Goal: Information Seeking & Learning: Learn about a topic

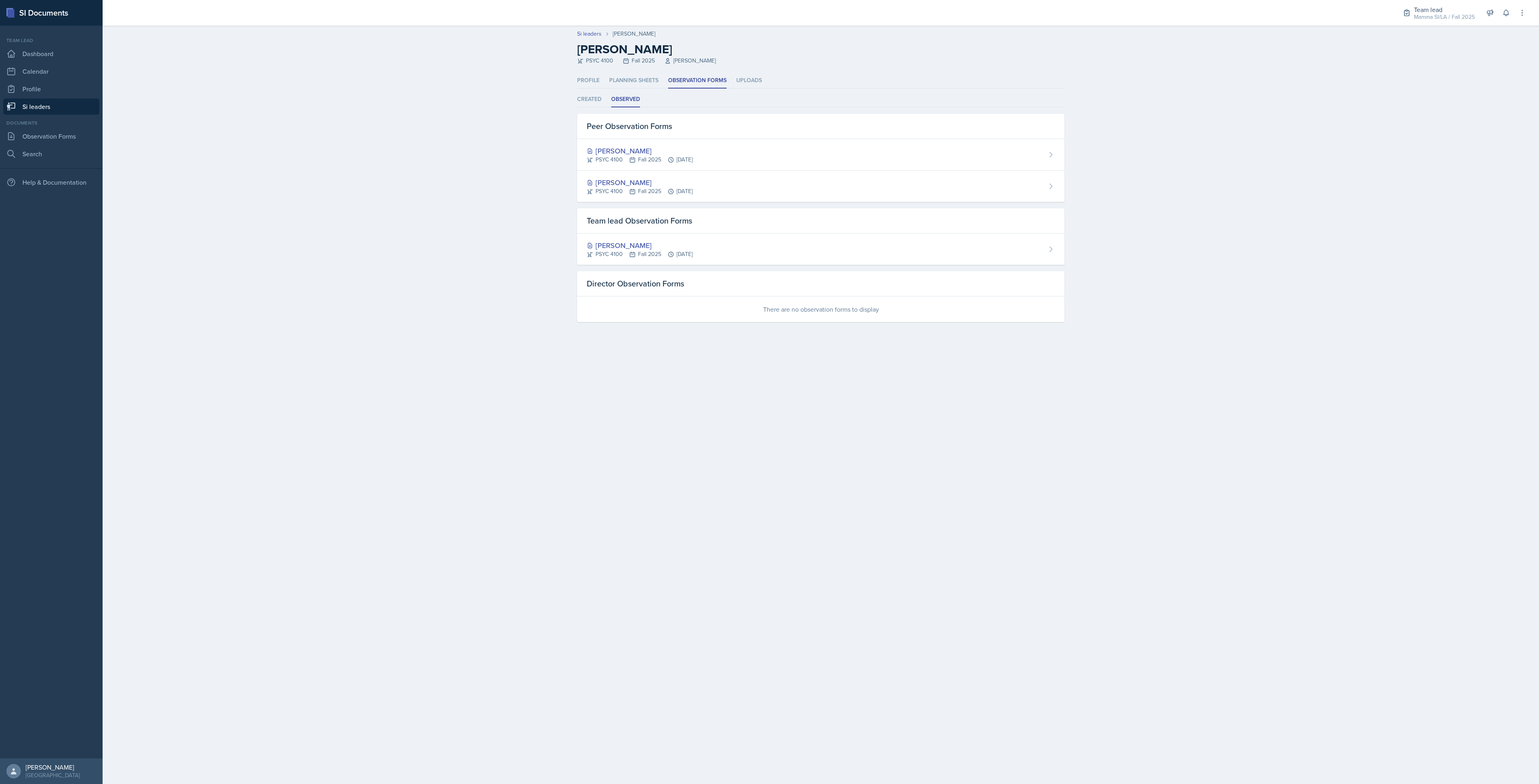
click at [56, 104] on link "Si leaders" at bounding box center [51, 106] width 96 height 16
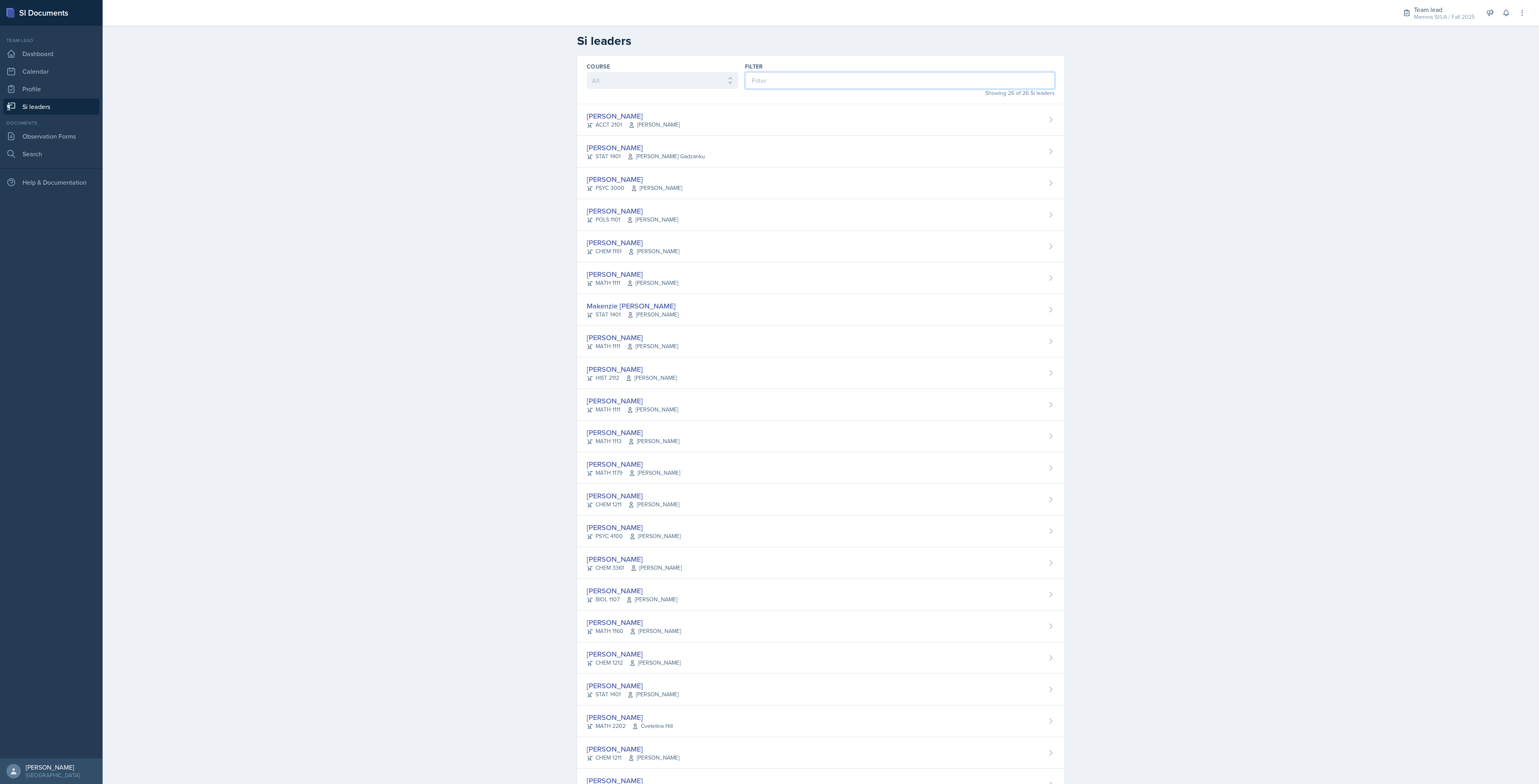
click at [821, 73] on input at bounding box center [900, 81] width 310 height 17
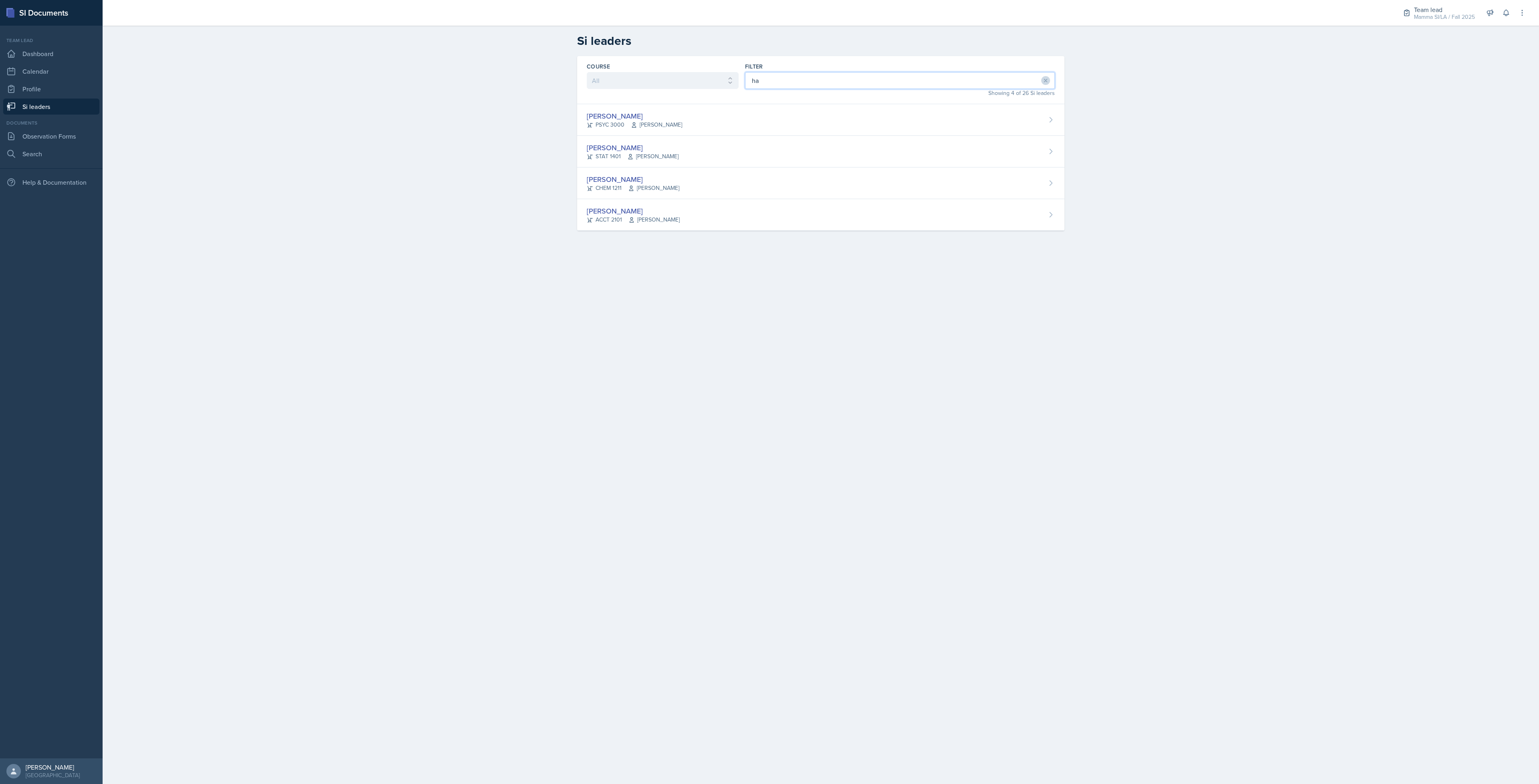
type input "h"
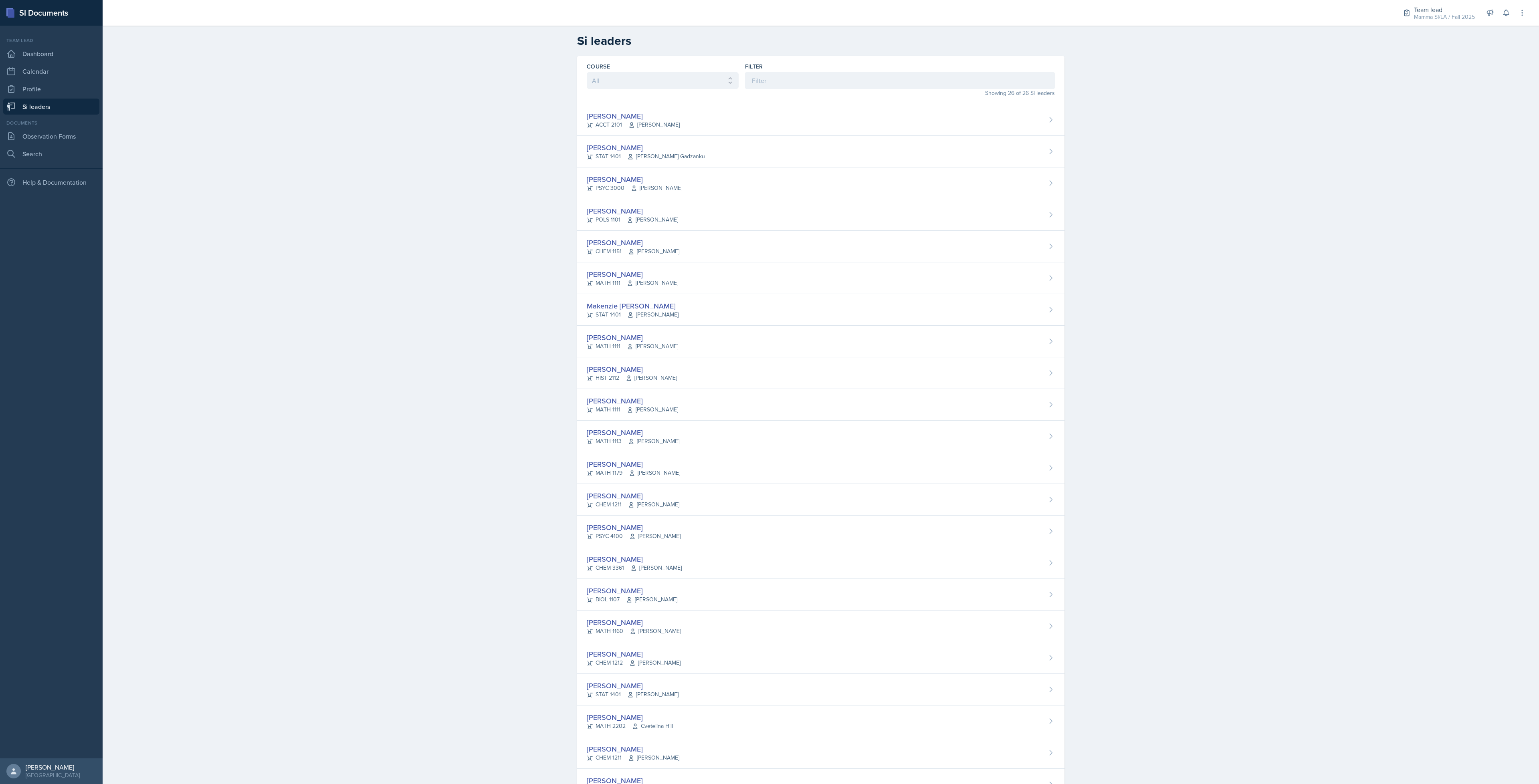
click at [821, 5] on div "Team lead" at bounding box center [1445, 10] width 61 height 10
click at [821, 36] on div "Director" at bounding box center [1433, 36] width 23 height 10
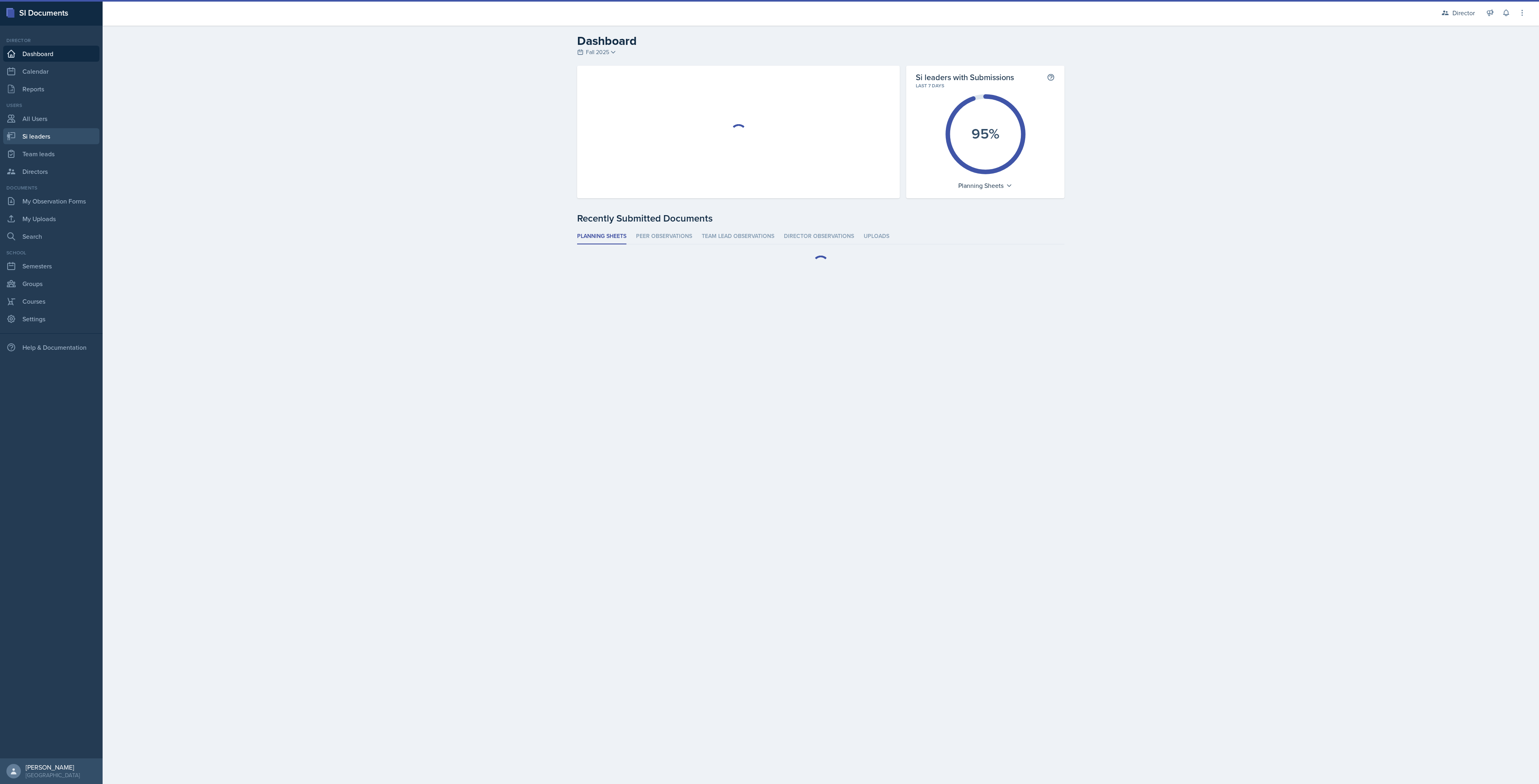
click at [41, 133] on link "Si leaders" at bounding box center [51, 136] width 96 height 16
select select "2bed604d-1099-4043-b1bc-2365e8740244"
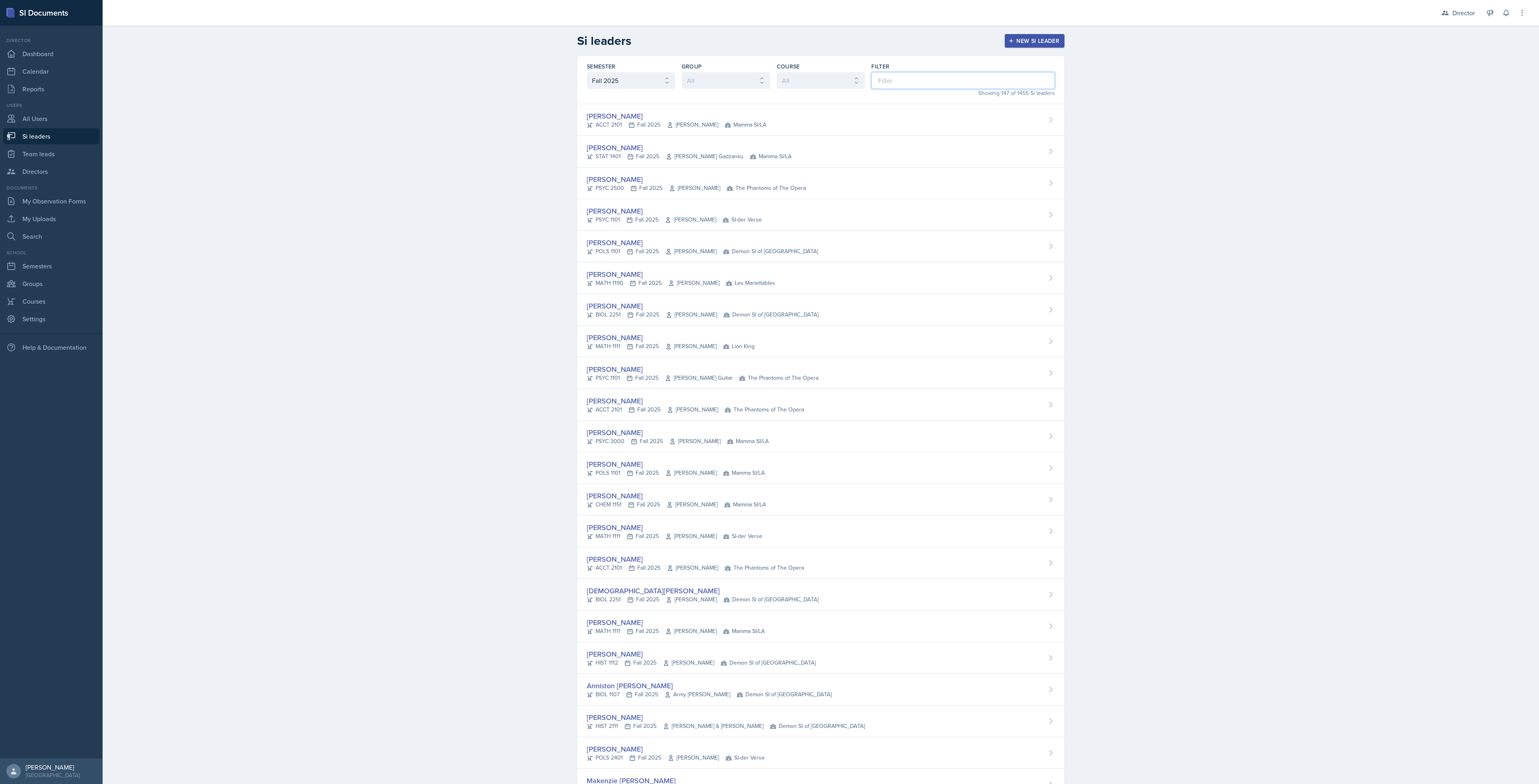
click at [821, 78] on input at bounding box center [962, 81] width 183 height 17
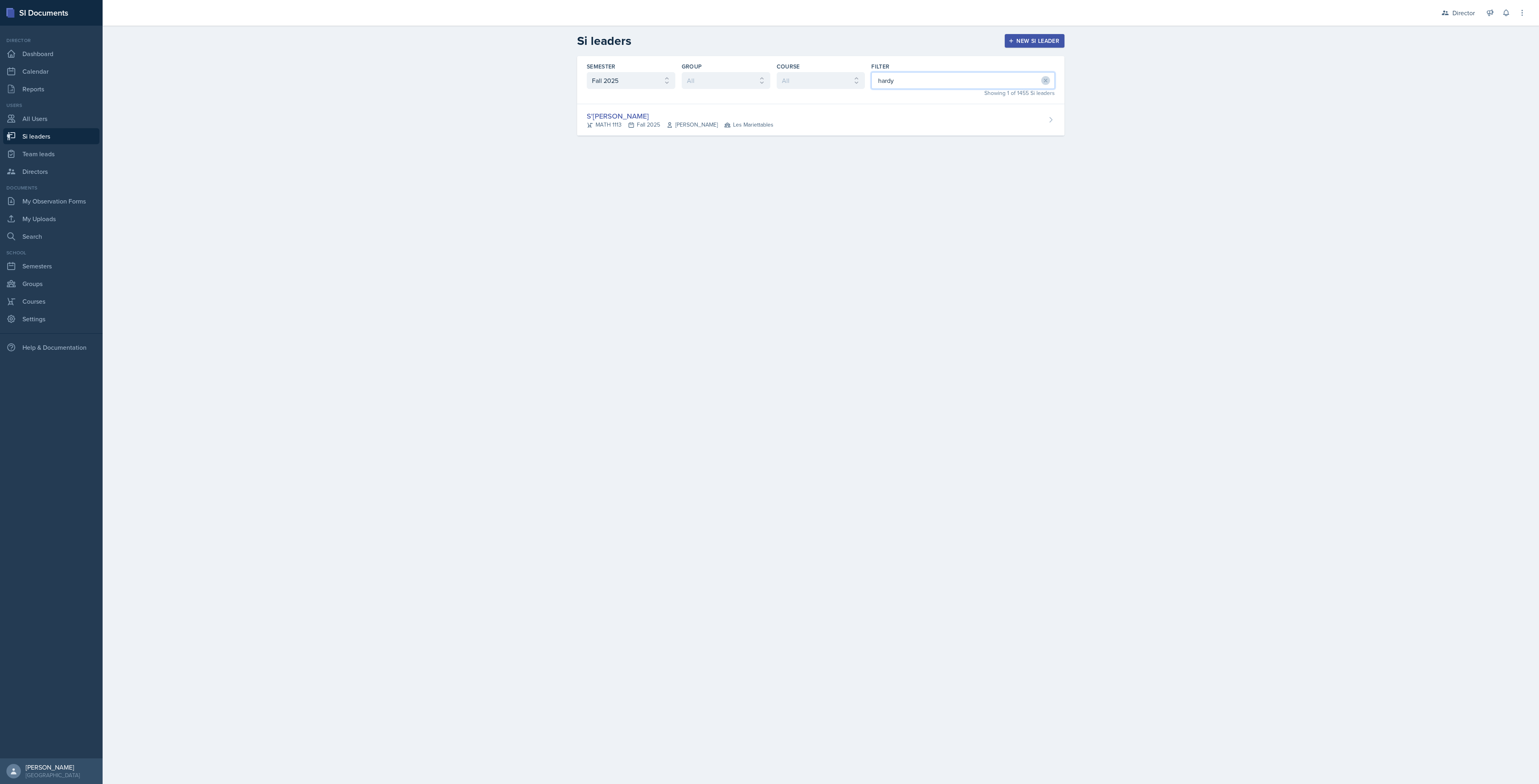
type input "hardy"
click at [715, 128] on span "[PERSON_NAME]" at bounding box center [692, 125] width 51 height 8
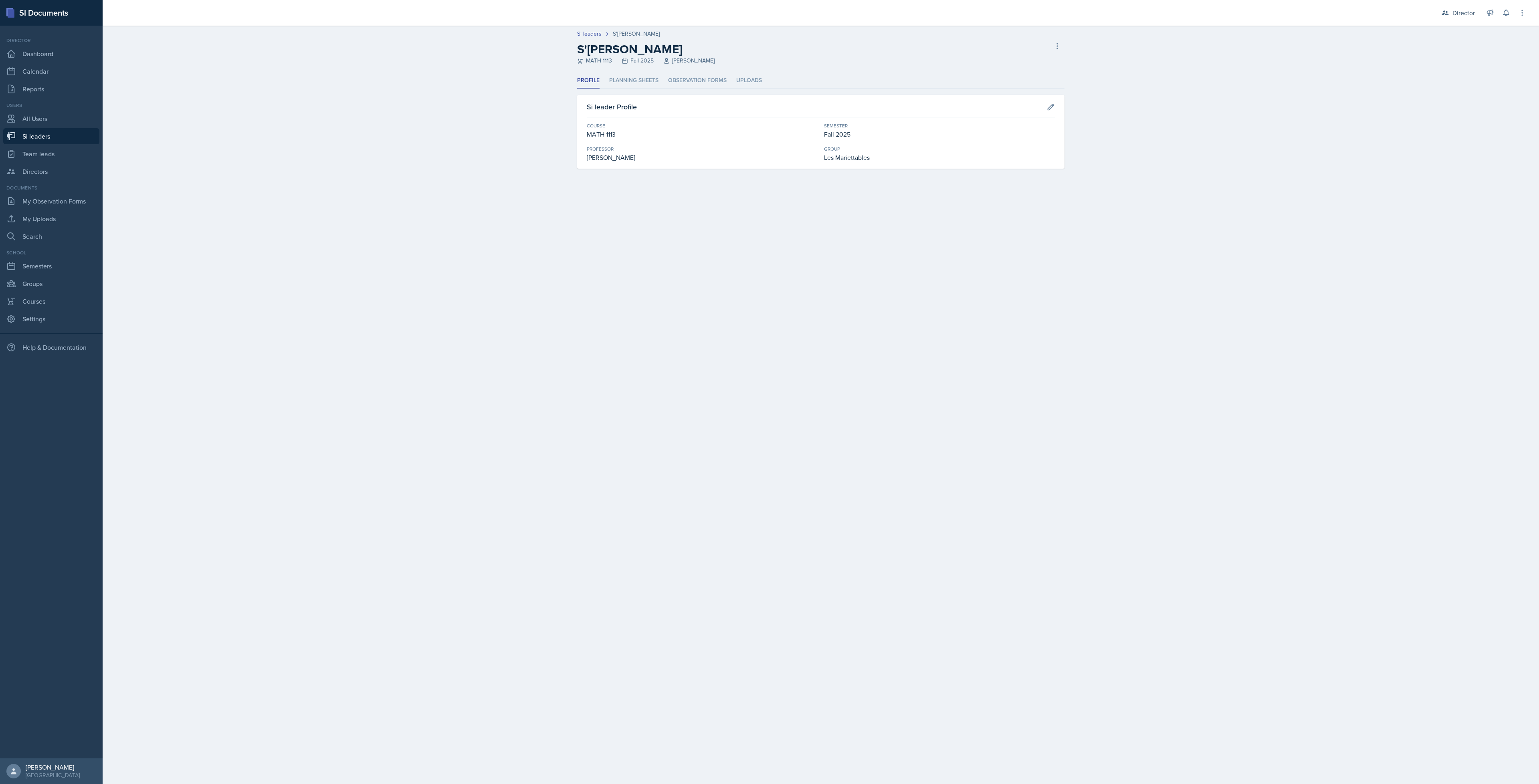
click at [647, 81] on li "Planning Sheets" at bounding box center [634, 81] width 50 height 16
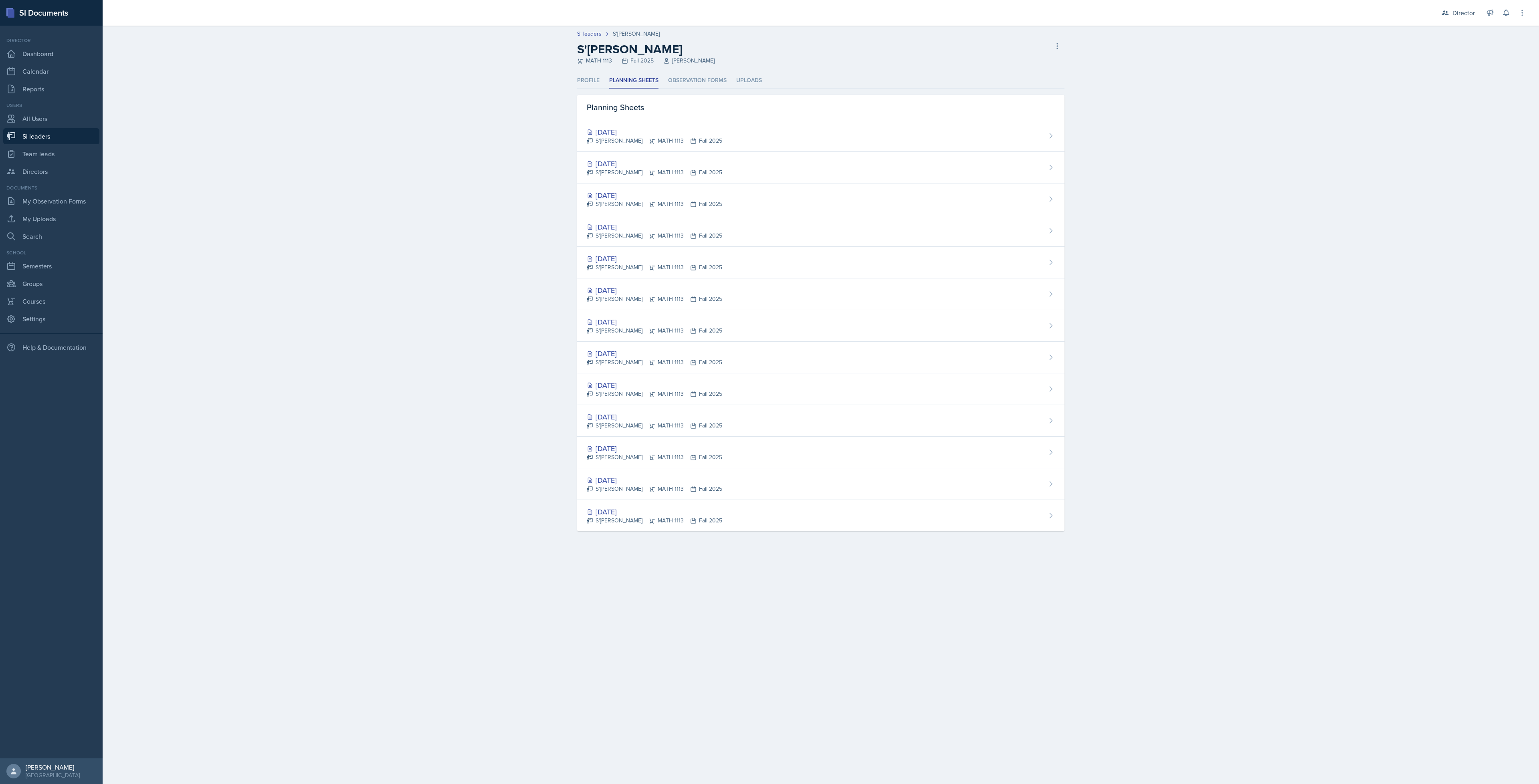
click at [628, 165] on div "[DATE]" at bounding box center [654, 164] width 136 height 11
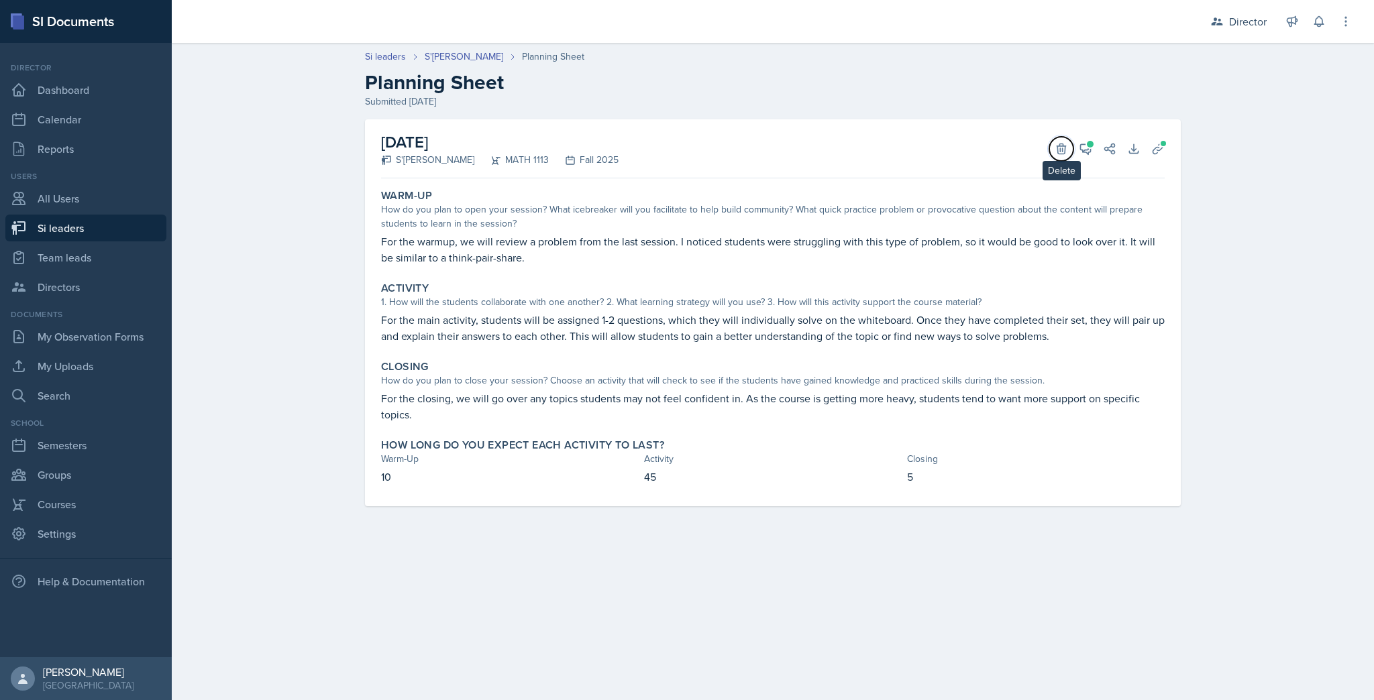
click at [1068, 150] on button "Delete" at bounding box center [1061, 149] width 24 height 24
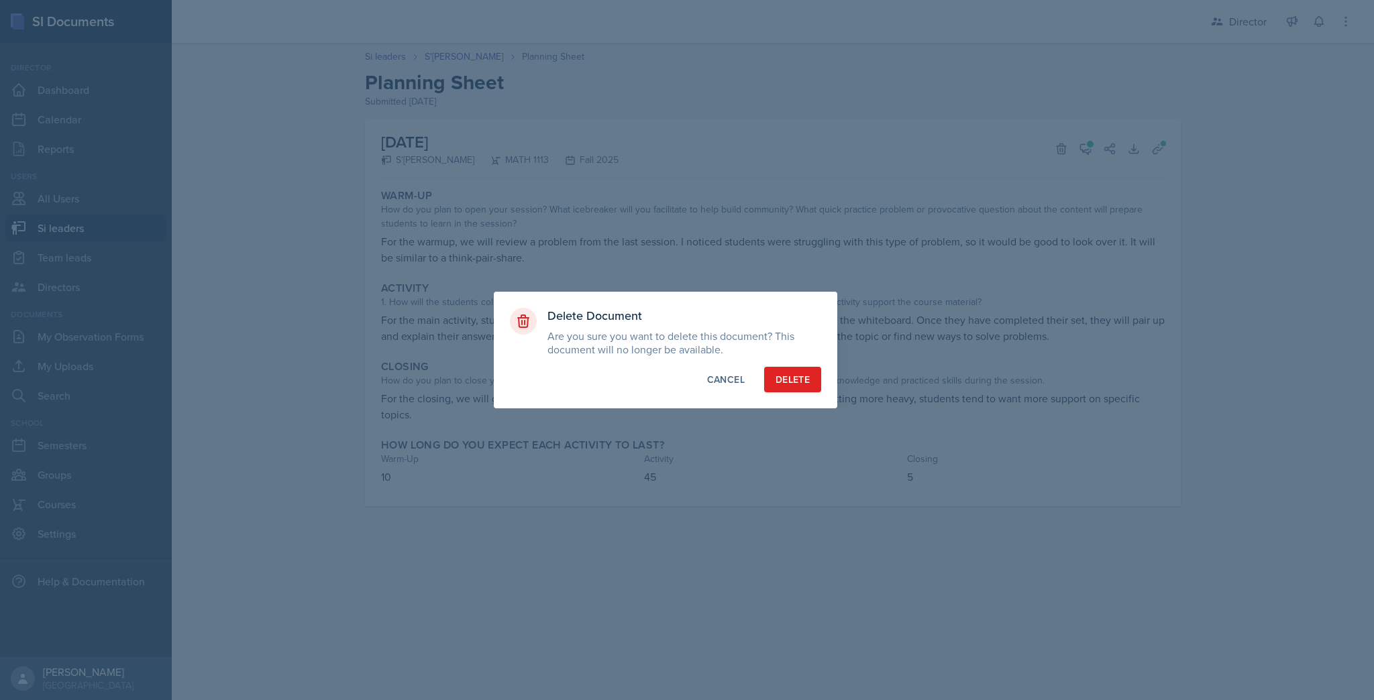
click at [730, 375] on div "Cancel" at bounding box center [726, 379] width 38 height 13
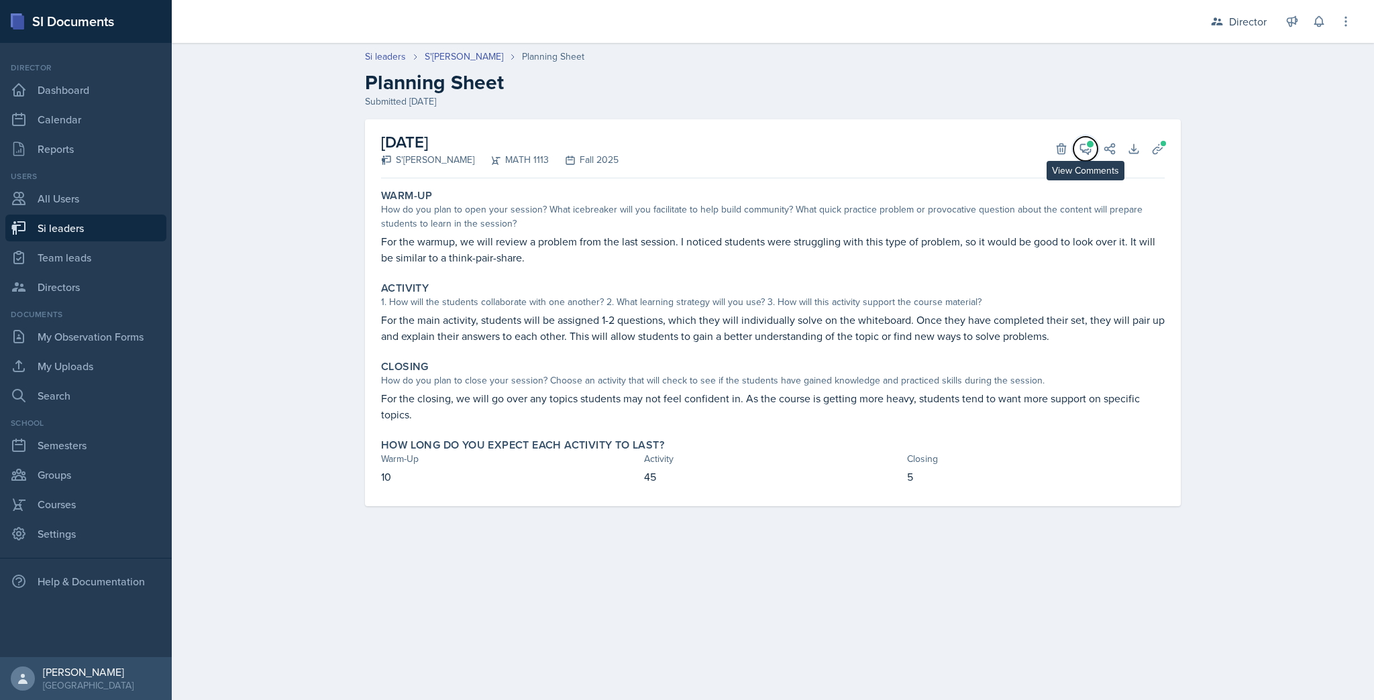
click at [1092, 153] on button "View Comments" at bounding box center [1085, 149] width 24 height 24
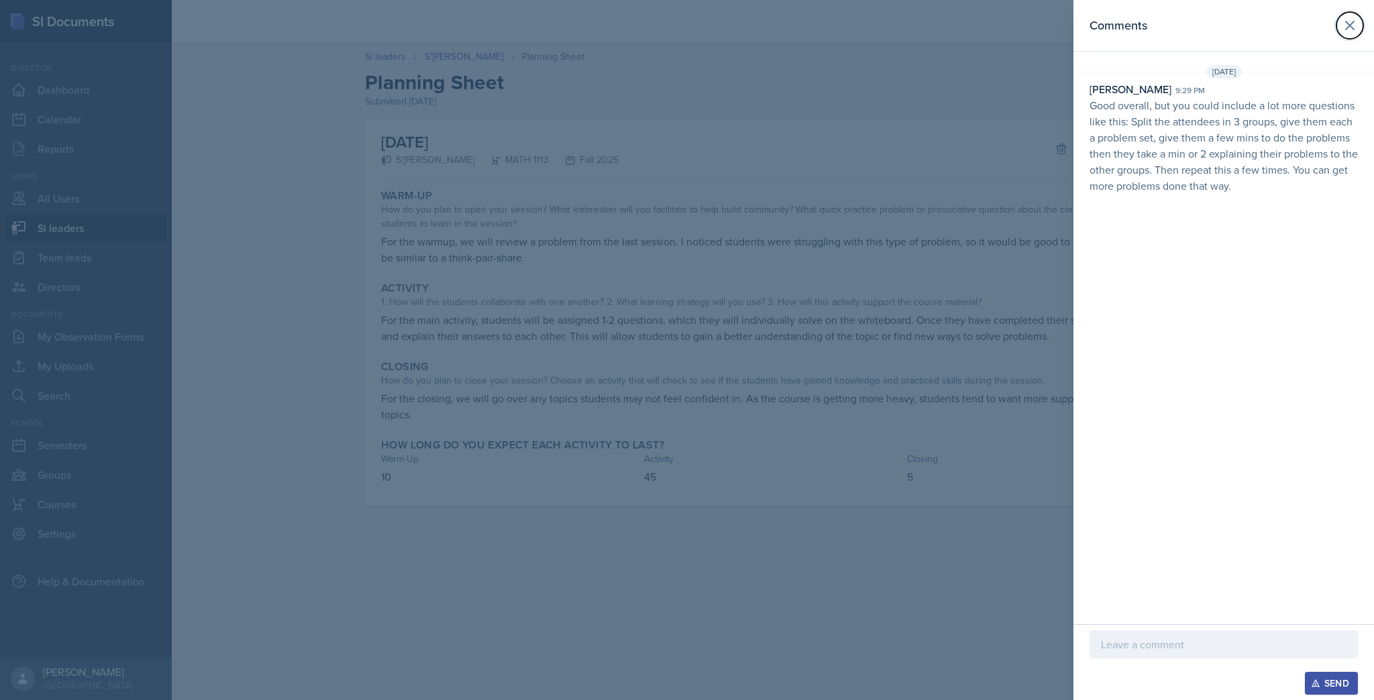
click at [1354, 23] on icon at bounding box center [1350, 25] width 16 height 16
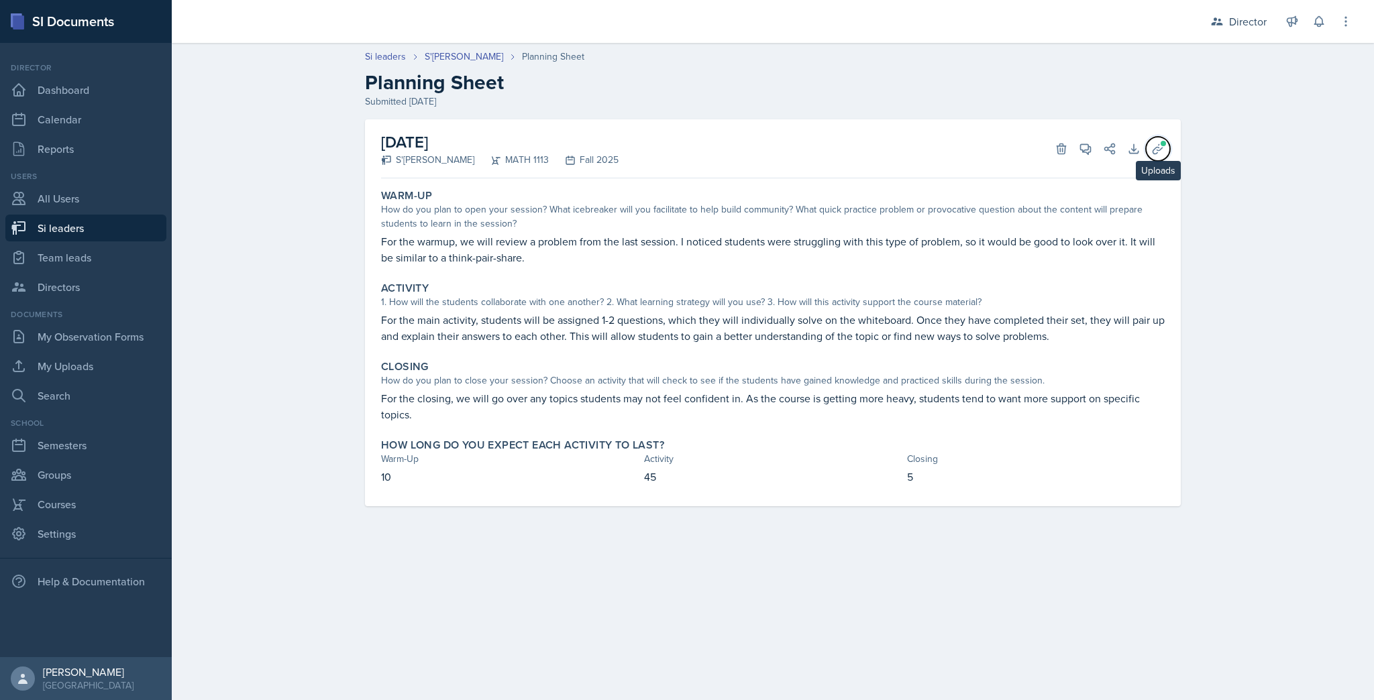
click at [1159, 148] on icon at bounding box center [1157, 148] width 13 height 13
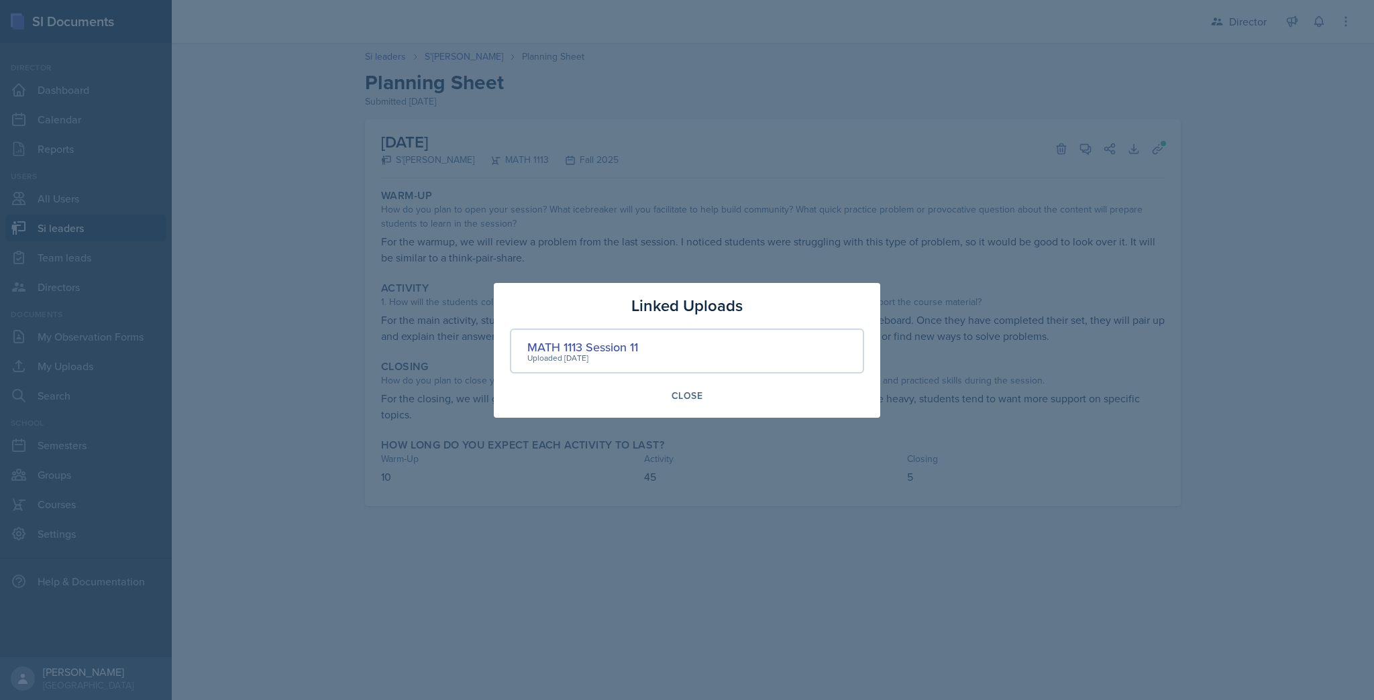
click at [596, 346] on div "MATH 1113 Session 11" at bounding box center [582, 347] width 111 height 18
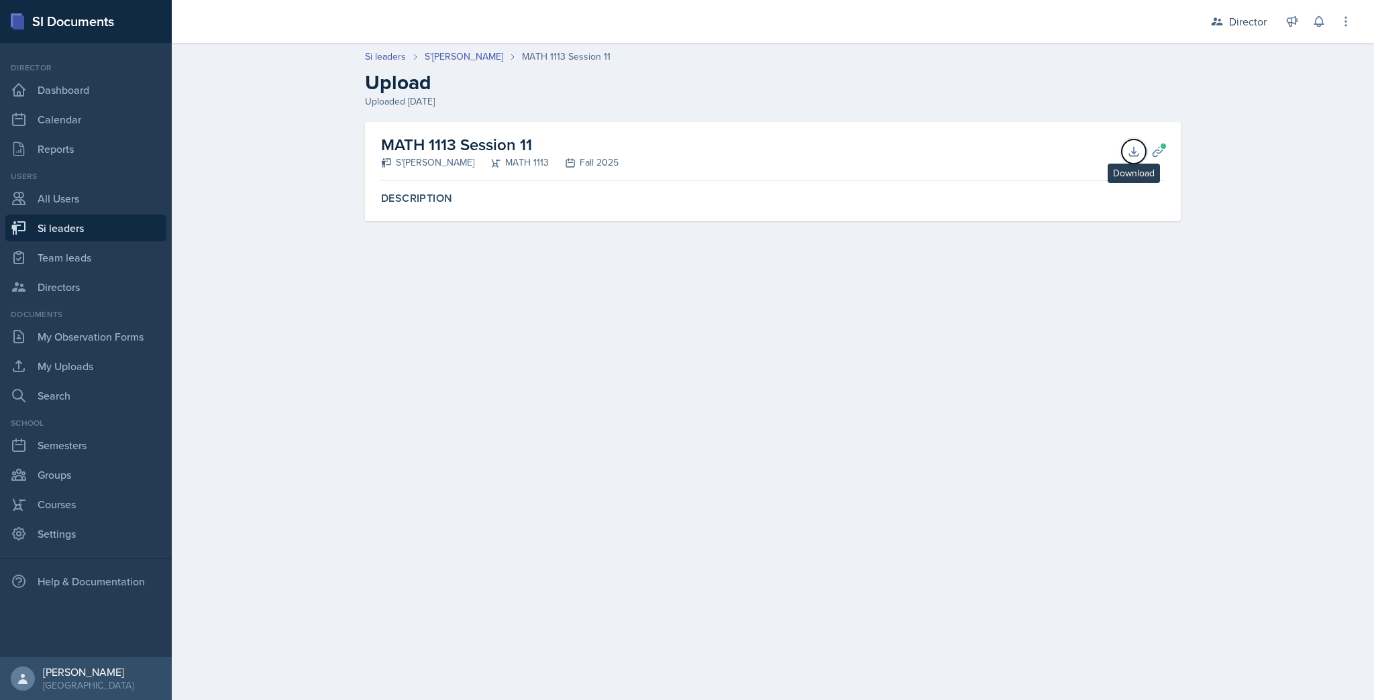
click at [1136, 150] on icon at bounding box center [1133, 151] width 13 height 13
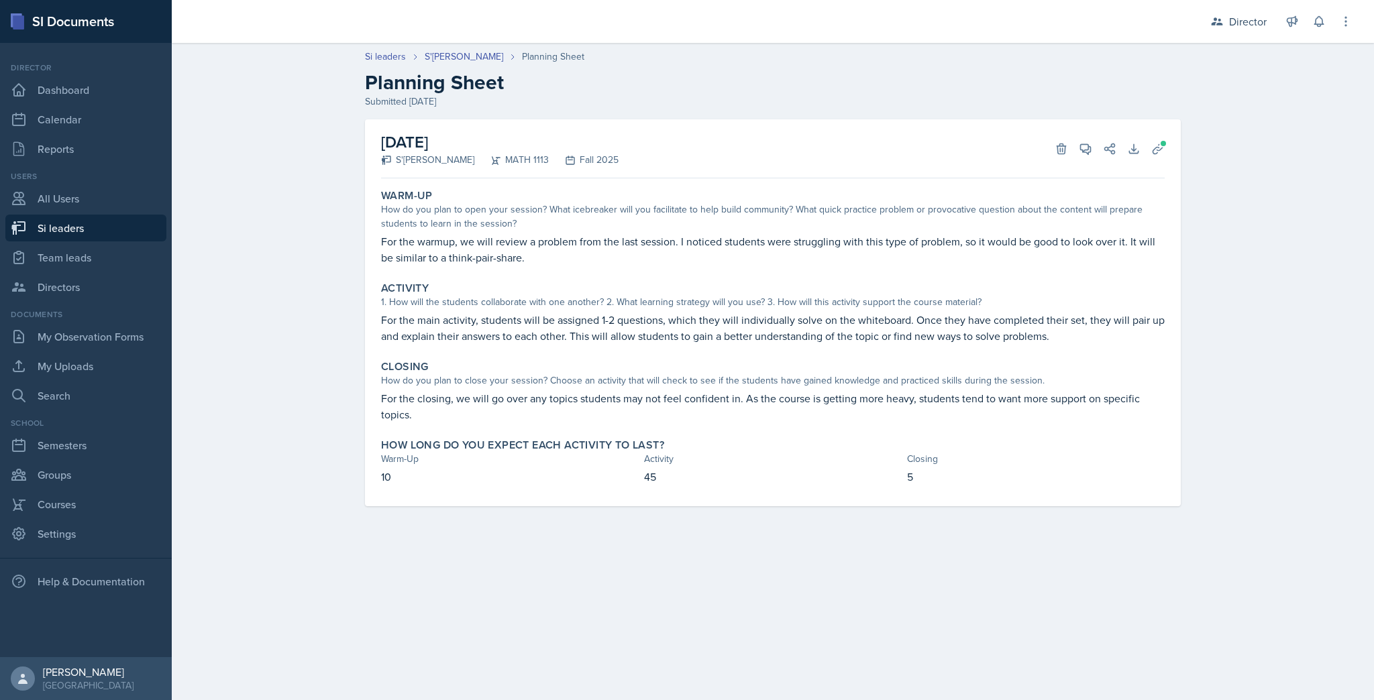
click at [430, 54] on link "S'[PERSON_NAME]" at bounding box center [464, 57] width 78 height 14
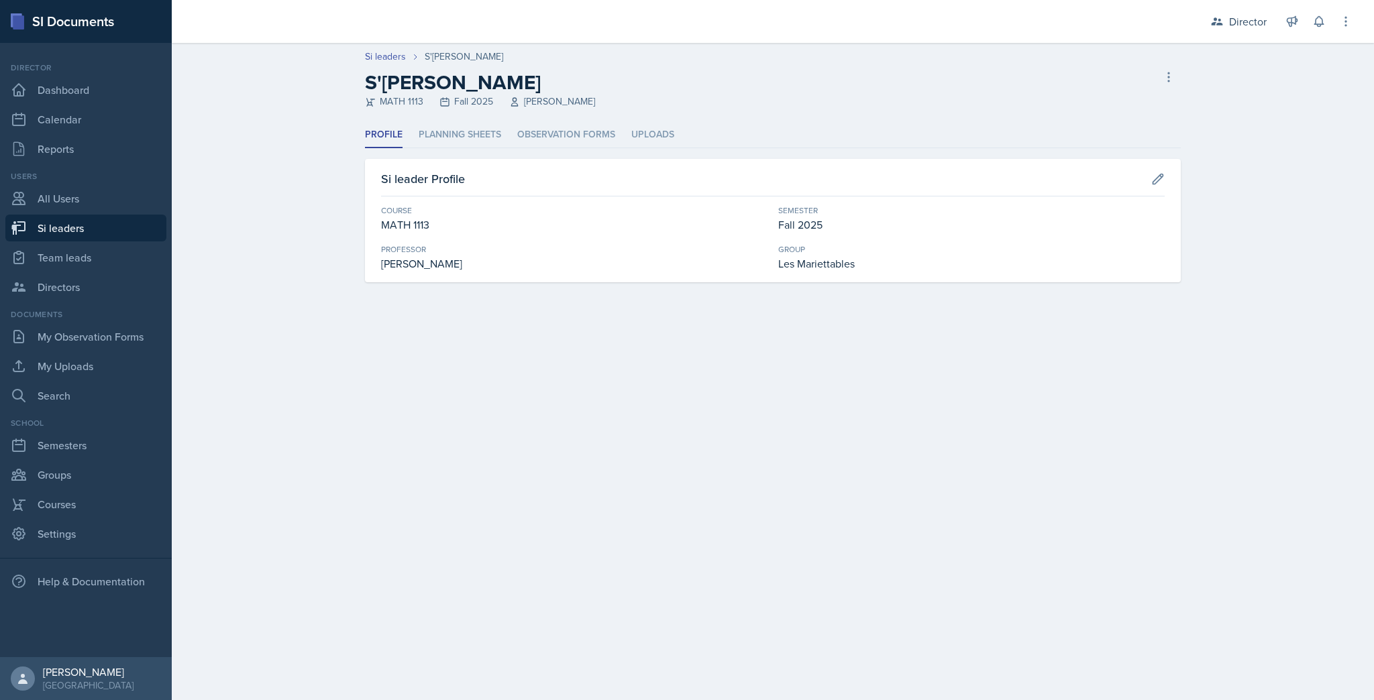
click at [472, 131] on li "Planning Sheets" at bounding box center [460, 135] width 83 height 26
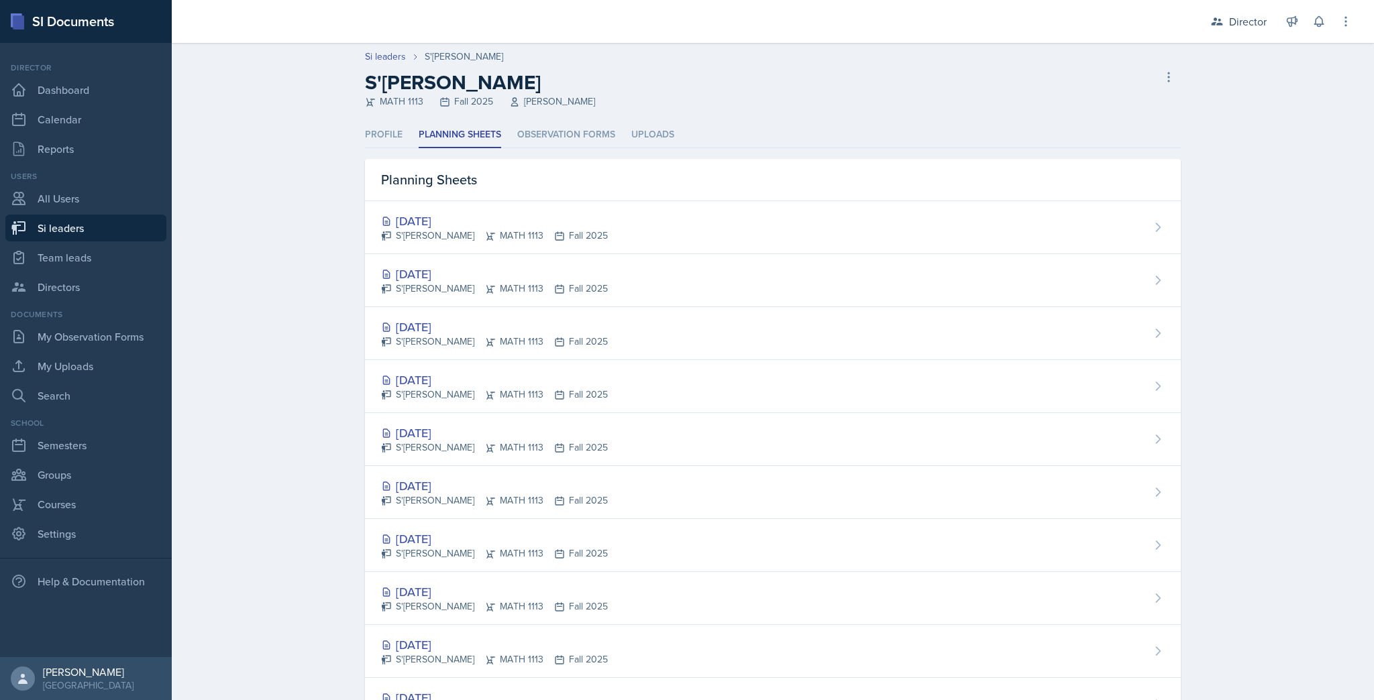
click at [446, 220] on div "[DATE]" at bounding box center [494, 221] width 227 height 18
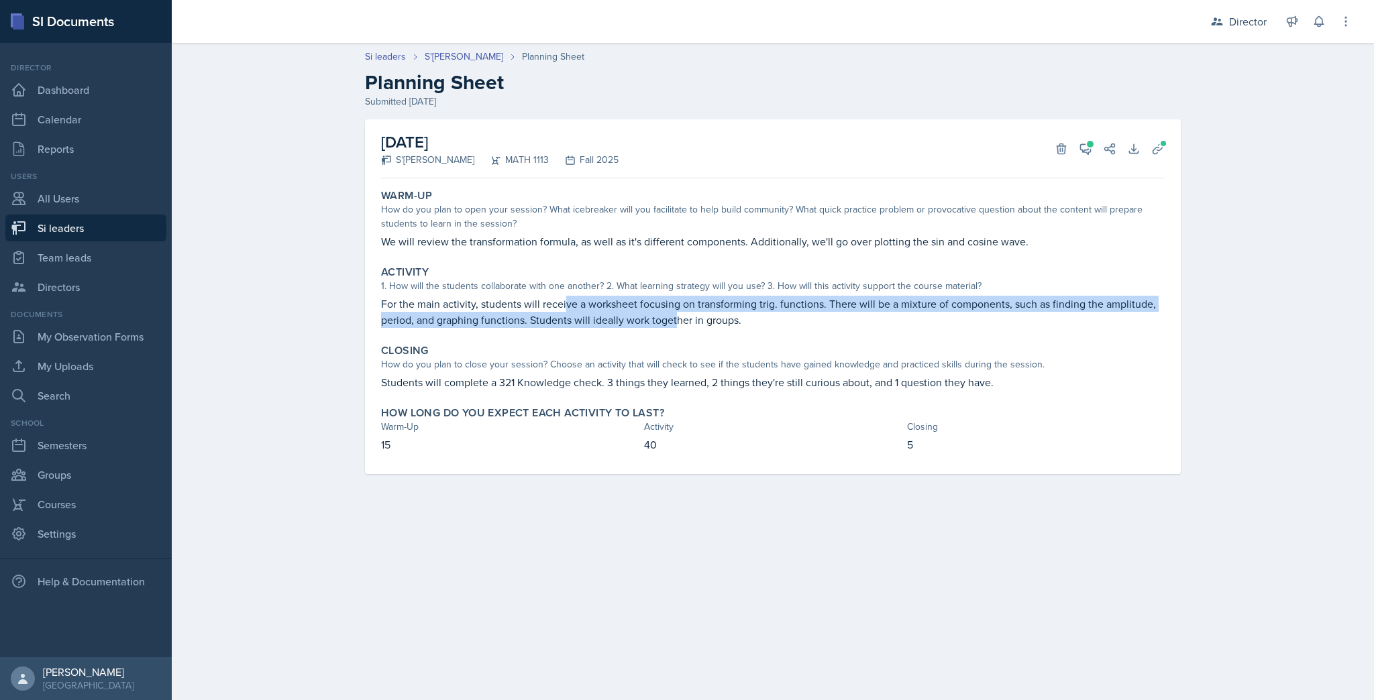
drag, startPoint x: 566, startPoint y: 311, endPoint x: 678, endPoint y: 322, distance: 111.9
click at [678, 322] on p "For the main activity, students will receive a worksheet focusing on transformi…" at bounding box center [773, 312] width 784 height 32
click at [1084, 144] on icon at bounding box center [1086, 149] width 10 height 10
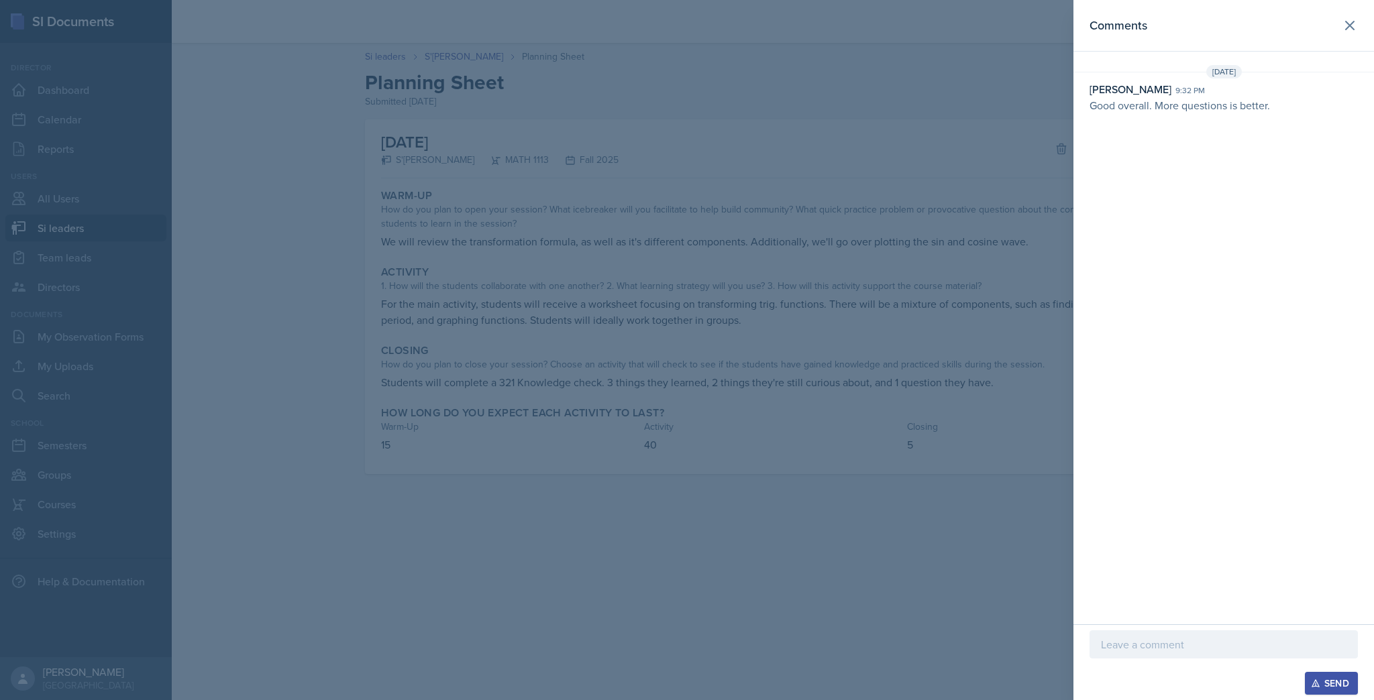
click at [1228, 120] on div "Comments [DATE] [PERSON_NAME] 9:32 pm Good overall. More questions is better." at bounding box center [1223, 312] width 301 height 625
click at [1256, 101] on p "Good overall. More questions is better." at bounding box center [1223, 105] width 268 height 16
drag, startPoint x: 1282, startPoint y: 103, endPoint x: 1052, endPoint y: 108, distance: 230.2
click at [1089, 110] on div "[PERSON_NAME] 9:32 pm Good overall. More questions is better." at bounding box center [1223, 97] width 301 height 32
click at [588, 259] on div at bounding box center [687, 350] width 1374 height 700
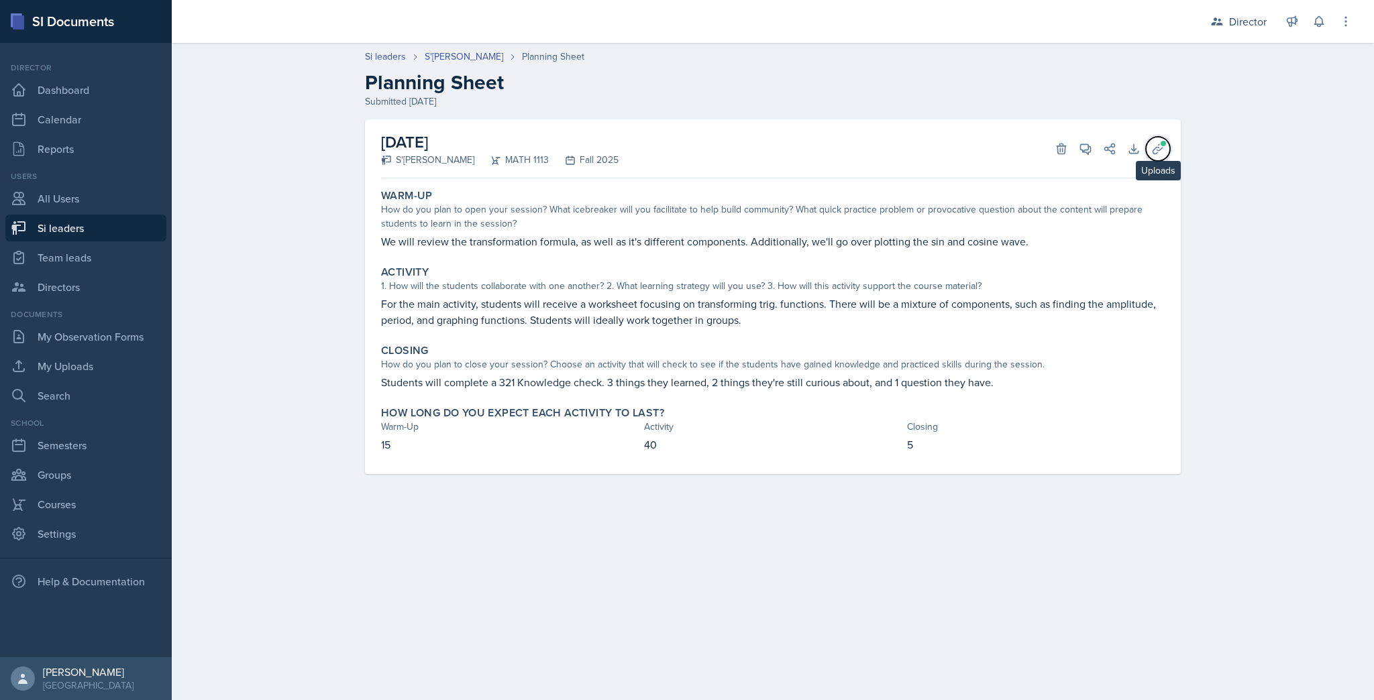
click at [1150, 153] on button "Uploads" at bounding box center [1158, 149] width 24 height 24
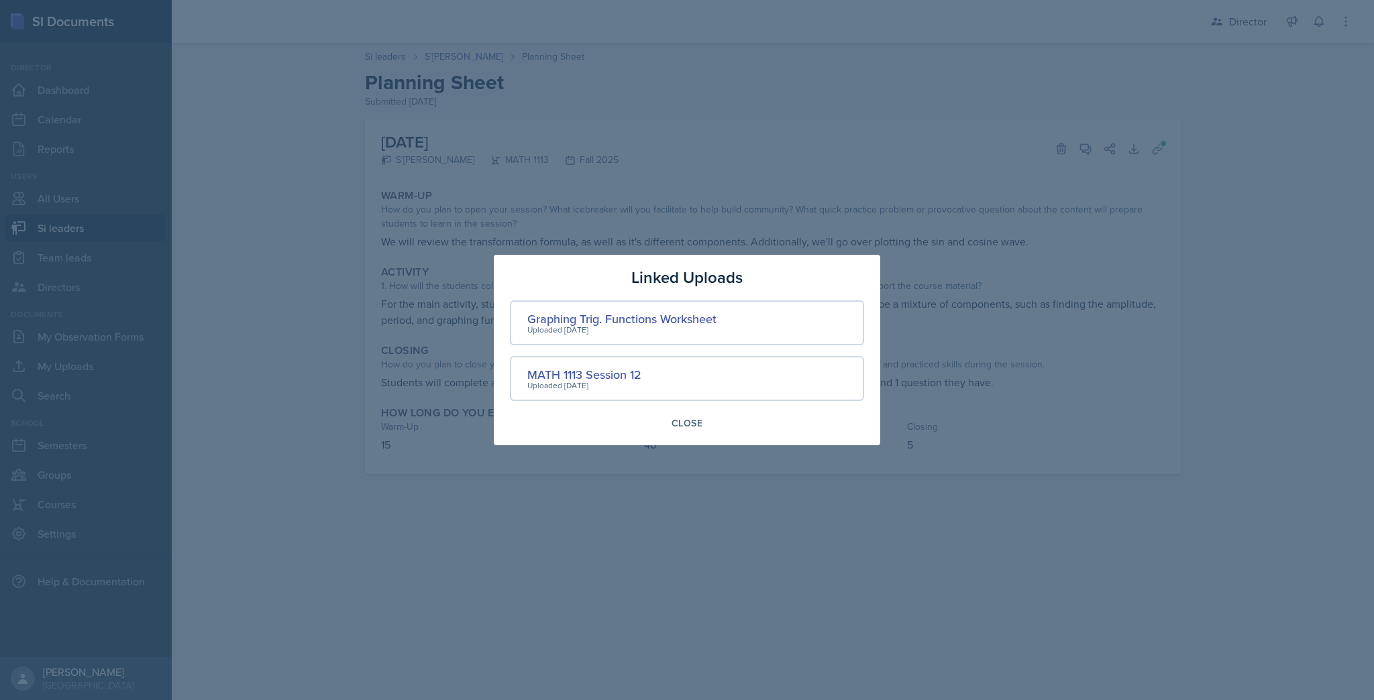
click at [569, 365] on div "MATH 1113 Session 12 Uploaded [DATE]" at bounding box center [687, 378] width 354 height 45
drag, startPoint x: 600, startPoint y: 382, endPoint x: 607, endPoint y: 371, distance: 12.7
click at [608, 372] on div "MATH 1113 Session 12" at bounding box center [584, 375] width 114 height 18
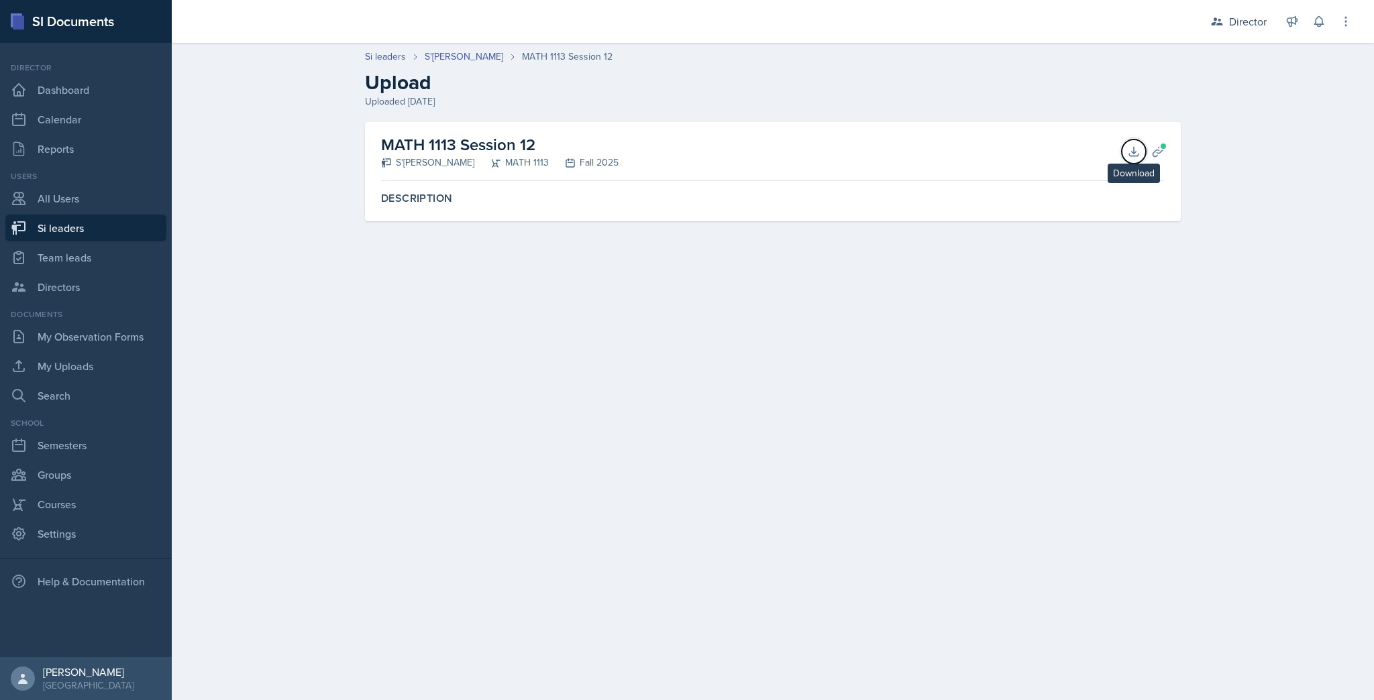
click at [1138, 149] on icon at bounding box center [1133, 151] width 13 height 13
click at [464, 60] on link "S'[PERSON_NAME]" at bounding box center [464, 57] width 78 height 14
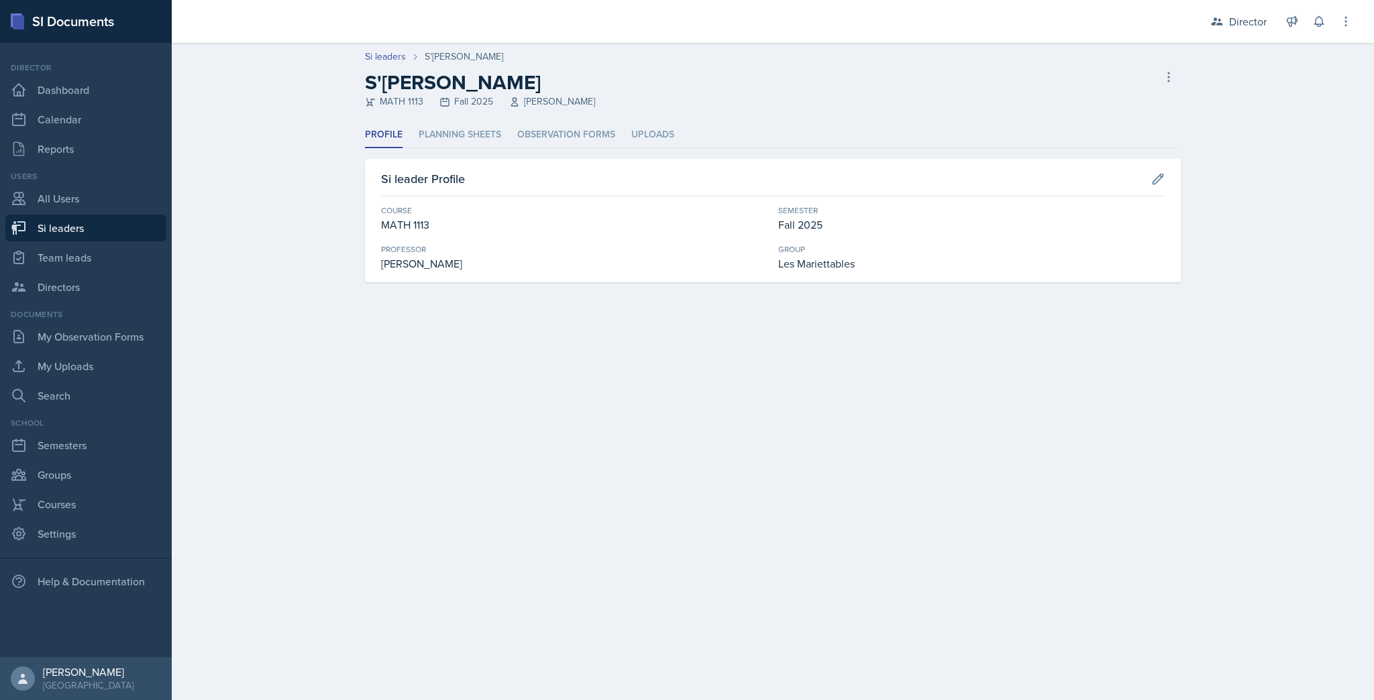
click at [472, 141] on li "Planning Sheets" at bounding box center [460, 135] width 83 height 26
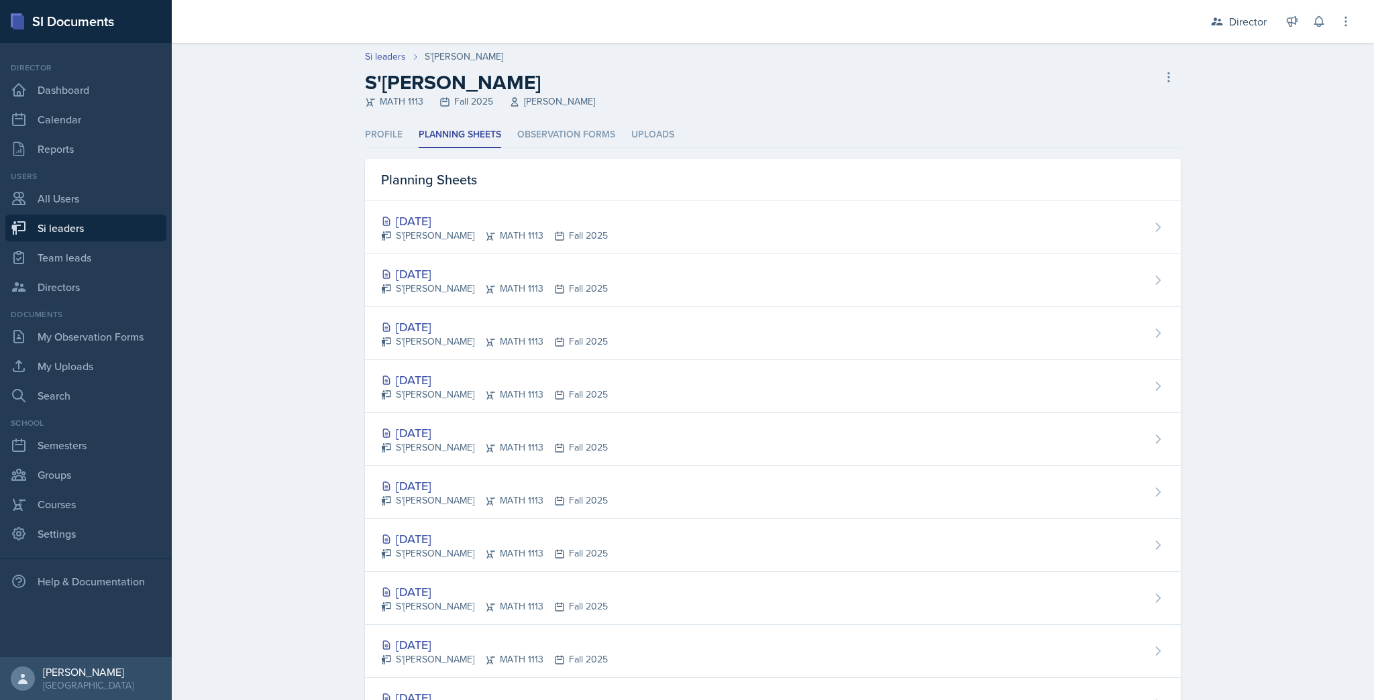
click at [400, 284] on div "S'[PERSON_NAME] MATH 1113 Fall 2025" at bounding box center [494, 289] width 227 height 14
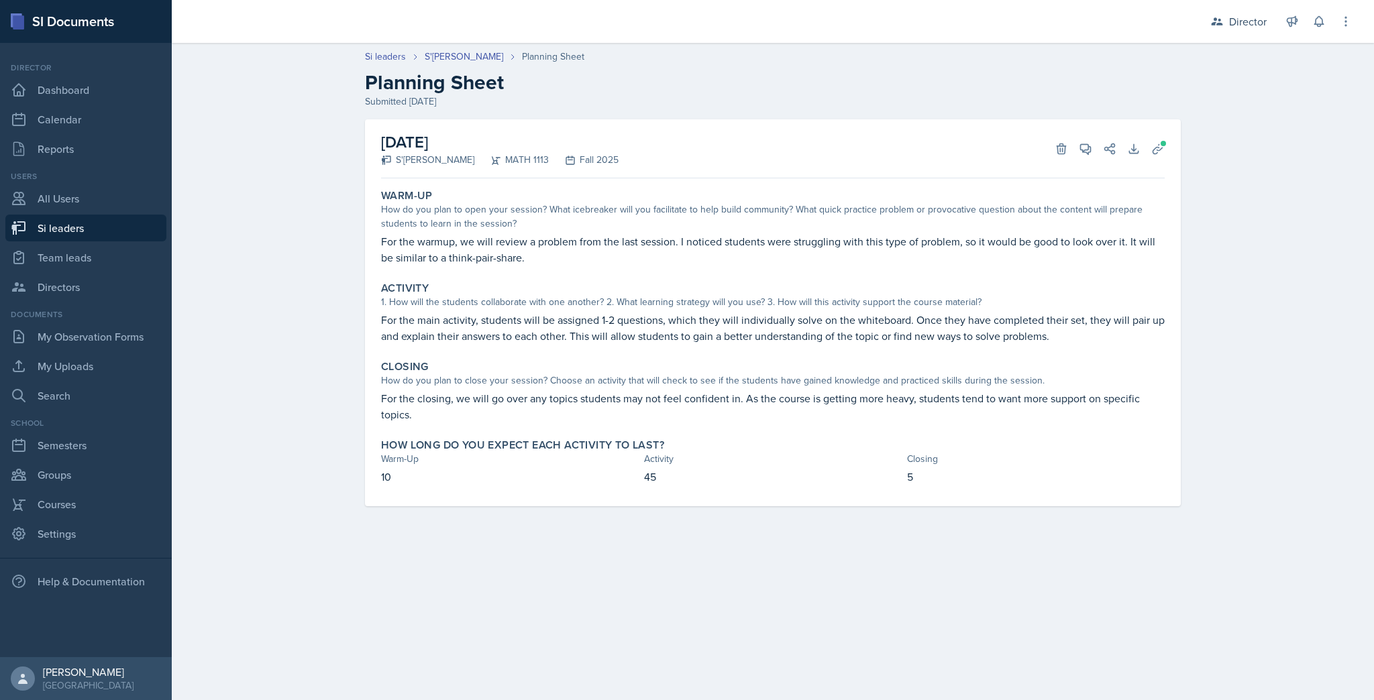
click at [133, 226] on link "Si leaders" at bounding box center [85, 228] width 161 height 27
select select "2bed604d-1099-4043-b1bc-2365e8740244"
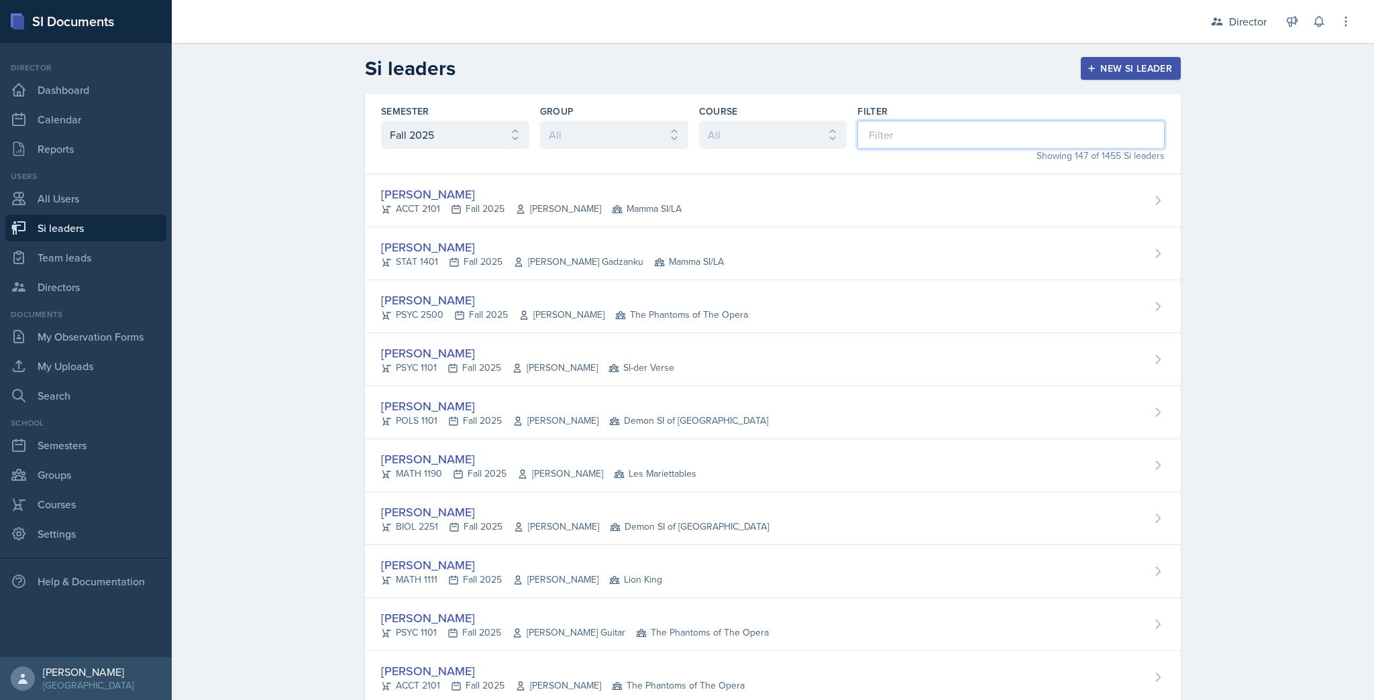
click at [910, 137] on input at bounding box center [1010, 135] width 307 height 28
click at [662, 134] on select "All Les Mariettables Lion King Demon SI of Fleet Street Mamma SI/LA SI-der Vers…" at bounding box center [614, 135] width 148 height 28
select select "03df2469-1098-498a-a2e2-8023a988d861"
click at [540, 121] on select "All Les Mariettables Lion King Demon SI of Fleet Street Mamma SI/LA SI-der Vers…" at bounding box center [614, 135] width 148 height 28
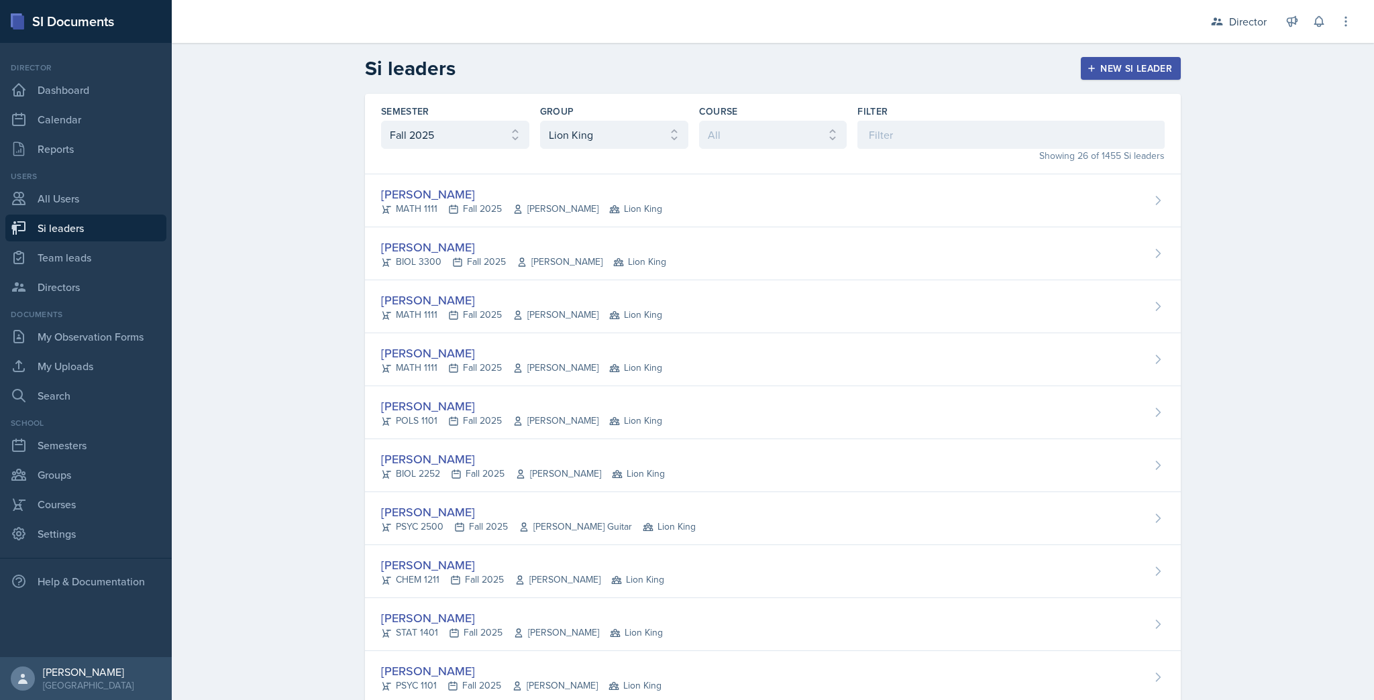
click at [413, 249] on div "[PERSON_NAME]" at bounding box center [523, 247] width 285 height 18
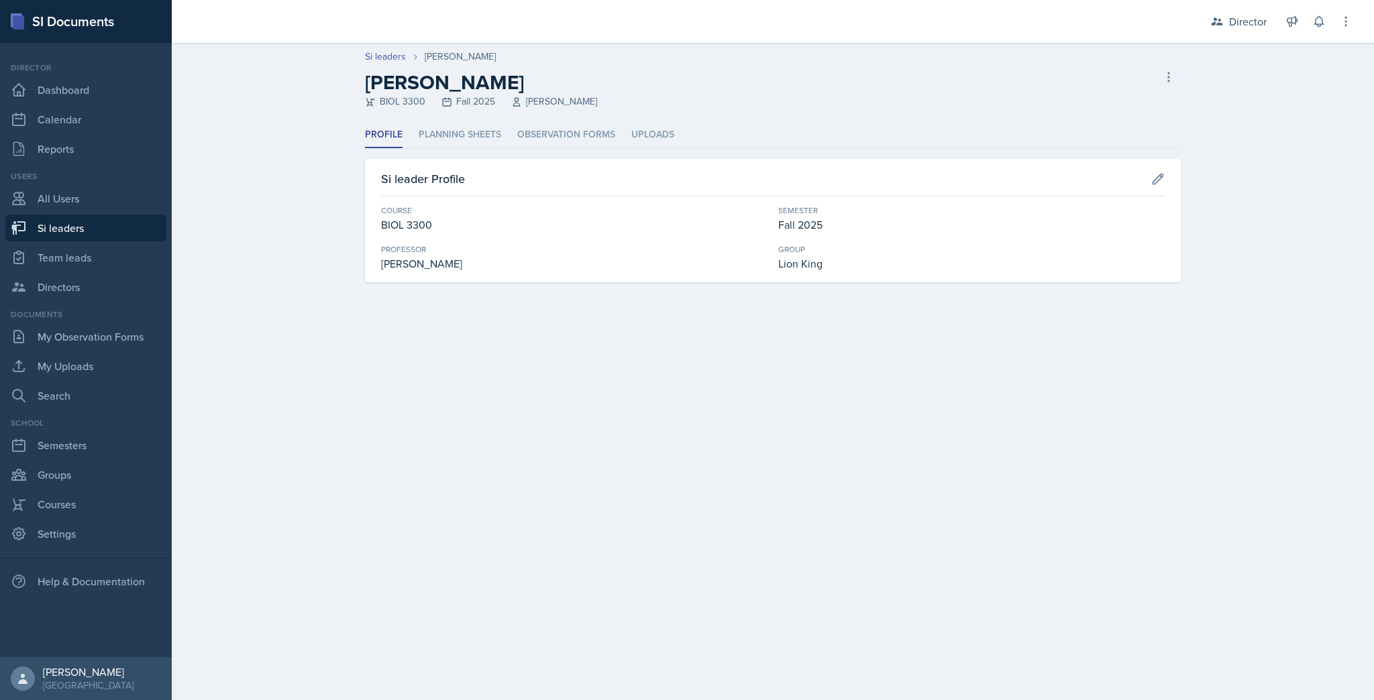
click at [449, 135] on li "Planning Sheets" at bounding box center [460, 135] width 83 height 26
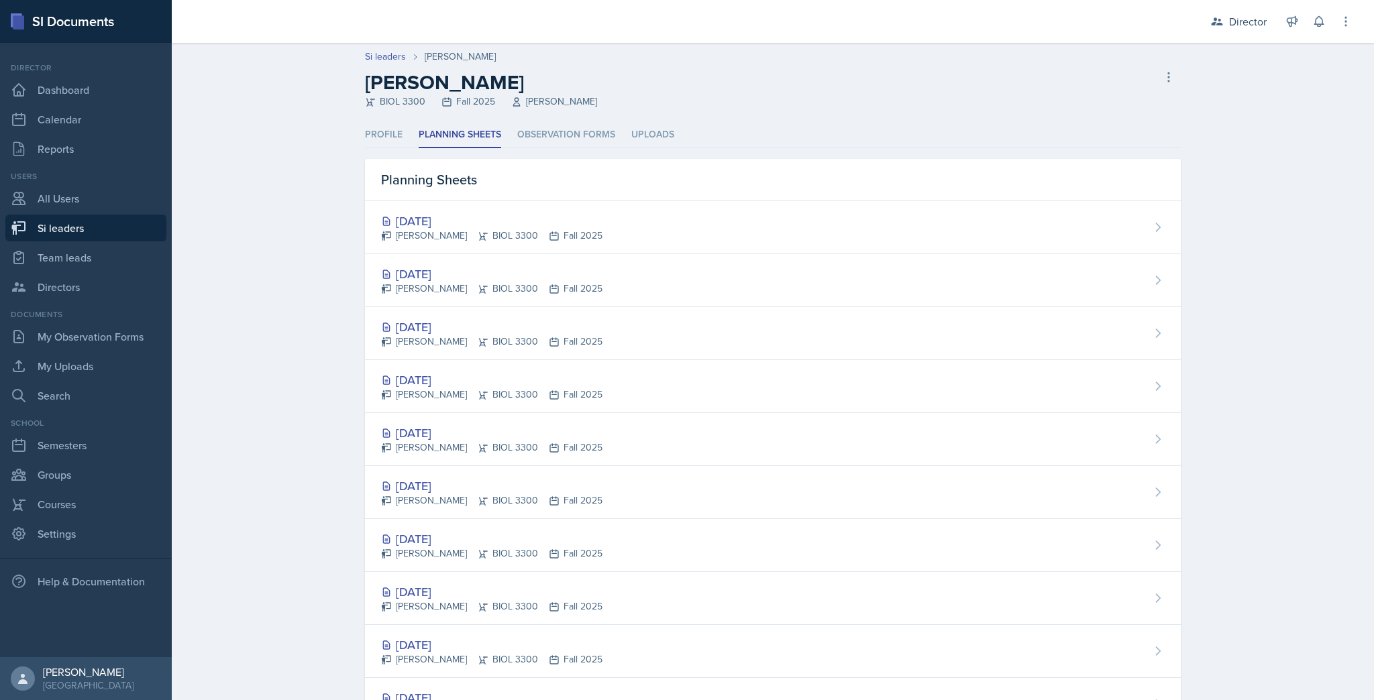
click at [502, 211] on div "[DATE] [PERSON_NAME] BIOL 3300 Fall 2025" at bounding box center [773, 227] width 816 height 53
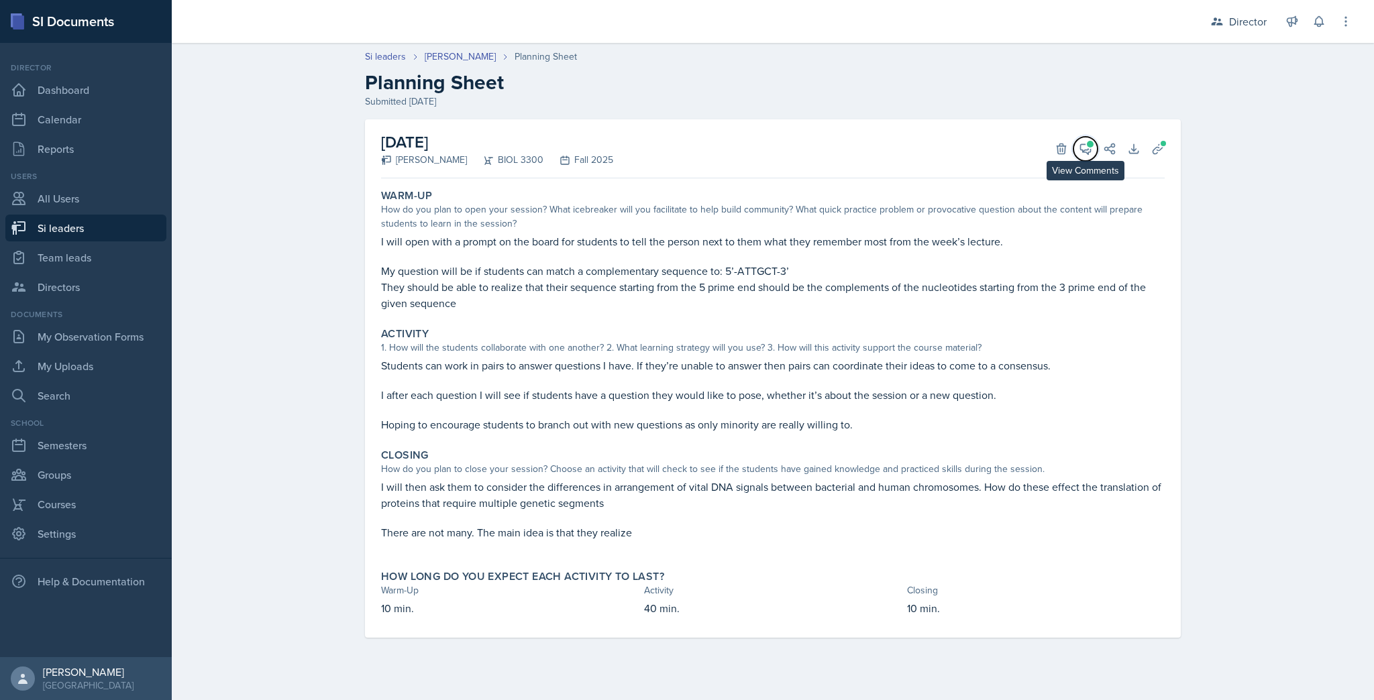
click at [1087, 148] on button "View Comments" at bounding box center [1085, 149] width 24 height 24
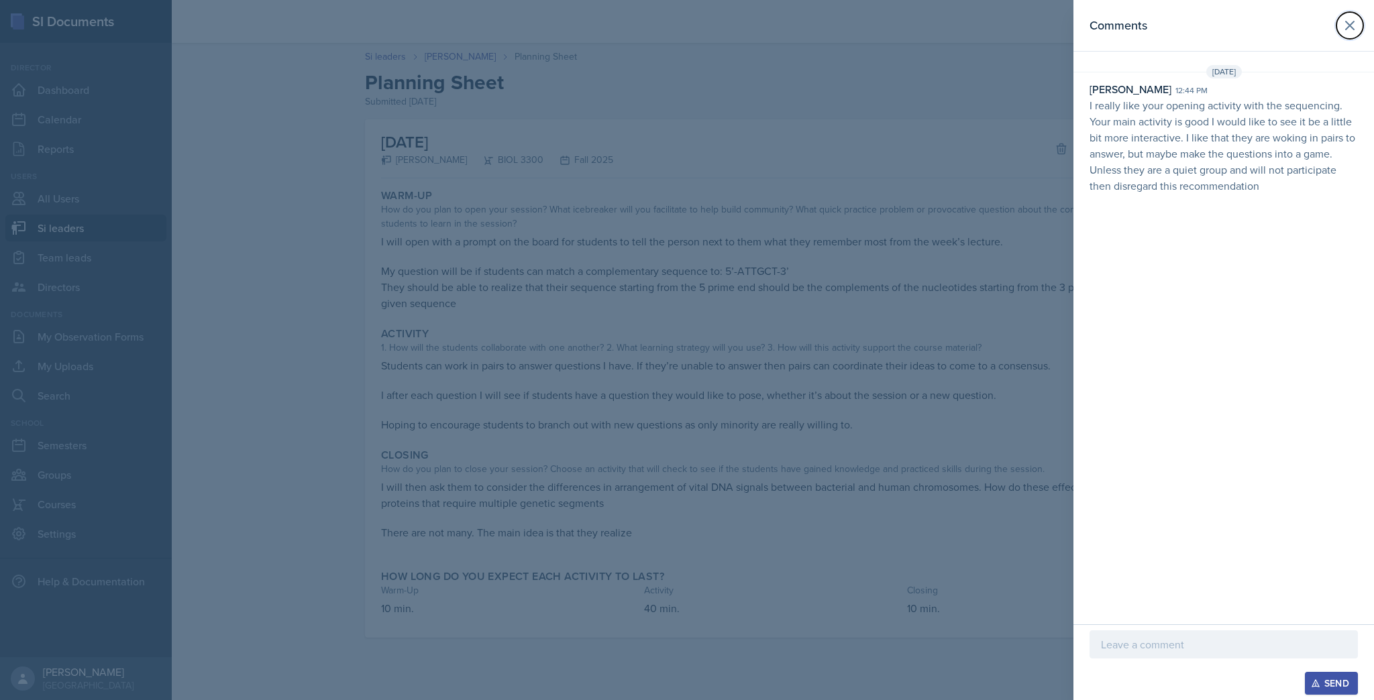
click at [1359, 28] on button at bounding box center [1349, 25] width 27 height 27
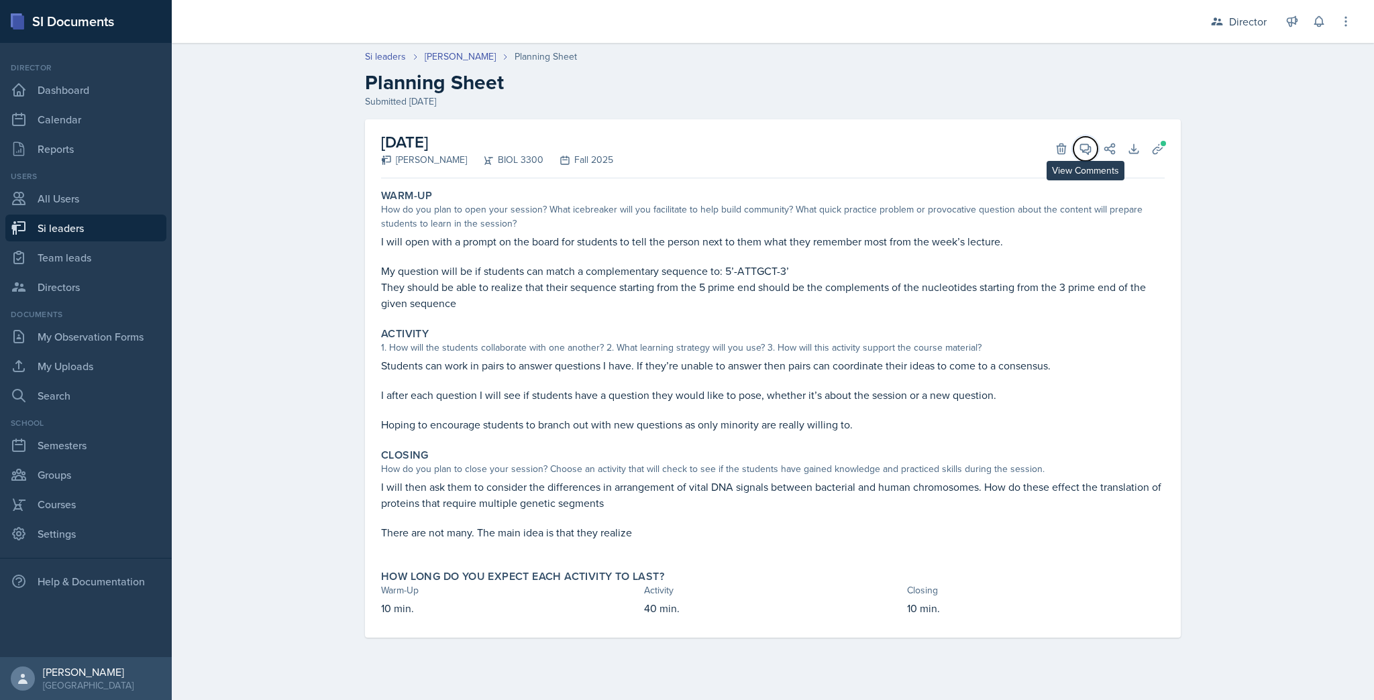
click at [1085, 142] on icon at bounding box center [1085, 148] width 13 height 13
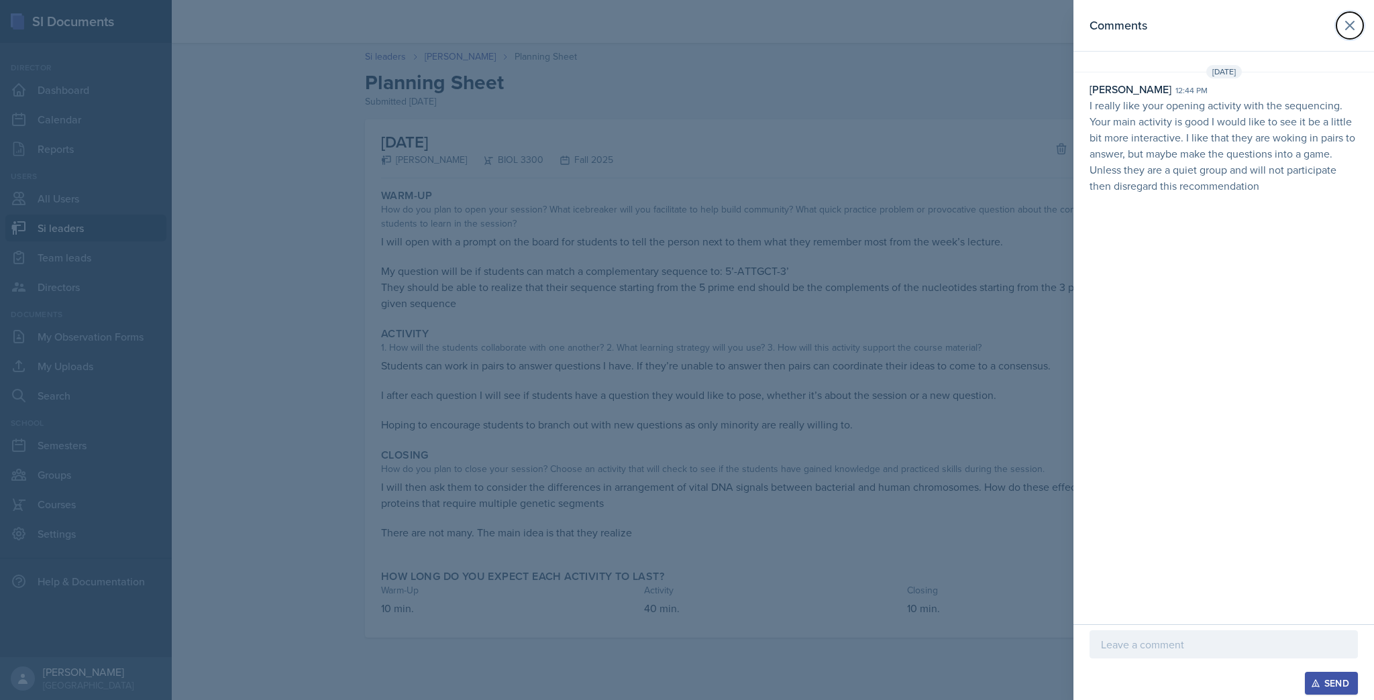
click at [1352, 21] on icon at bounding box center [1350, 25] width 16 height 16
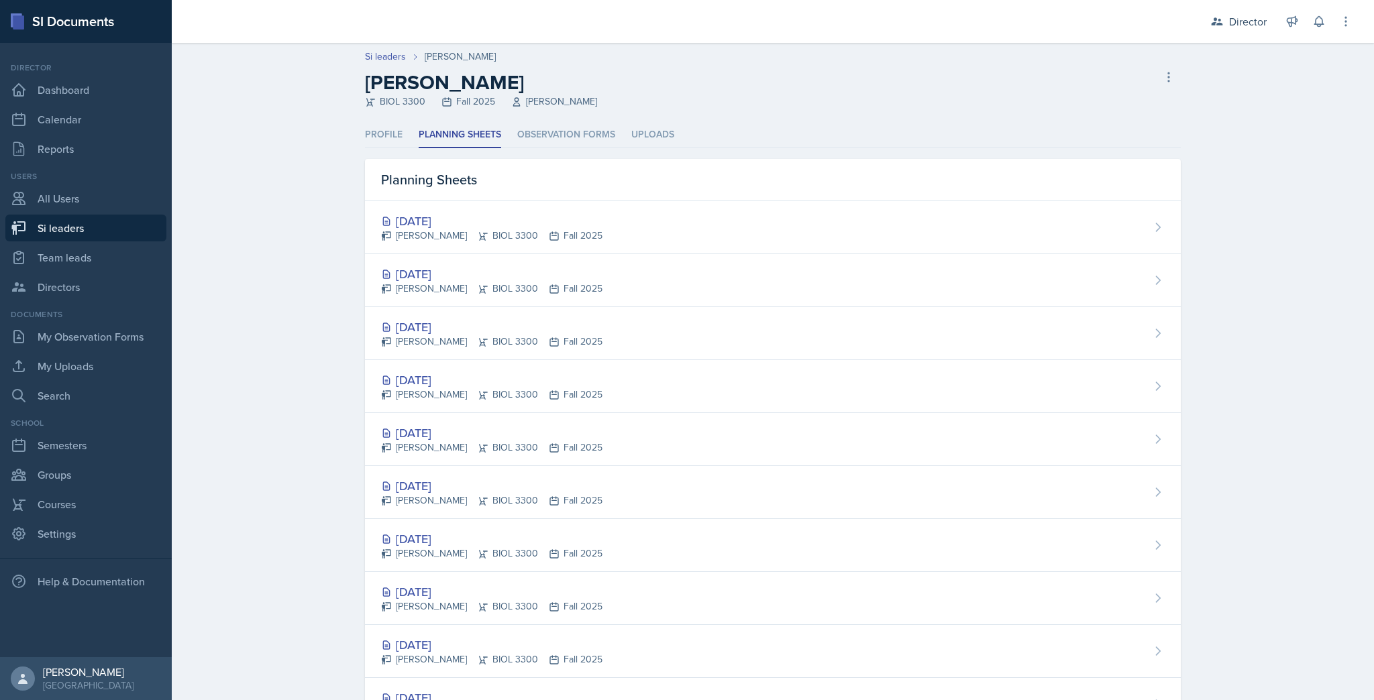
click at [389, 64] on div "Si leaders [PERSON_NAME] [PERSON_NAME] BIOL 3300 Fall 2025 [PERSON_NAME] leader" at bounding box center [772, 79] width 859 height 59
click at [384, 51] on link "Si leaders" at bounding box center [385, 57] width 41 height 14
select select "2bed604d-1099-4043-b1bc-2365e8740244"
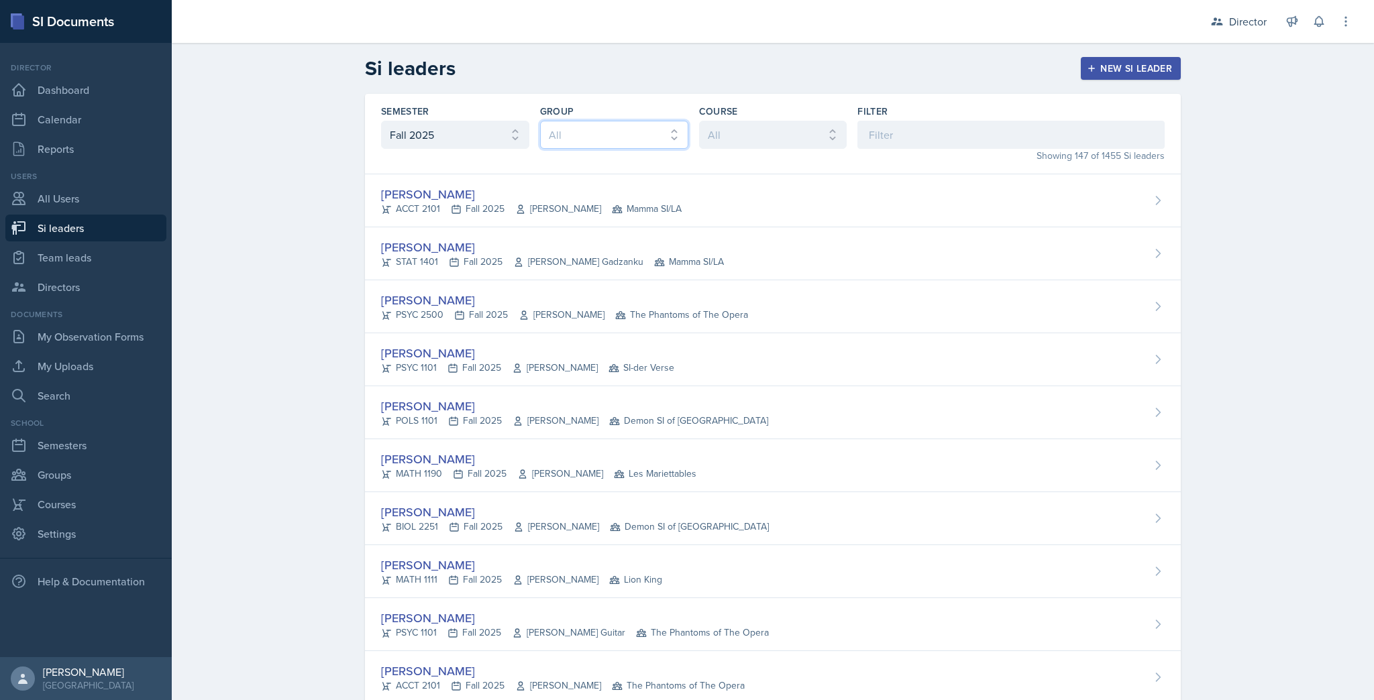
click at [674, 140] on select "All Les Mariettables Lion King Demon SI of Fleet Street Mamma SI/LA SI-der Vers…" at bounding box center [614, 135] width 148 height 28
select select "03df2469-1098-498a-a2e2-8023a988d861"
click at [540, 121] on select "All Les Mariettables Lion King Demon SI of Fleet Street Mamma SI/LA SI-der Vers…" at bounding box center [614, 135] width 148 height 28
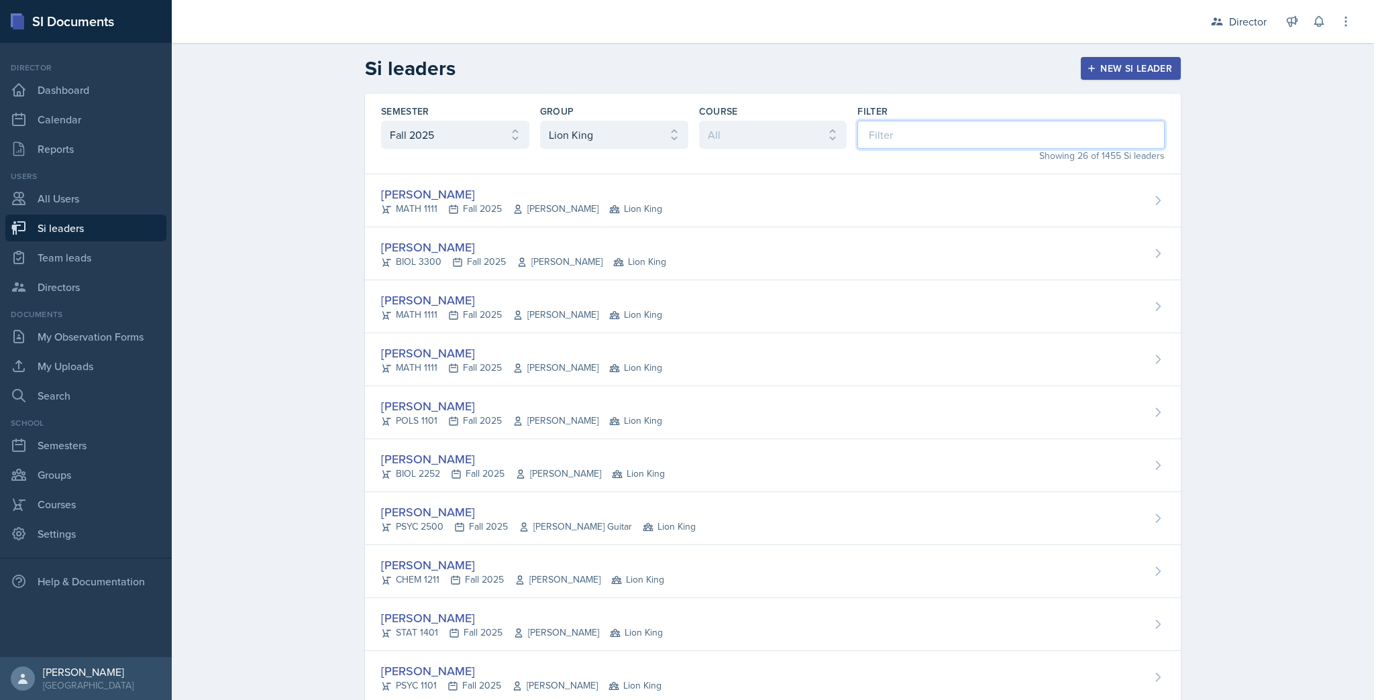
click at [870, 146] on input at bounding box center [1010, 135] width 307 height 28
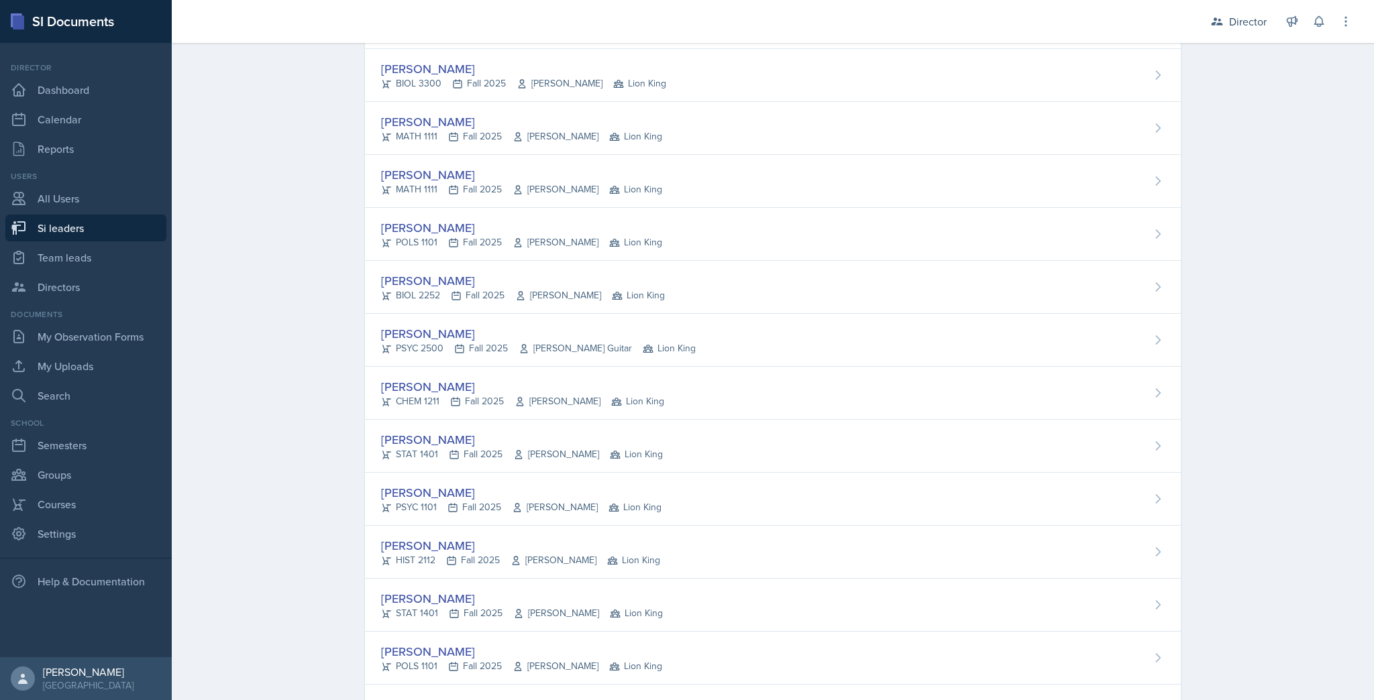
scroll to position [250, 0]
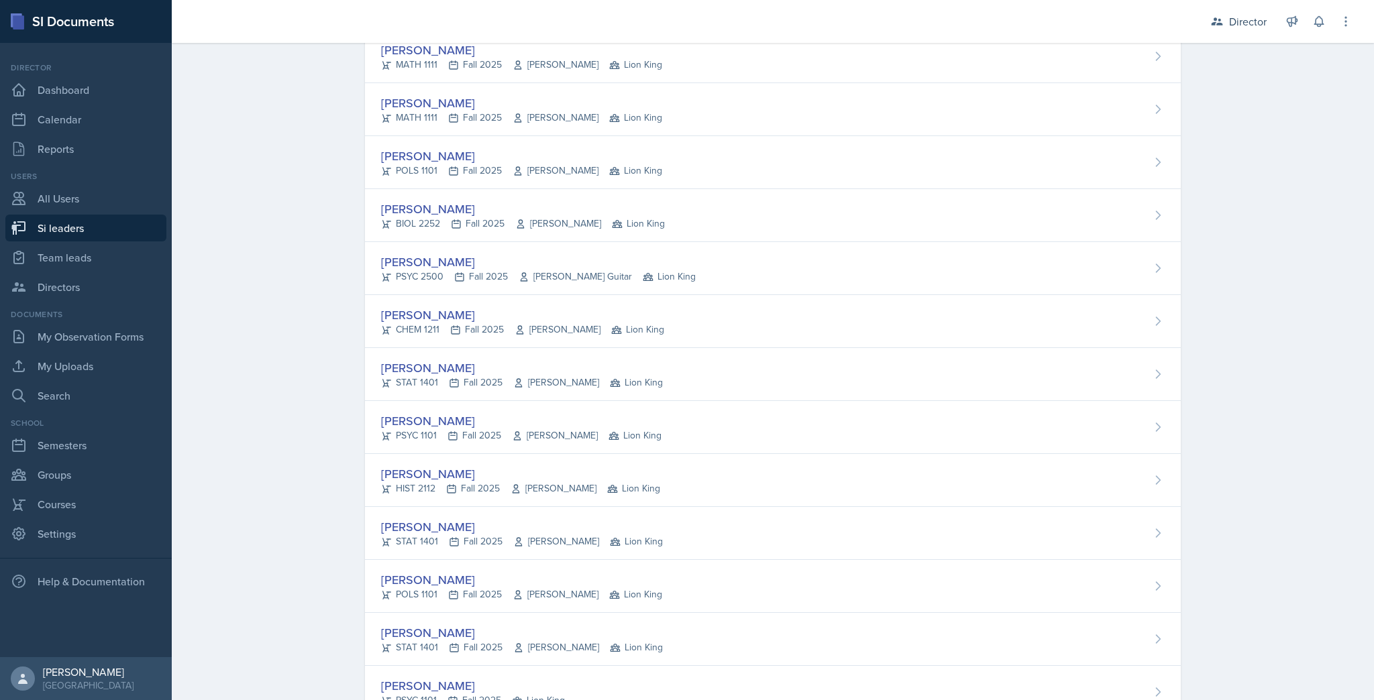
click at [404, 317] on div "[PERSON_NAME]" at bounding box center [522, 315] width 283 height 18
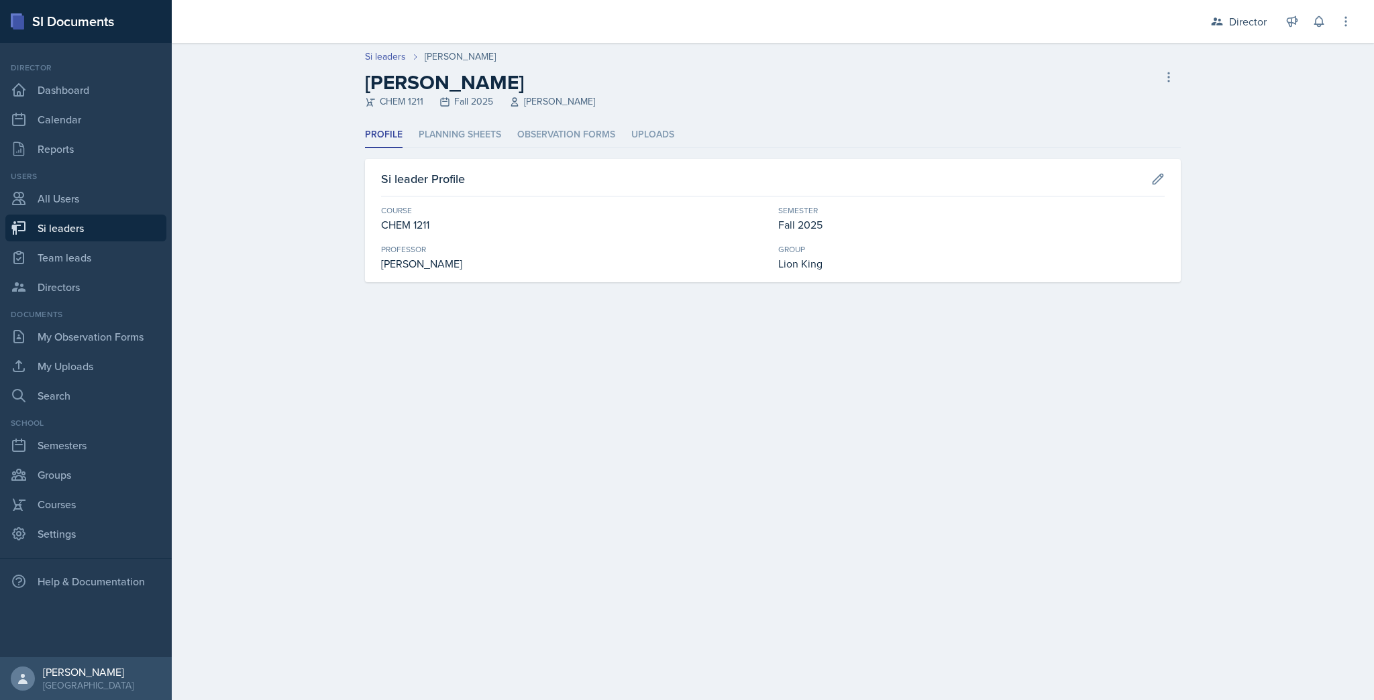
click at [453, 131] on li "Planning Sheets" at bounding box center [460, 135] width 83 height 26
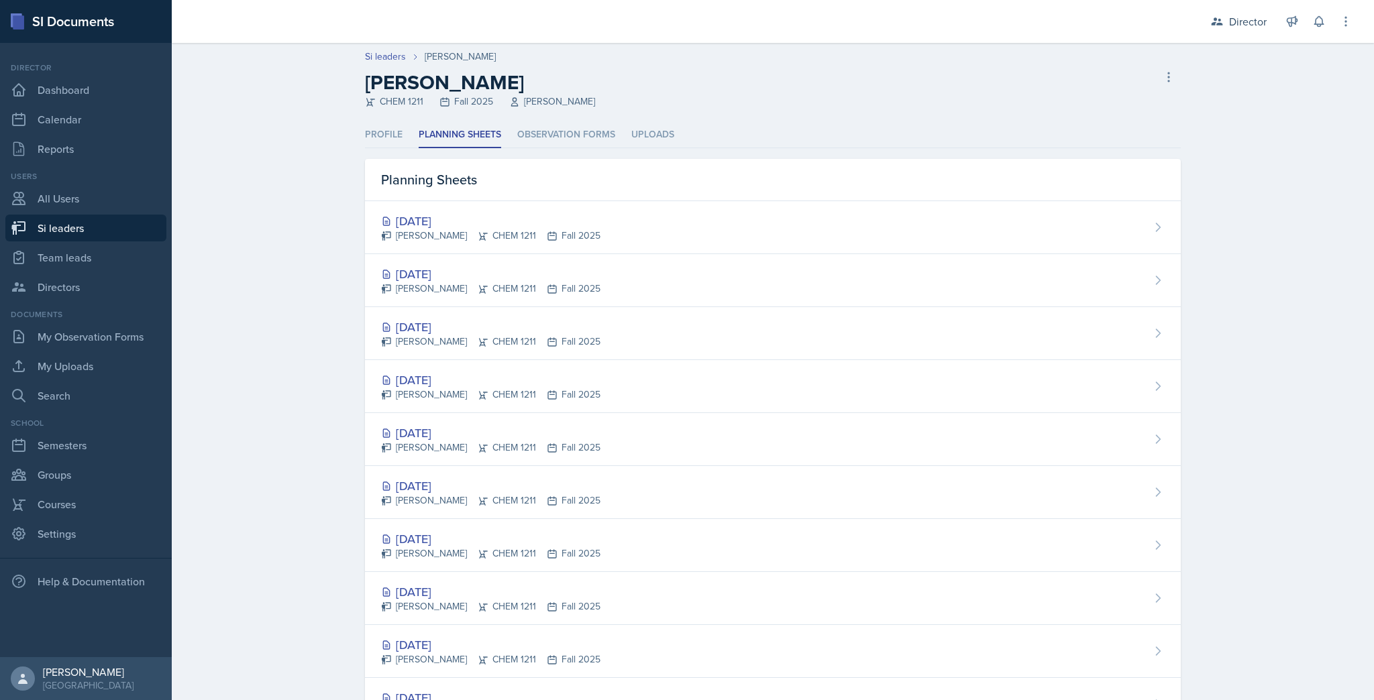
click at [478, 292] on icon at bounding box center [483, 289] width 11 height 11
click at [476, 231] on div "[PERSON_NAME] CHEM 1211 Fall 2025" at bounding box center [490, 236] width 219 height 14
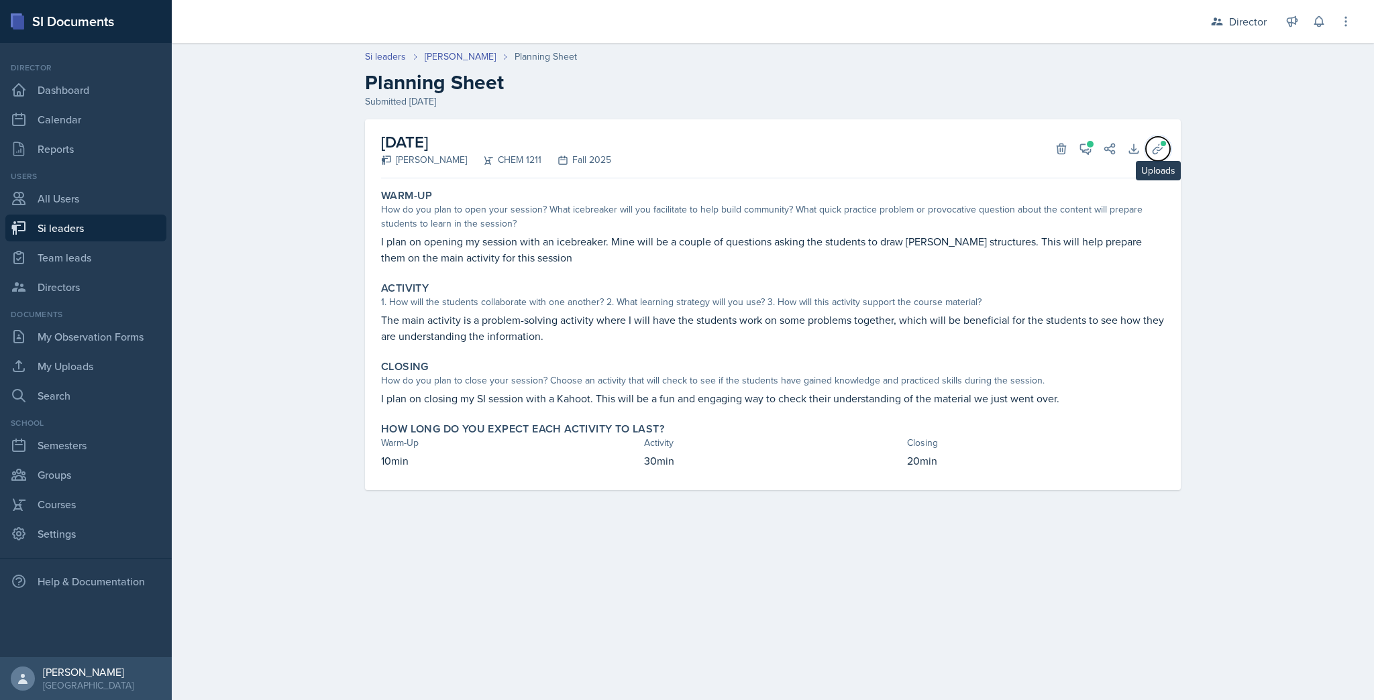
click at [1152, 144] on icon at bounding box center [1157, 148] width 13 height 13
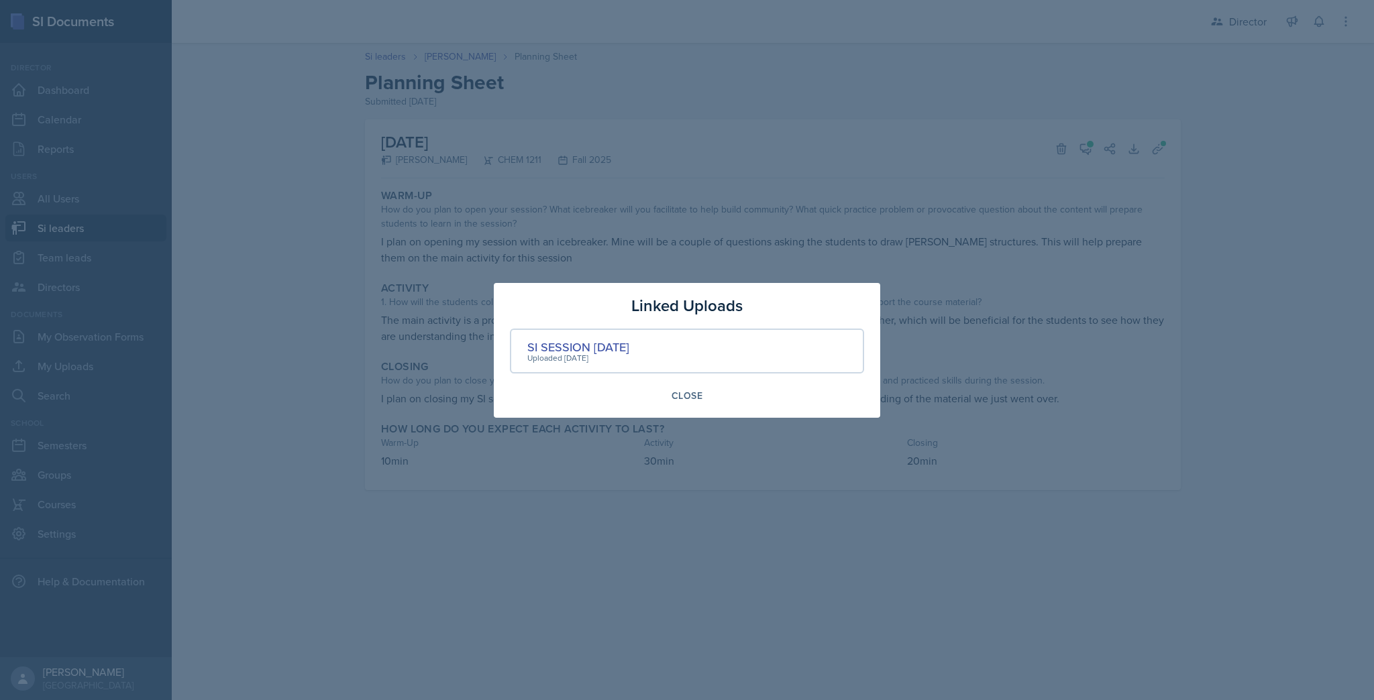
click at [598, 345] on div "SI SESSION [DATE]" at bounding box center [578, 347] width 102 height 18
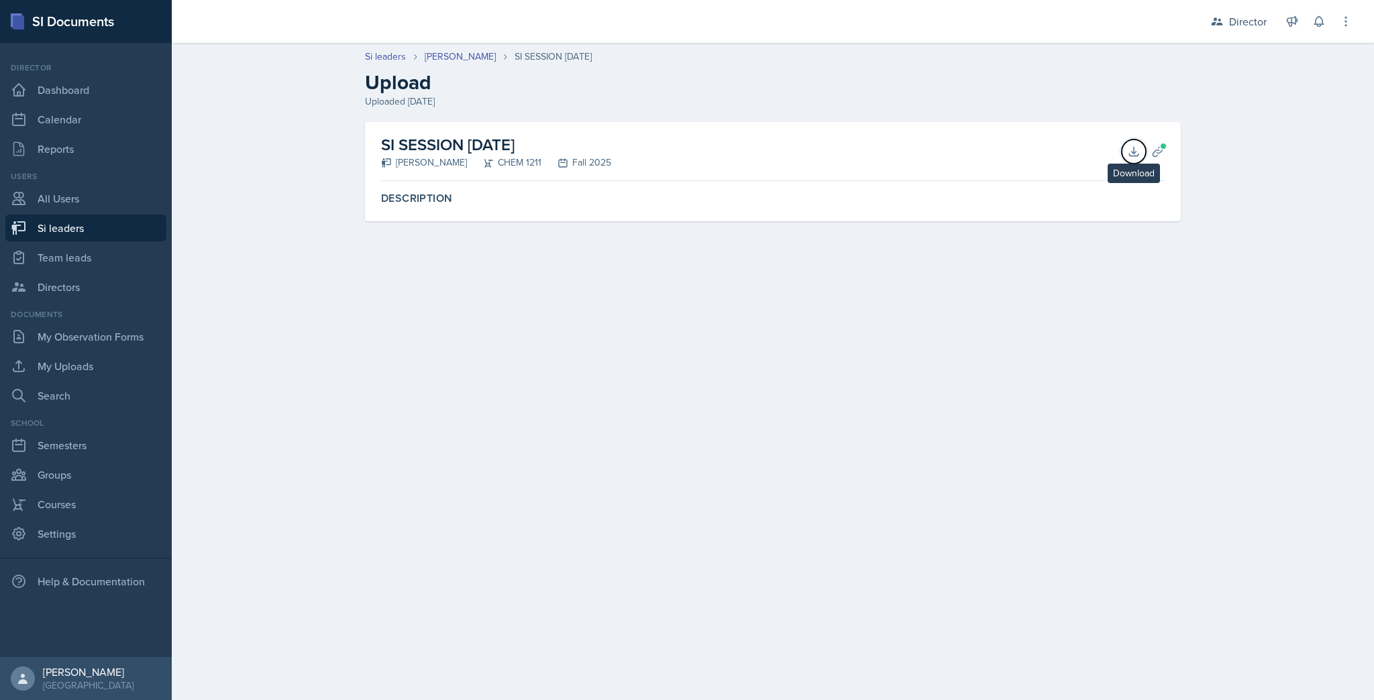
click at [1132, 148] on icon at bounding box center [1133, 151] width 13 height 13
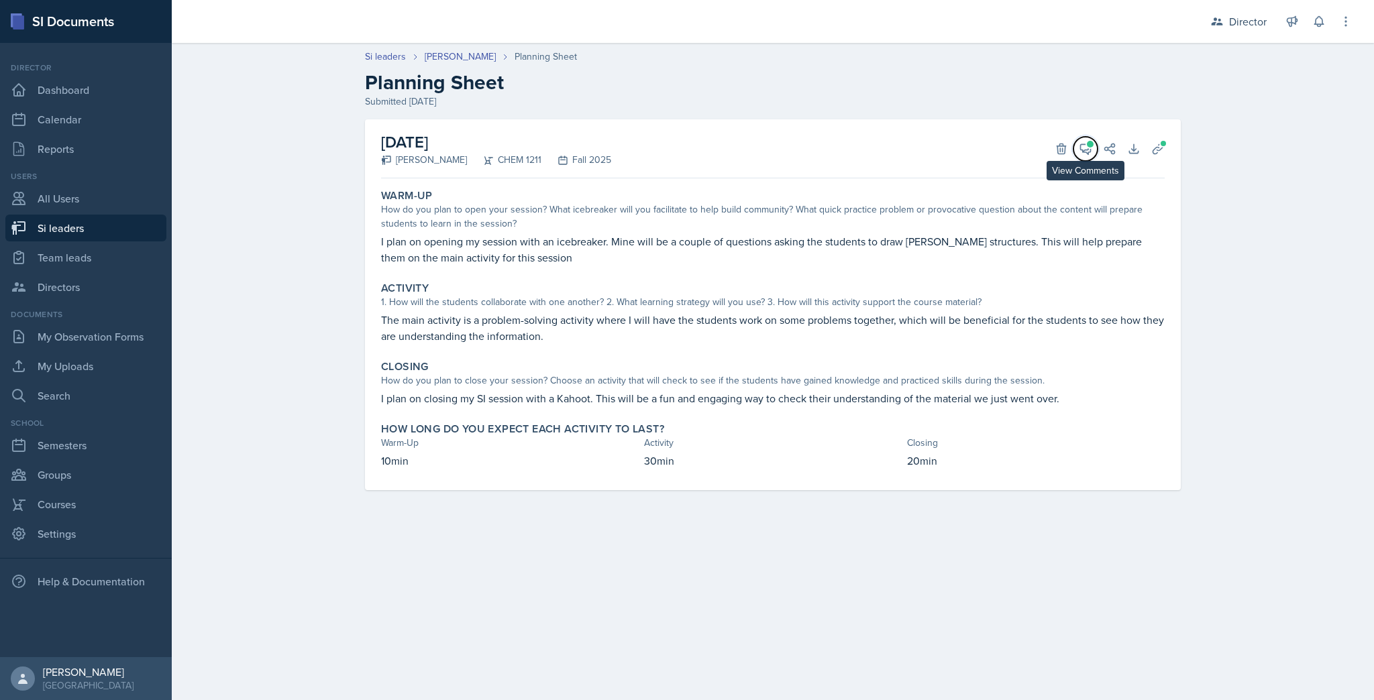
click at [1081, 147] on icon at bounding box center [1085, 148] width 13 height 13
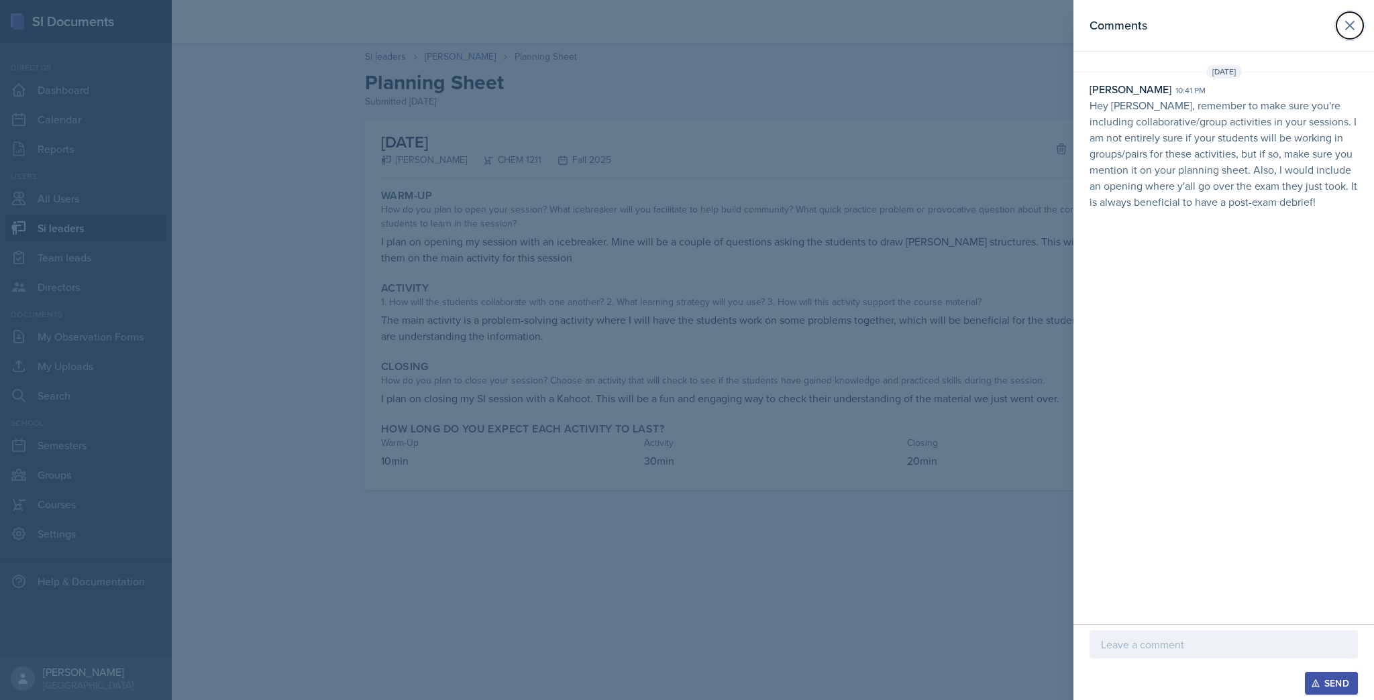
click at [1354, 23] on icon at bounding box center [1350, 25] width 16 height 16
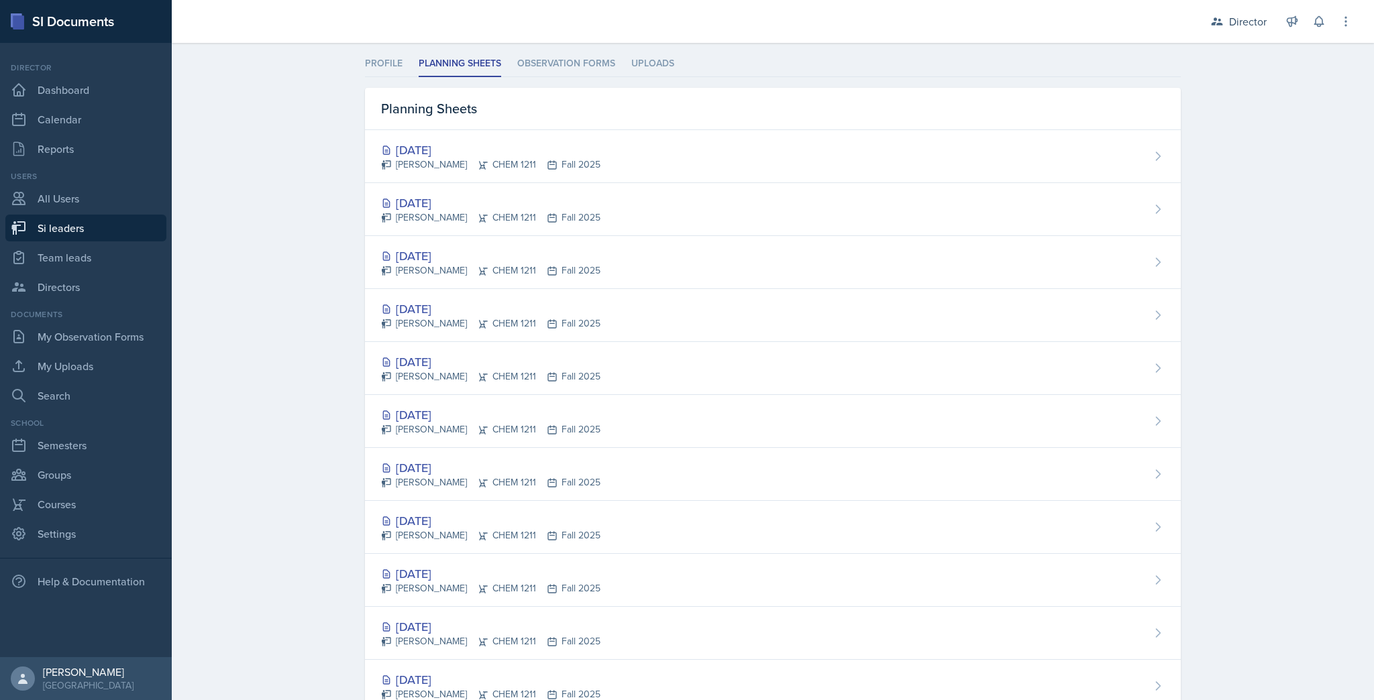
scroll to position [107, 0]
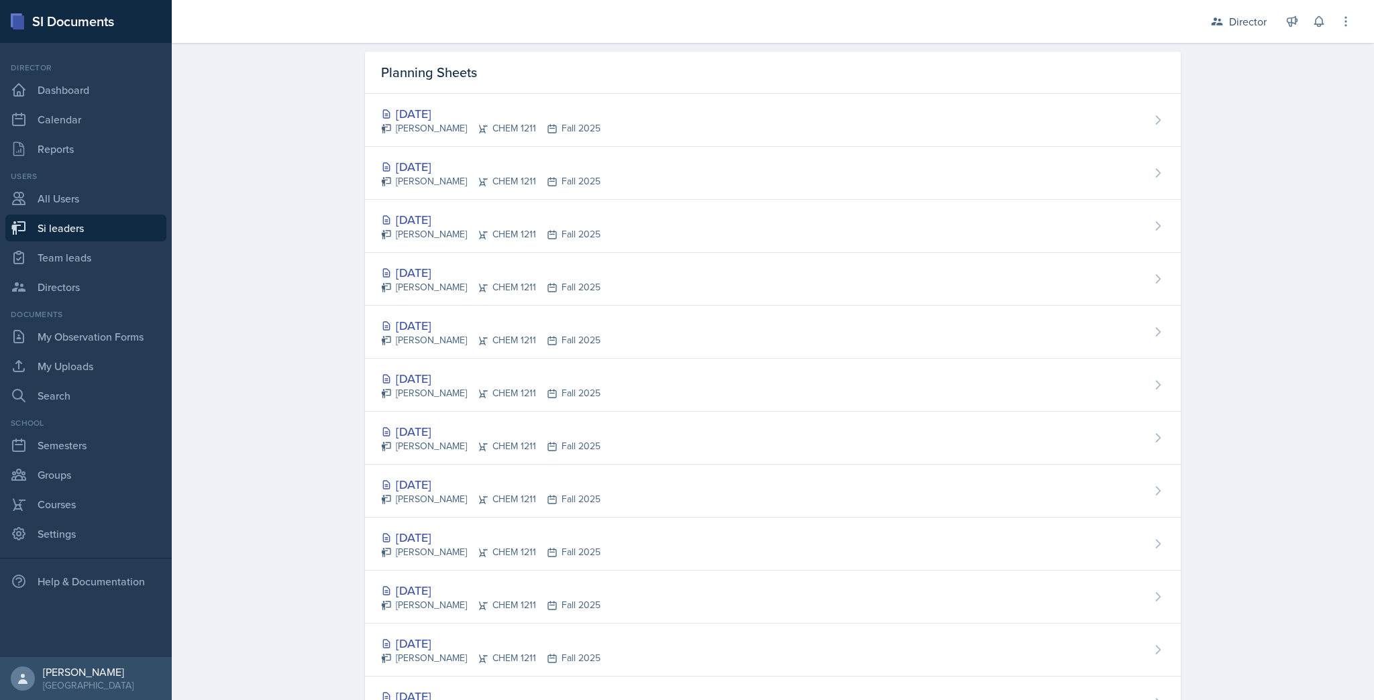
click at [467, 382] on div "[DATE]" at bounding box center [490, 379] width 219 height 18
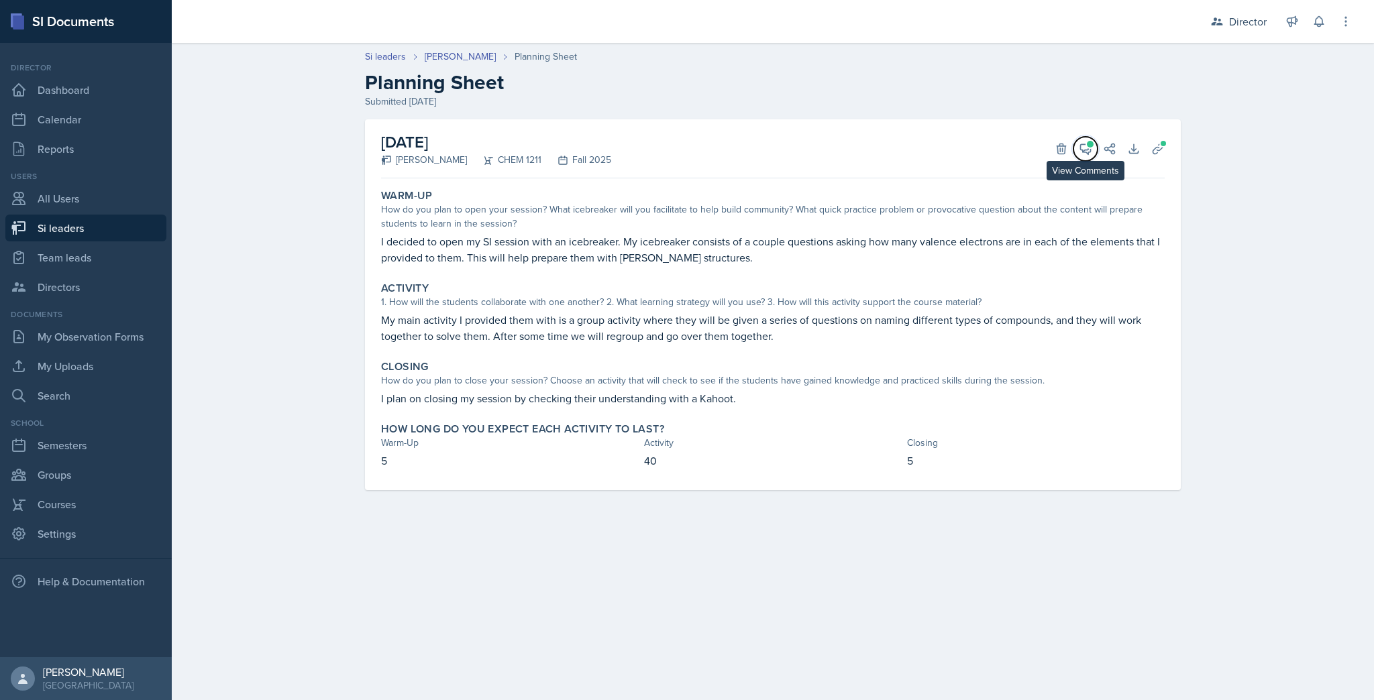
click at [1085, 140] on button "View Comments" at bounding box center [1085, 149] width 24 height 24
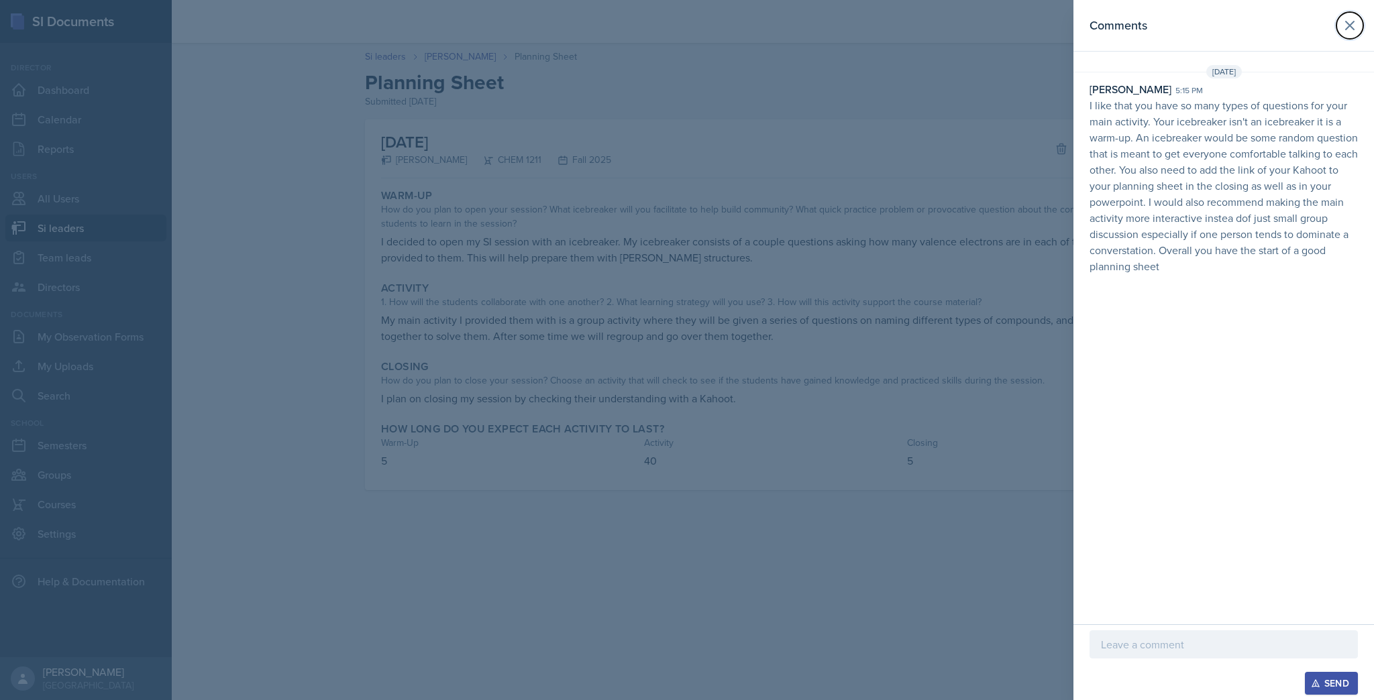
click at [1348, 15] on button at bounding box center [1349, 25] width 27 height 27
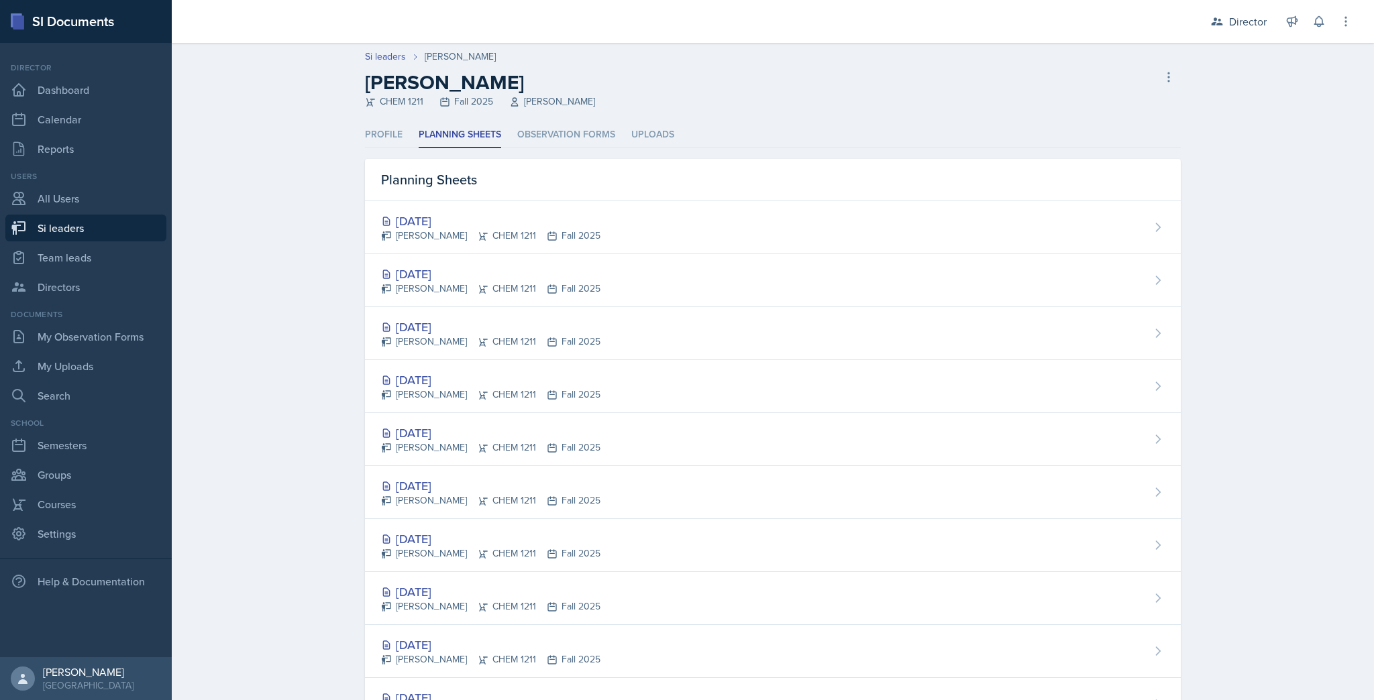
scroll to position [107, 0]
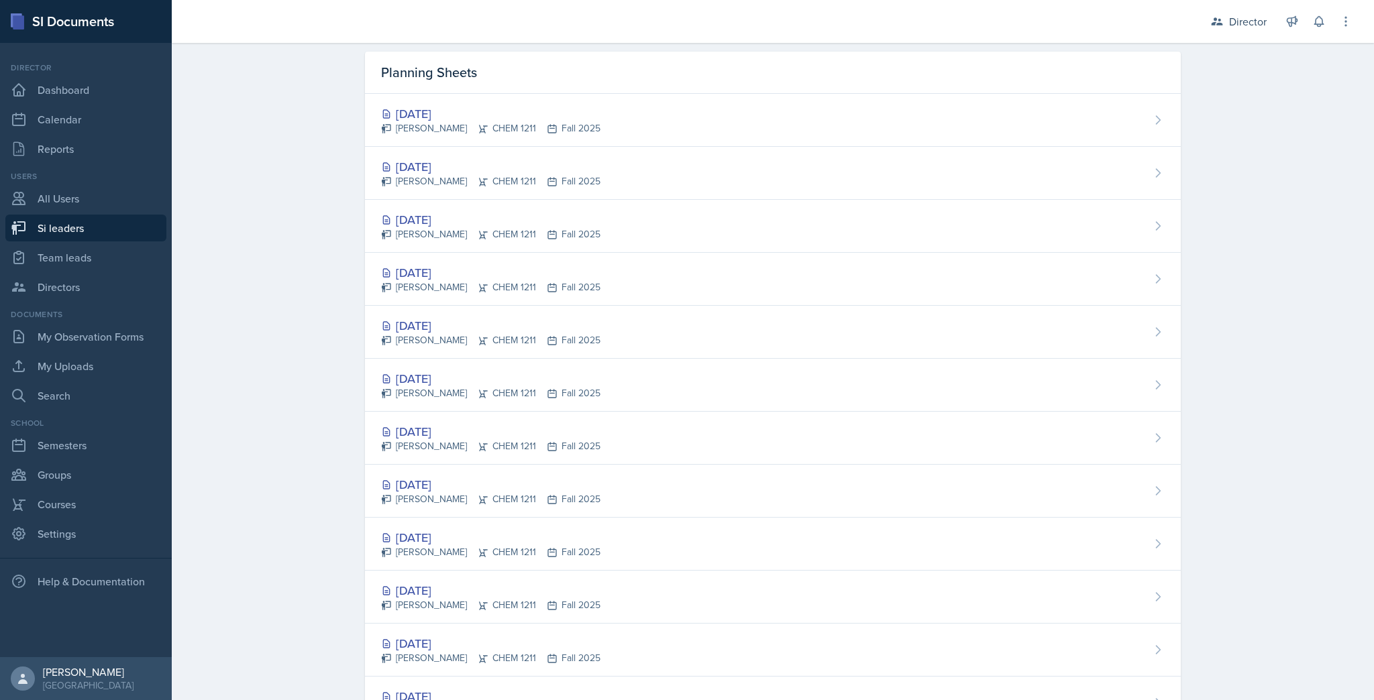
click at [508, 451] on div "[PERSON_NAME] CHEM 1211 Fall 2025" at bounding box center [490, 446] width 219 height 14
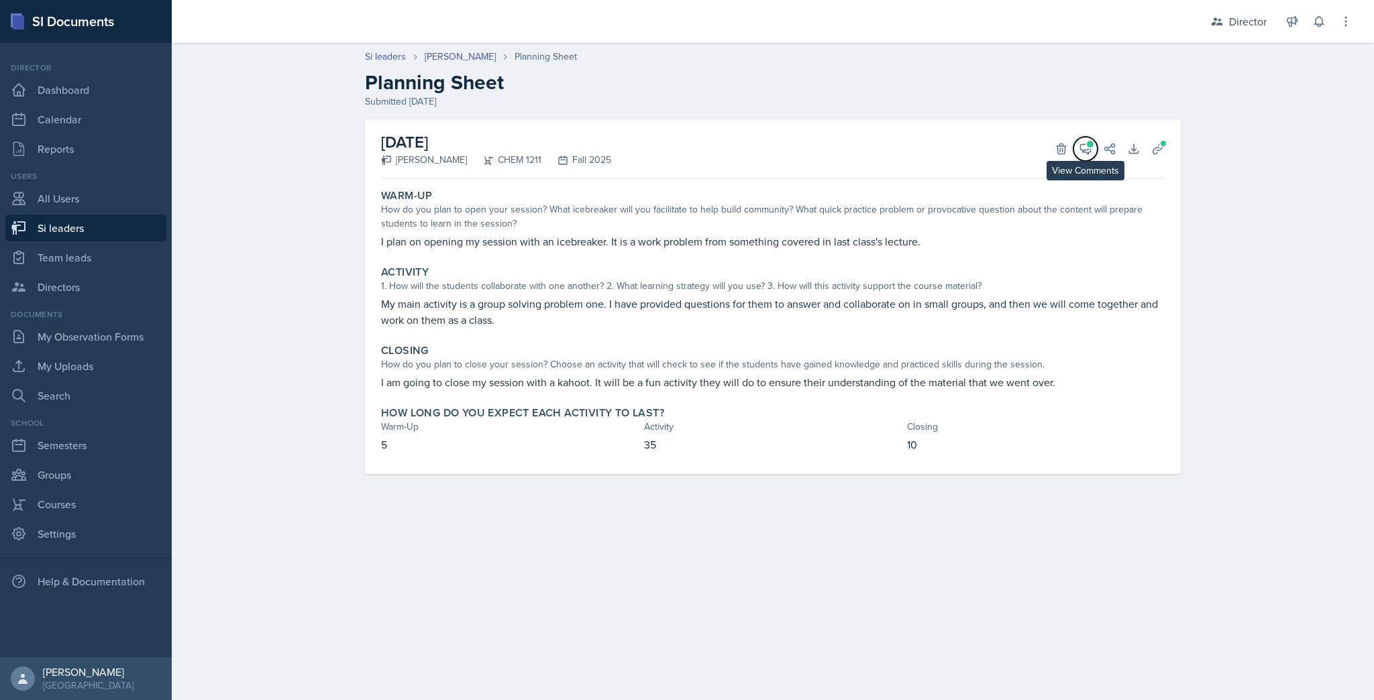
click at [1086, 144] on icon at bounding box center [1086, 149] width 10 height 10
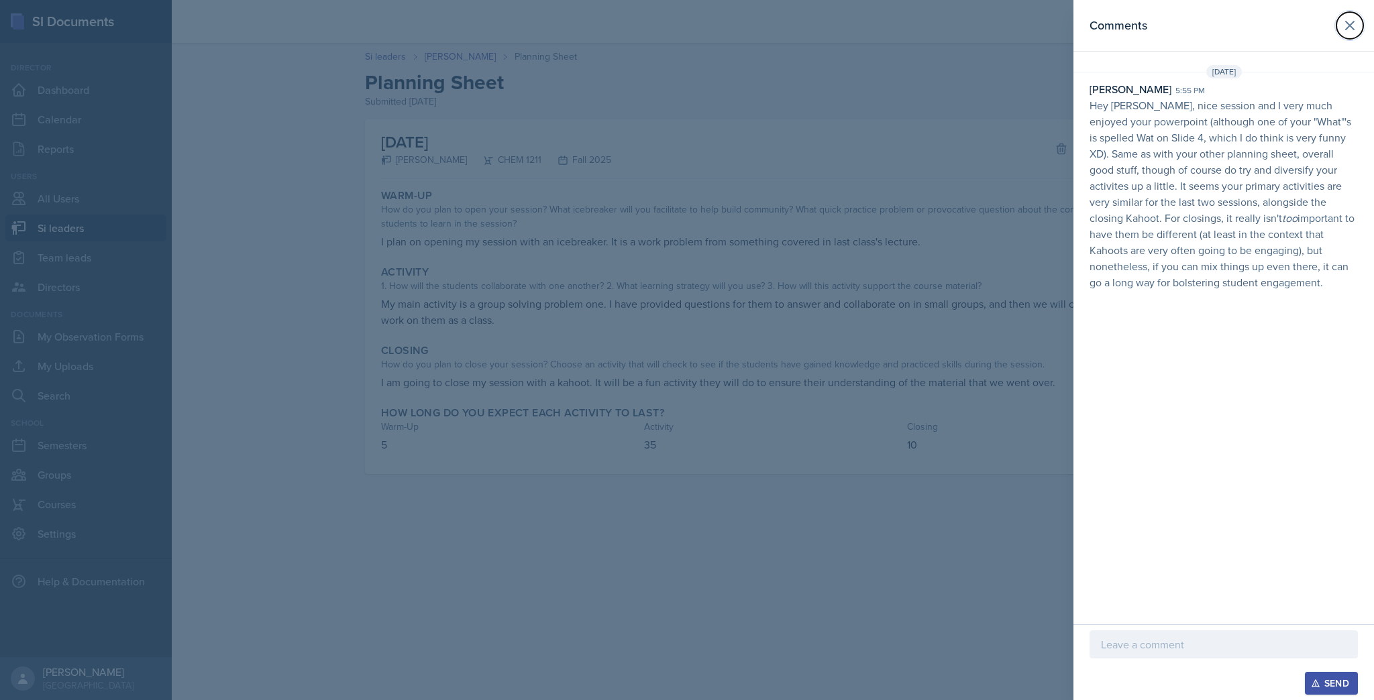
click at [1343, 27] on icon at bounding box center [1350, 25] width 16 height 16
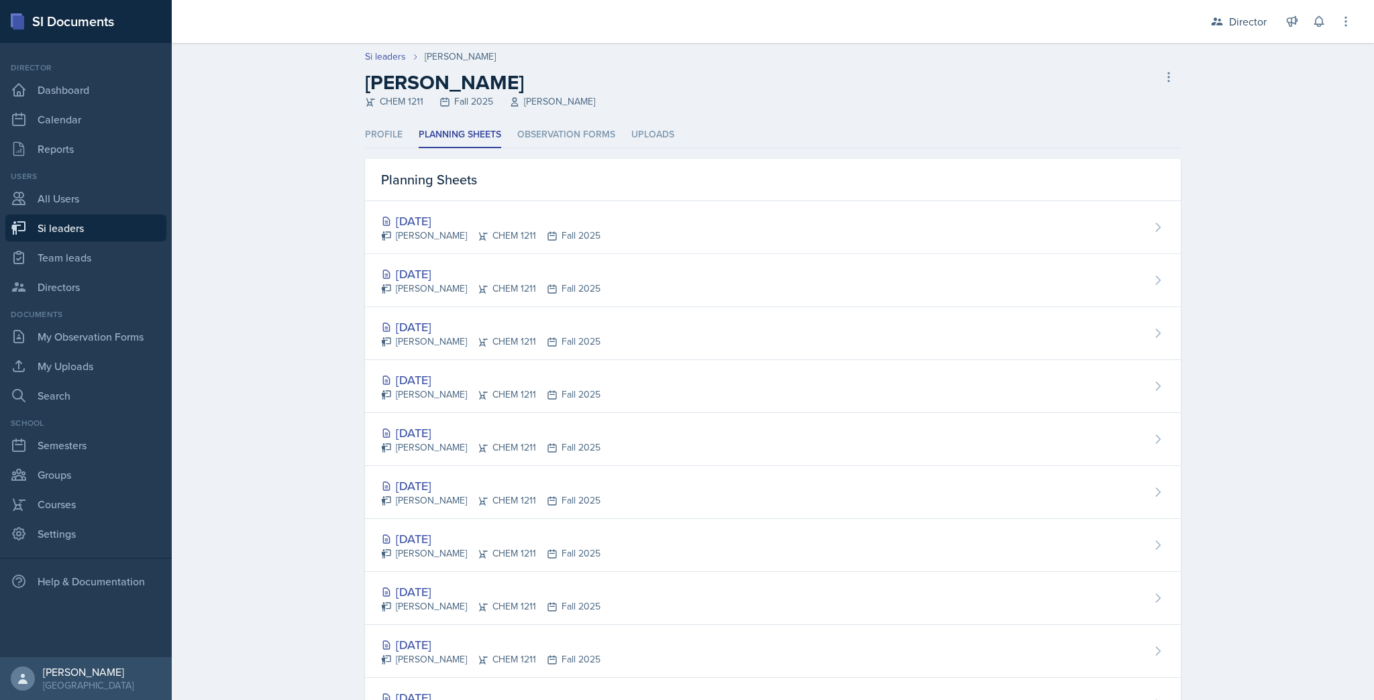
click at [376, 50] on link "Si leaders" at bounding box center [385, 57] width 41 height 14
select select "2bed604d-1099-4043-b1bc-2365e8740244"
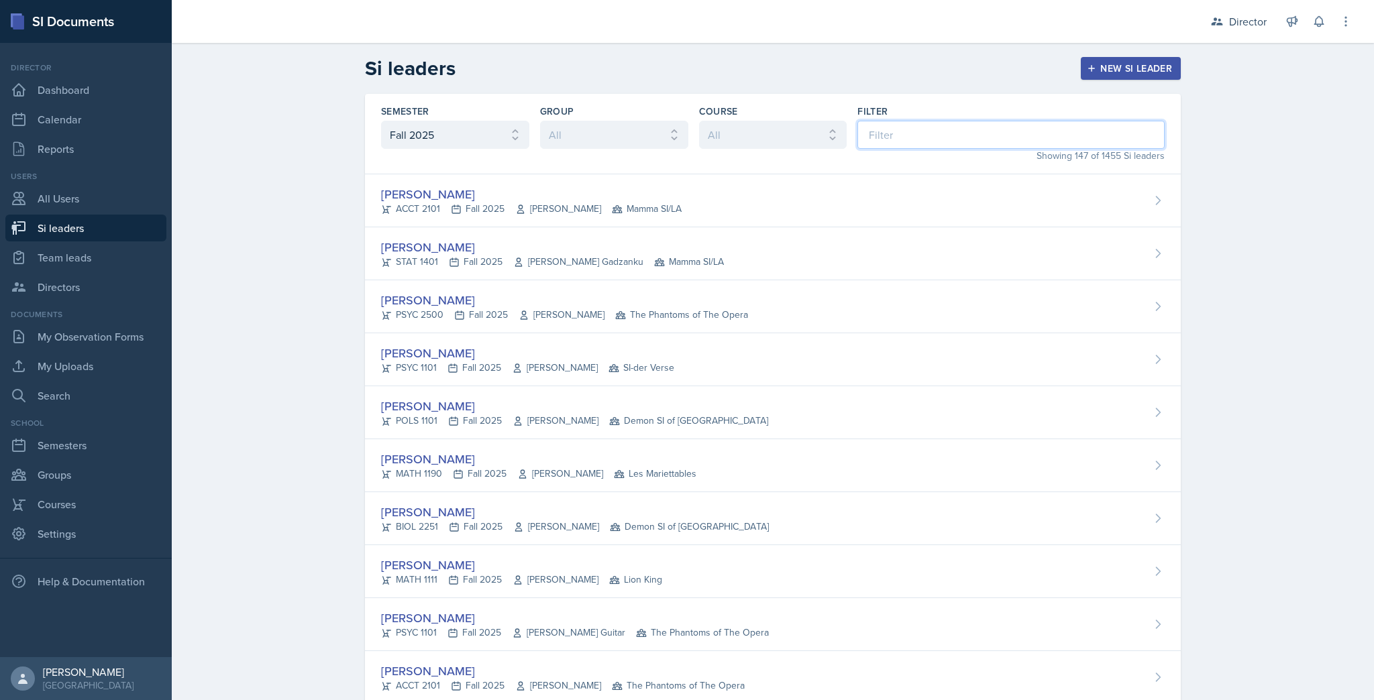
click at [907, 137] on input at bounding box center [1010, 135] width 307 height 28
click at [616, 130] on select "All Les Mariettables Lion King Demon SI of Fleet Street Mamma SI/LA SI-der Vers…" at bounding box center [614, 135] width 148 height 28
select select "e892a4c8-123a-40ec-8aa5-ee50854cd130"
click at [540, 121] on select "All Les Mariettables Lion King Demon SI of Fleet Street Mamma SI/LA SI-der Vers…" at bounding box center [614, 135] width 148 height 28
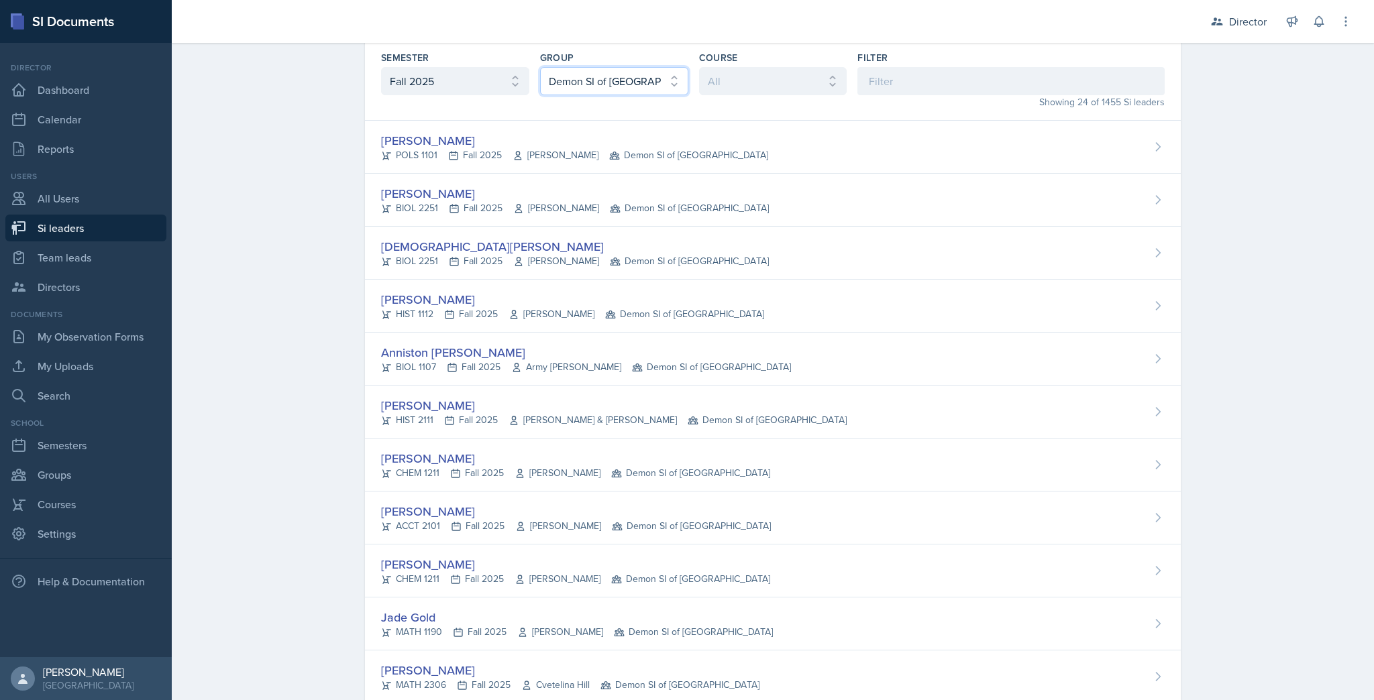
scroll to position [17, 0]
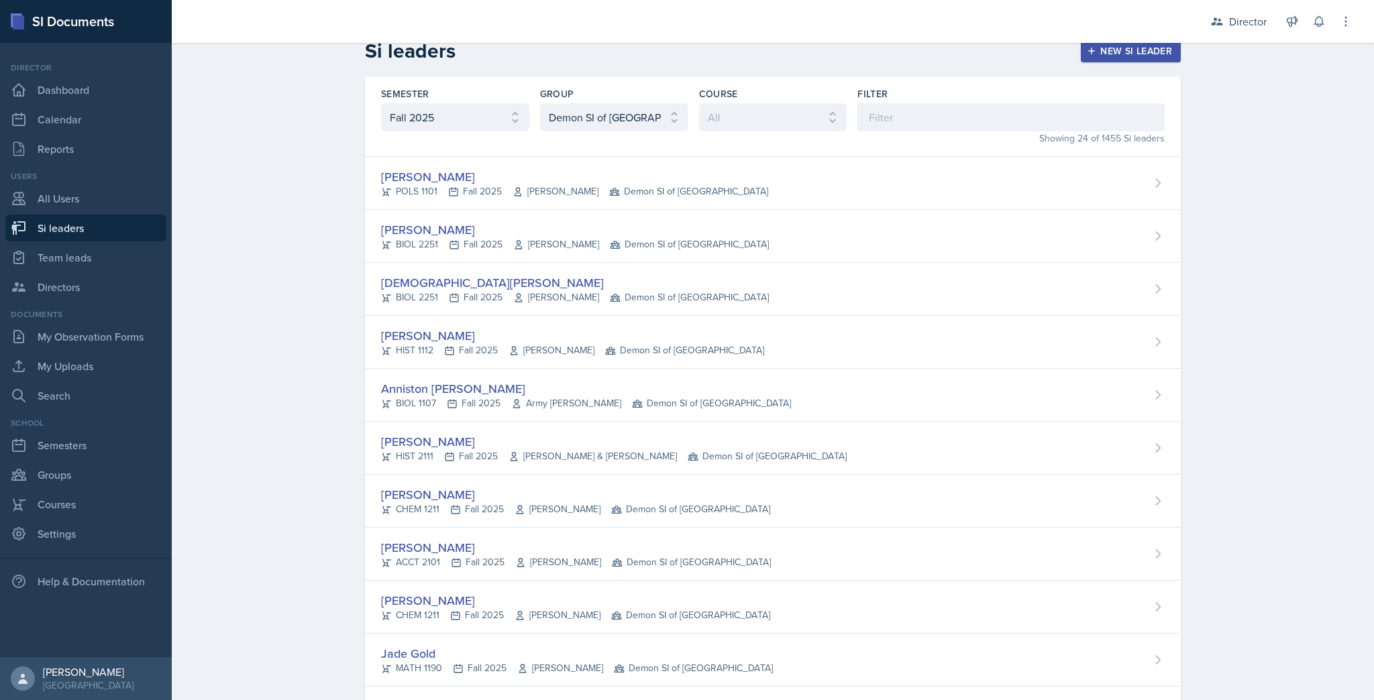
click at [439, 337] on div "[PERSON_NAME]" at bounding box center [572, 336] width 383 height 18
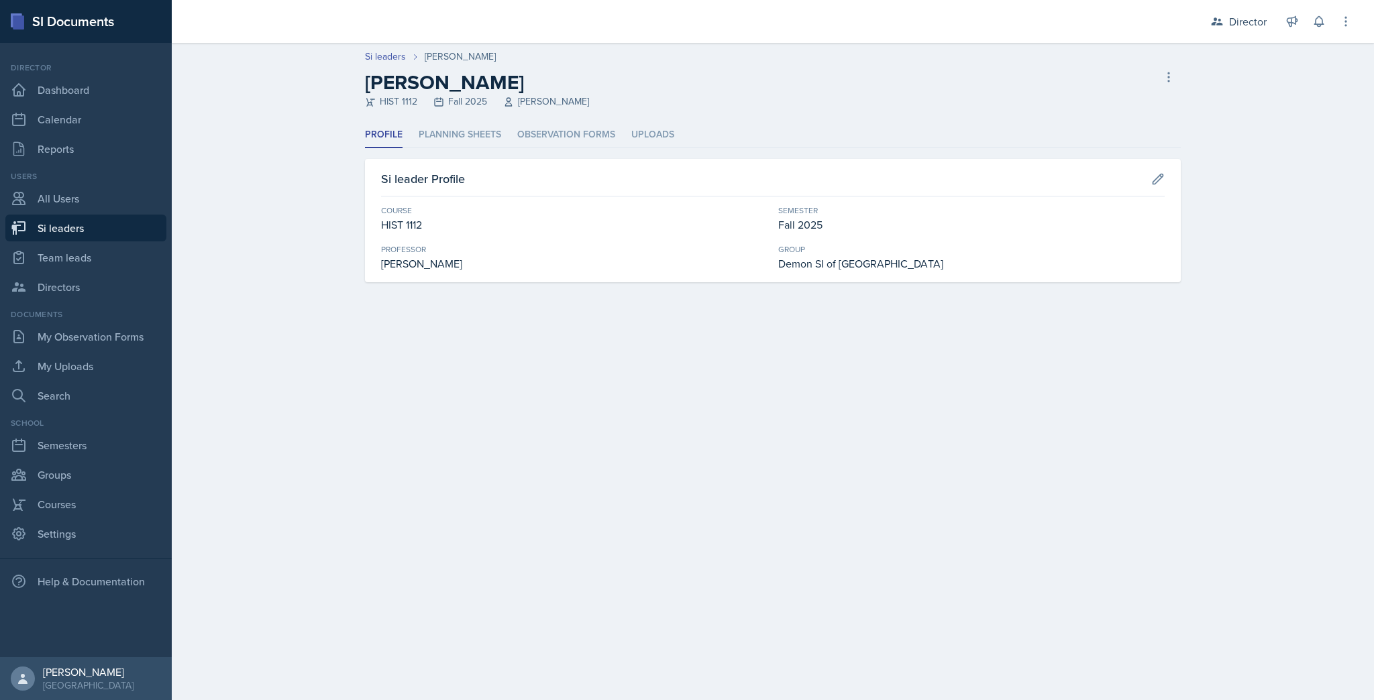
click at [455, 133] on li "Planning Sheets" at bounding box center [460, 135] width 83 height 26
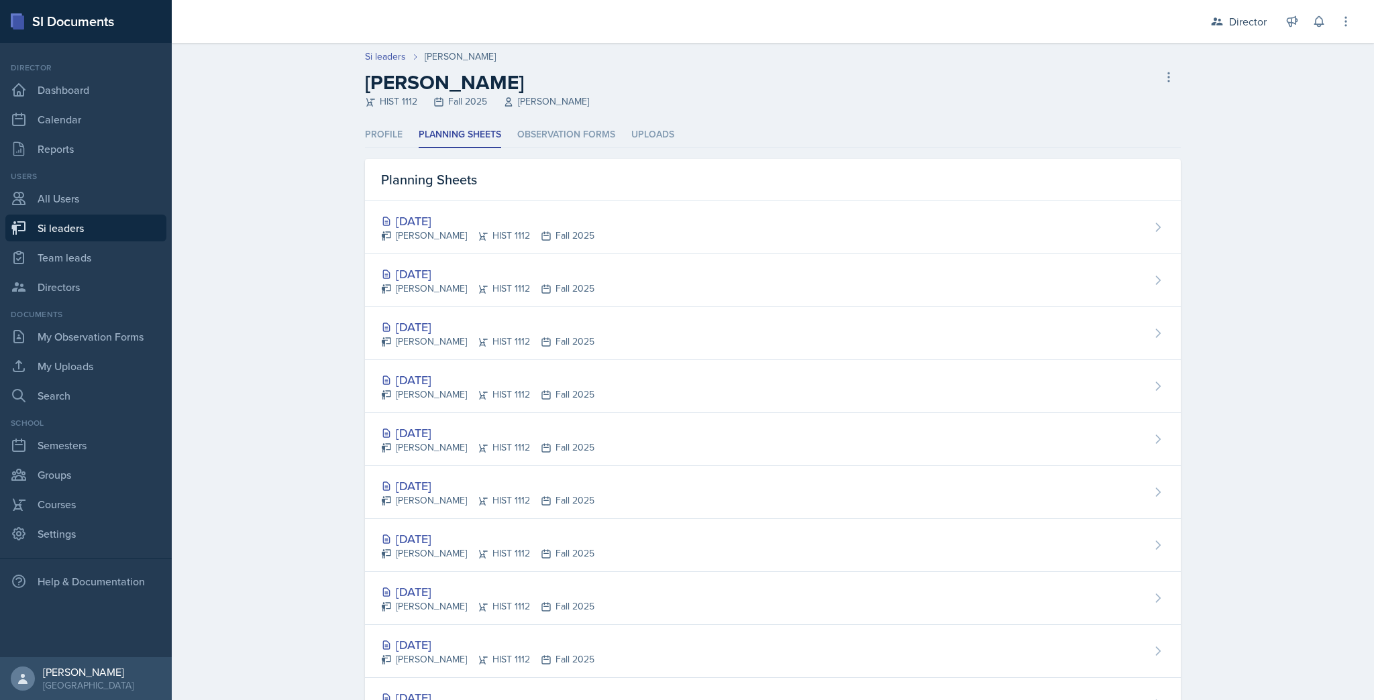
click at [470, 277] on div "[DATE]" at bounding box center [487, 274] width 213 height 18
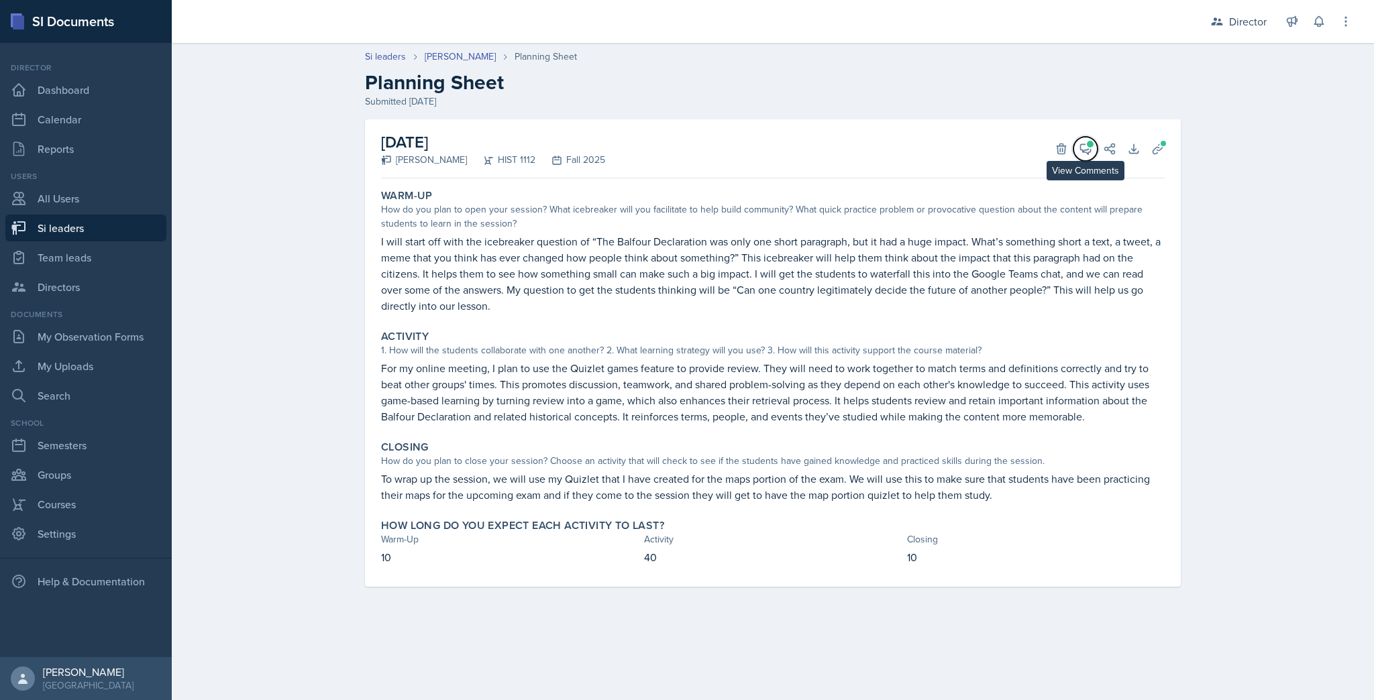
click at [1085, 145] on icon at bounding box center [1085, 148] width 13 height 13
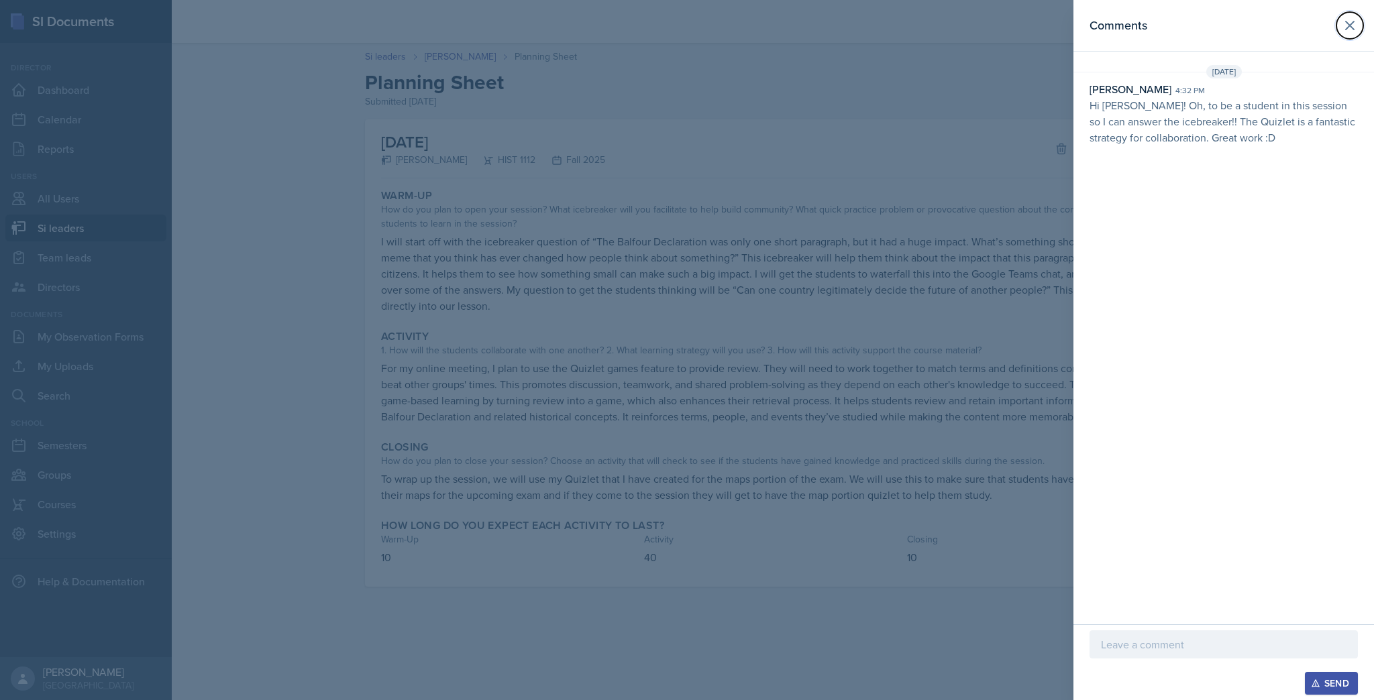
click at [1346, 27] on icon at bounding box center [1350, 25] width 16 height 16
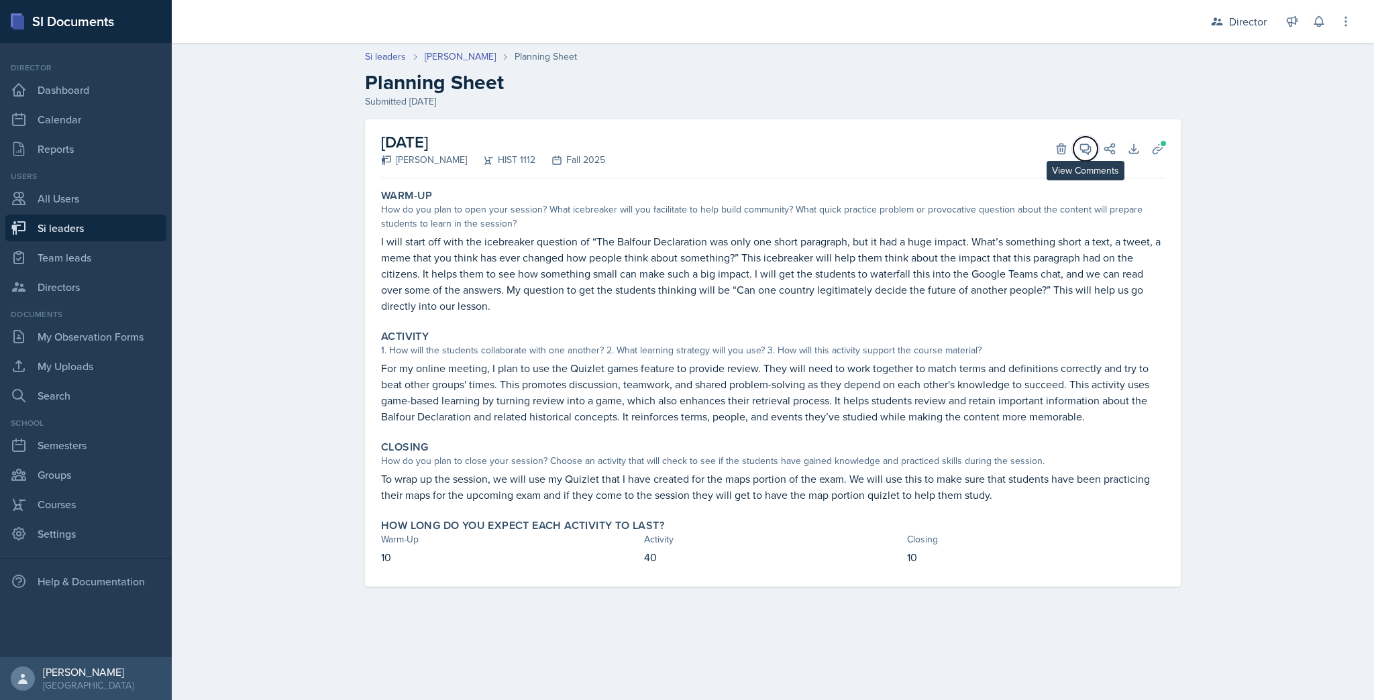
click at [1085, 152] on icon at bounding box center [1086, 149] width 10 height 10
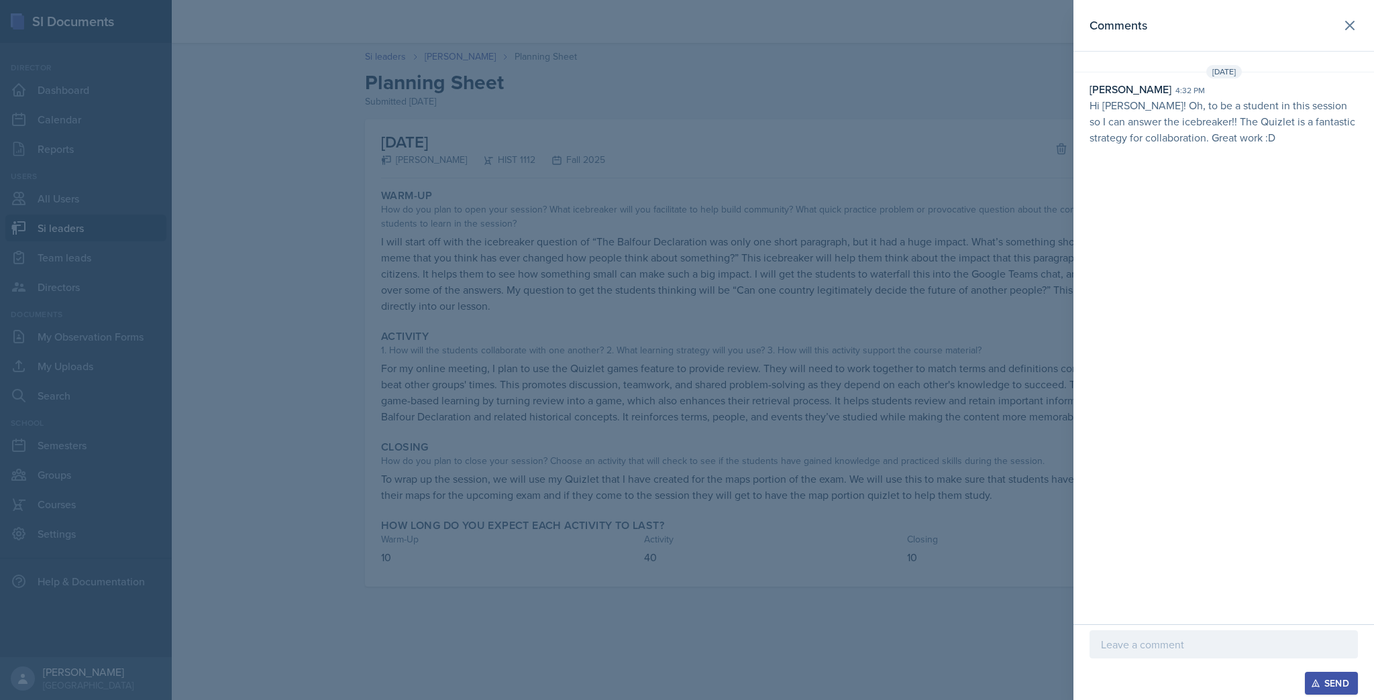
click at [961, 301] on div at bounding box center [687, 350] width 1374 height 700
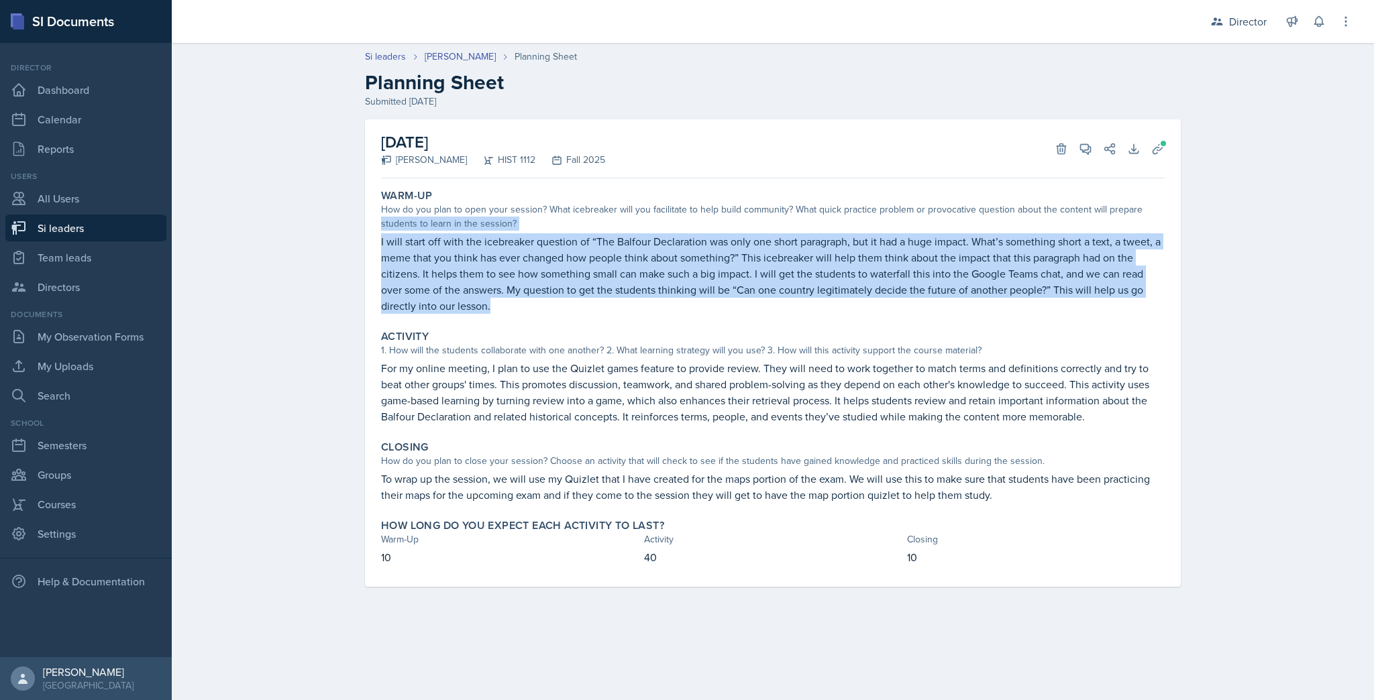
drag, startPoint x: 509, startPoint y: 306, endPoint x: 376, endPoint y: 225, distance: 156.2
click at [376, 225] on div "Warm-Up How do you plan to open your session? What icebreaker will you facilita…" at bounding box center [773, 252] width 794 height 136
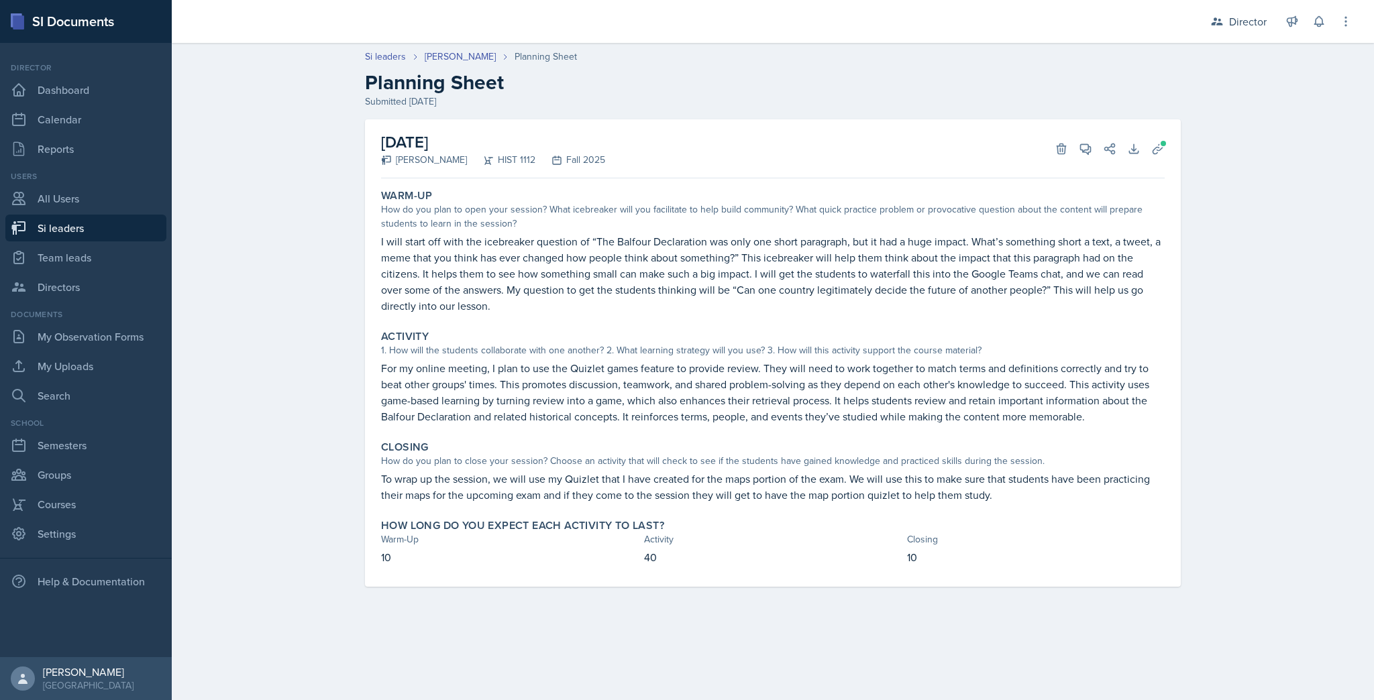
click at [526, 385] on p "For my online meeting, I plan to use the Quizlet games feature to provide revie…" at bounding box center [773, 392] width 784 height 64
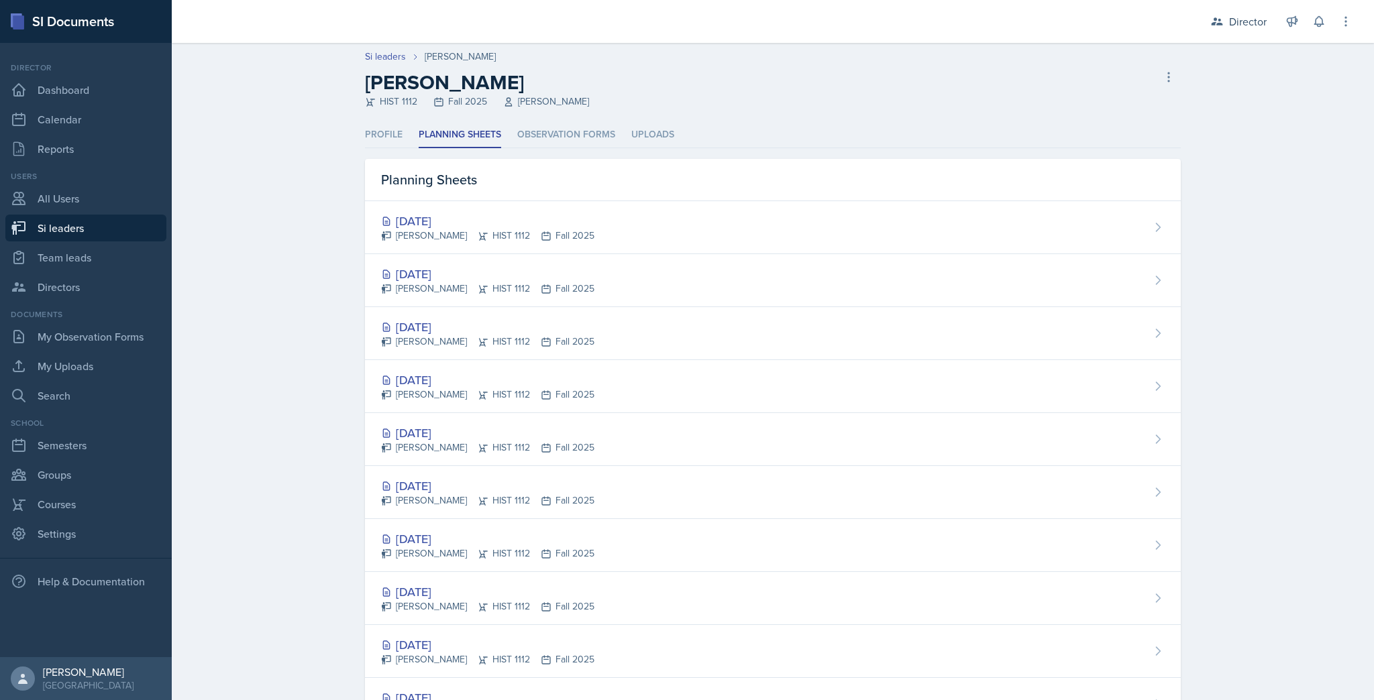
click at [440, 272] on div "[DATE]" at bounding box center [487, 274] width 213 height 18
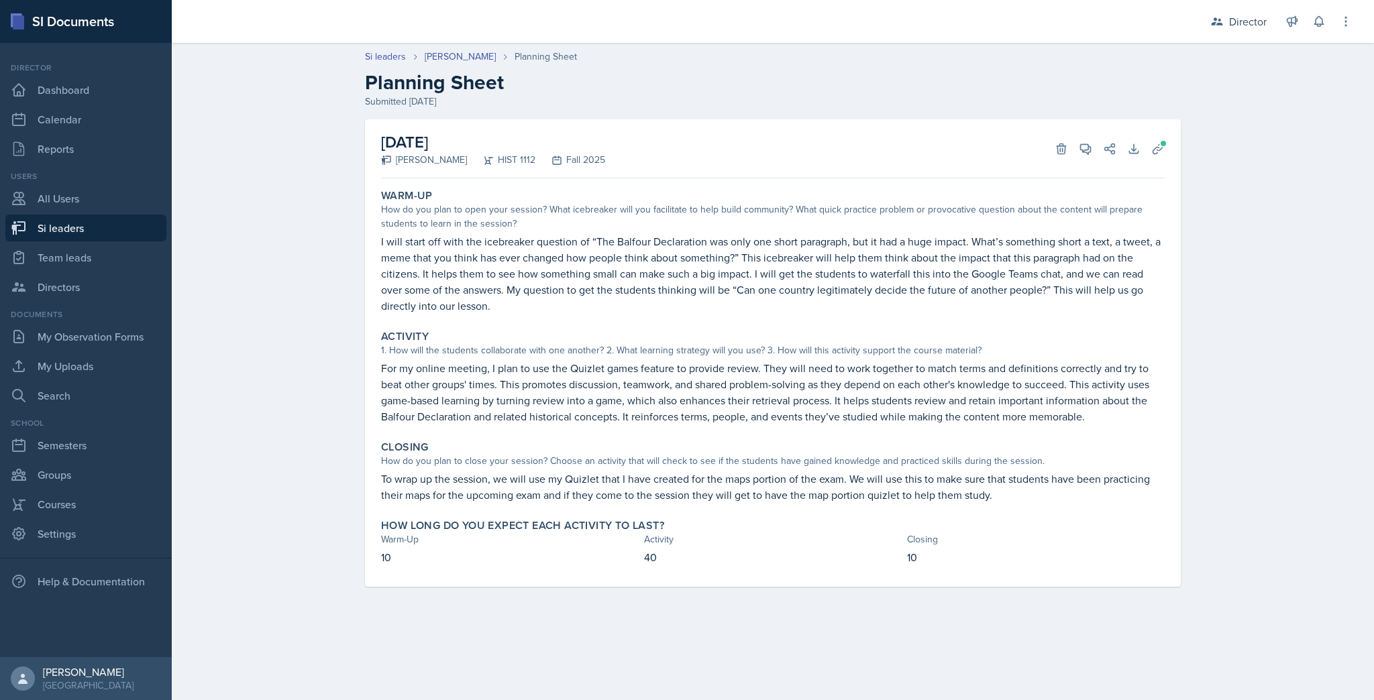
click at [70, 231] on link "Si leaders" at bounding box center [85, 228] width 161 height 27
select select "2bed604d-1099-4043-b1bc-2365e8740244"
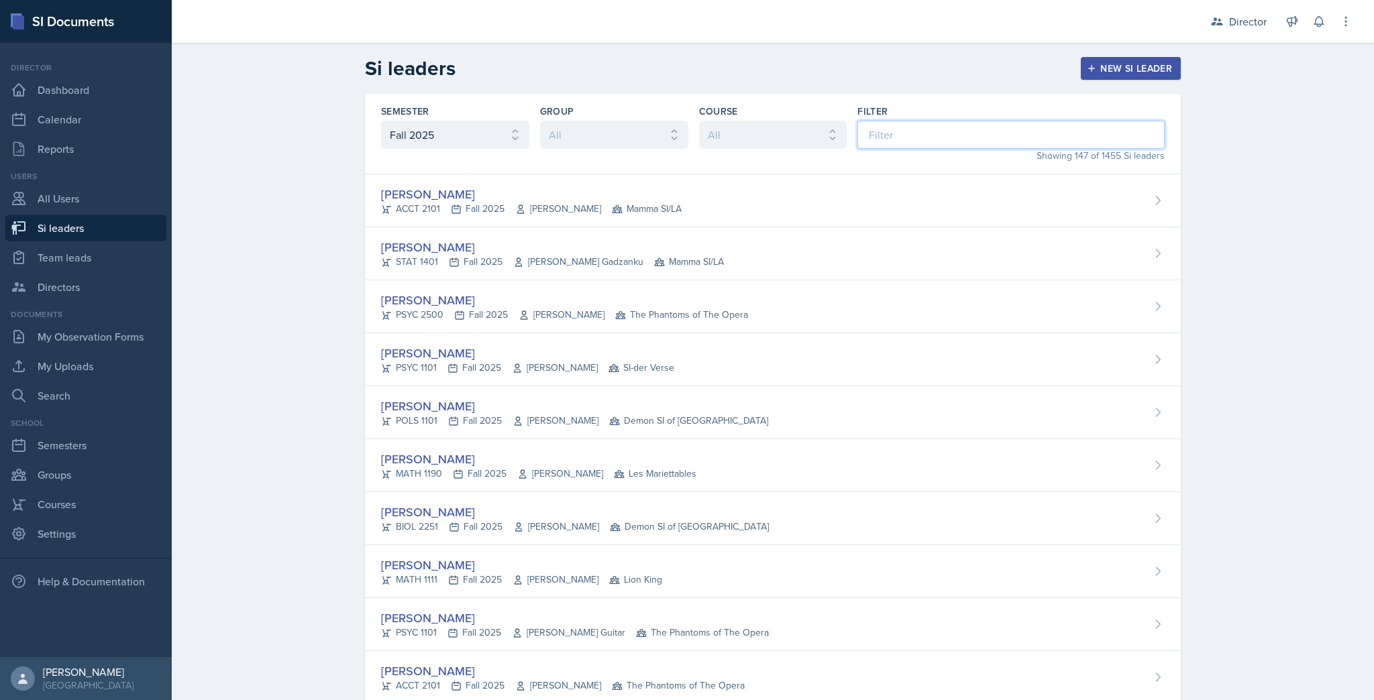
click at [906, 140] on input at bounding box center [1010, 135] width 307 height 28
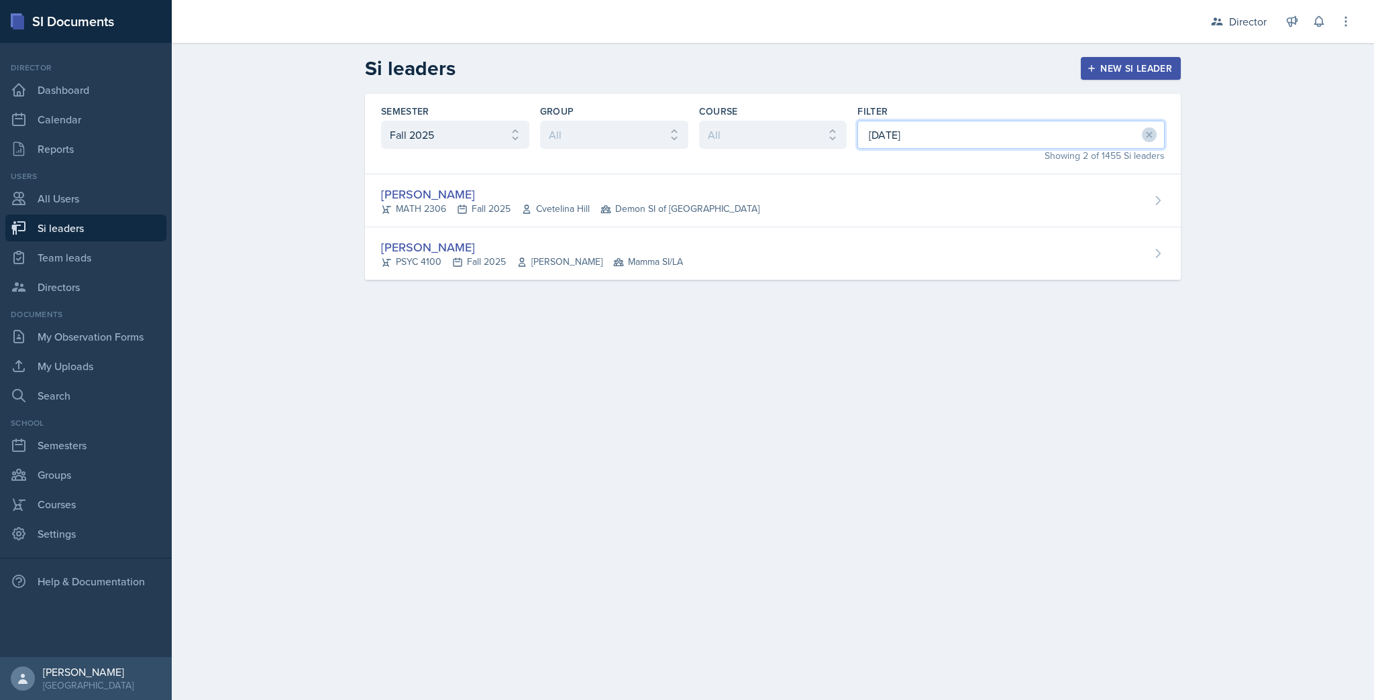
type input "[DATE]"
click at [667, 205] on span "Demon SI of [GEOGRAPHIC_DATA]" at bounding box center [679, 209] width 159 height 14
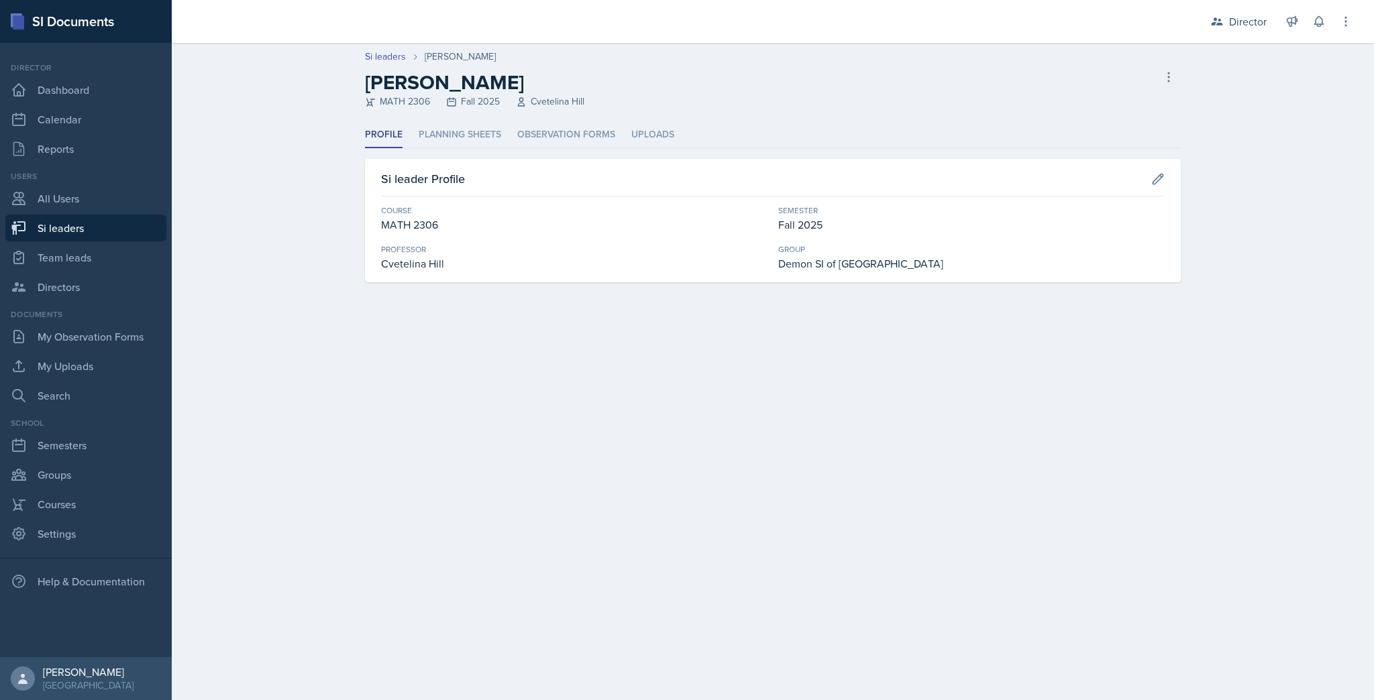
click at [475, 143] on li "Planning Sheets" at bounding box center [460, 135] width 83 height 26
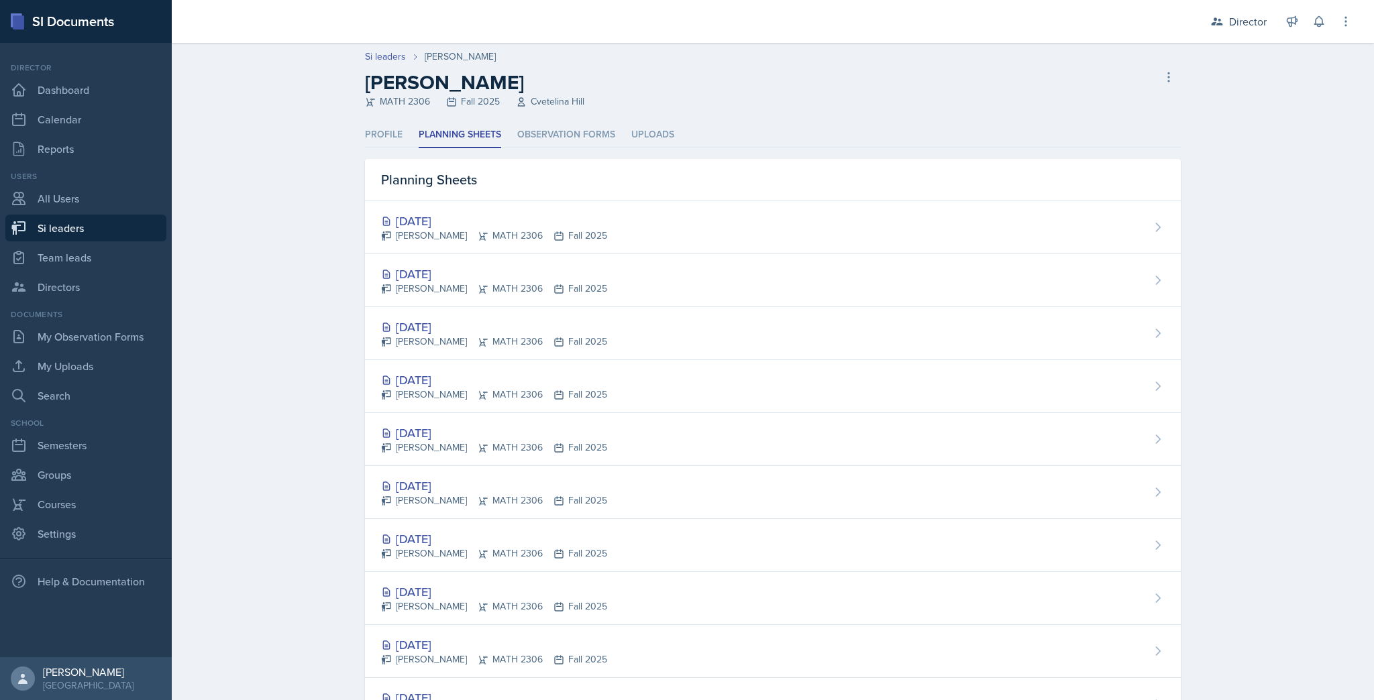
click at [465, 268] on div "[DATE]" at bounding box center [494, 274] width 226 height 18
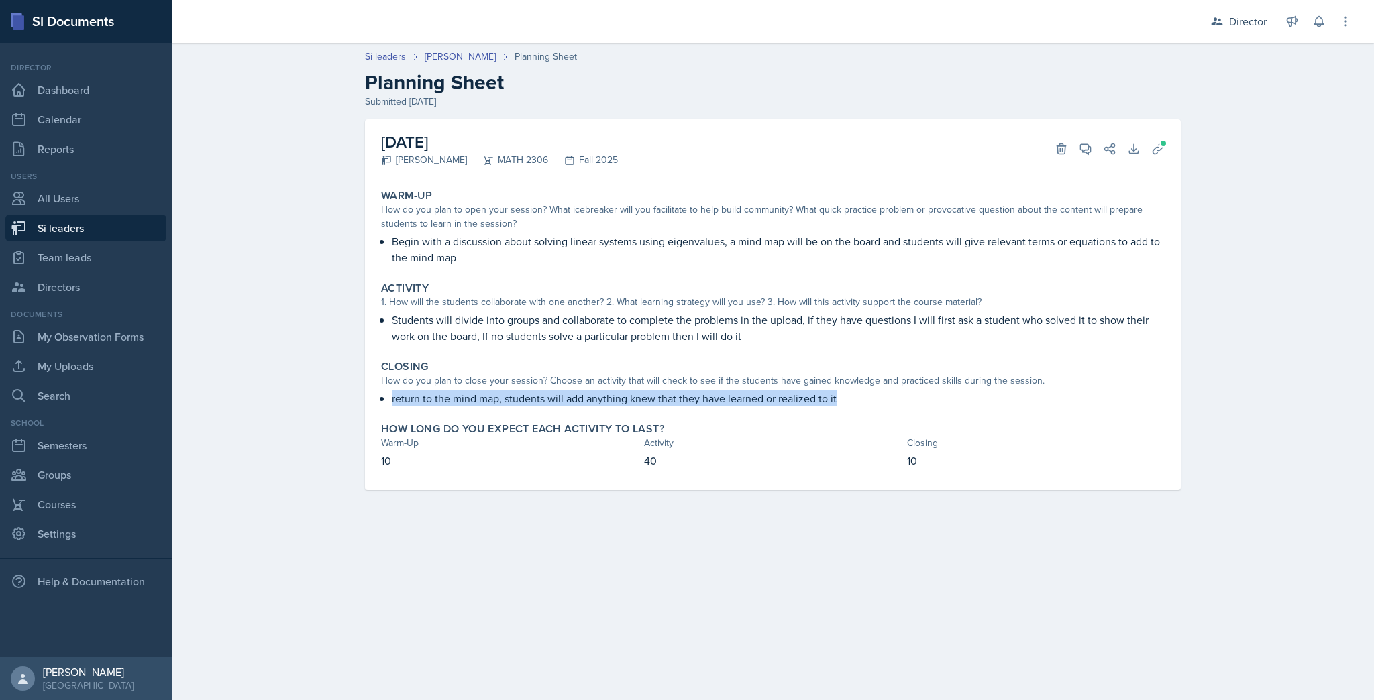
drag, startPoint x: 390, startPoint y: 397, endPoint x: 849, endPoint y: 391, distance: 459.6
click at [849, 391] on div "return to the mind map, students will add anything knew that they have learned …" at bounding box center [773, 398] width 784 height 16
click at [849, 391] on p "return to the mind map, students will add anything knew that they have learned …" at bounding box center [778, 398] width 773 height 16
drag, startPoint x: 679, startPoint y: 227, endPoint x: 808, endPoint y: 251, distance: 131.6
click at [808, 251] on div "Warm-Up How do you plan to open your session? What icebreaker will you facilita…" at bounding box center [773, 227] width 794 height 87
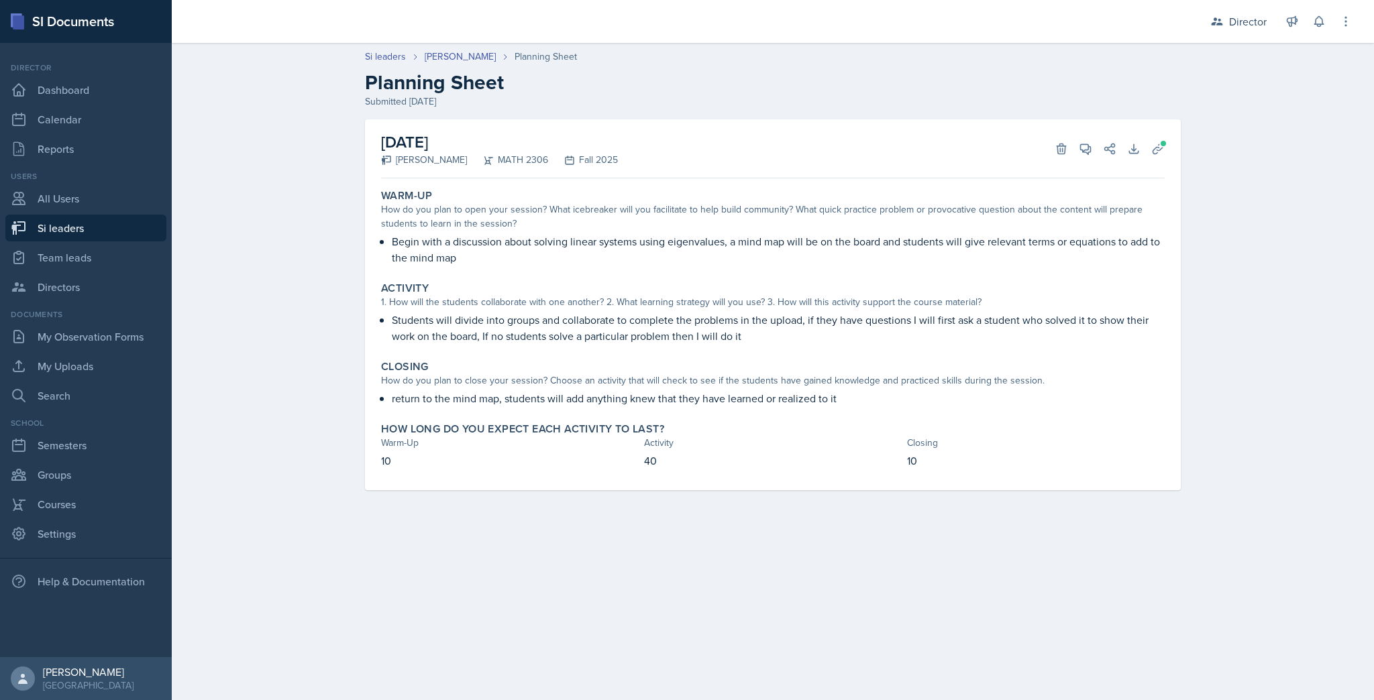
click at [808, 251] on p "Begin with a discussion about solving linear systems using eigenvalues, a mind …" at bounding box center [778, 249] width 773 height 32
click at [1087, 146] on icon at bounding box center [1085, 148] width 13 height 13
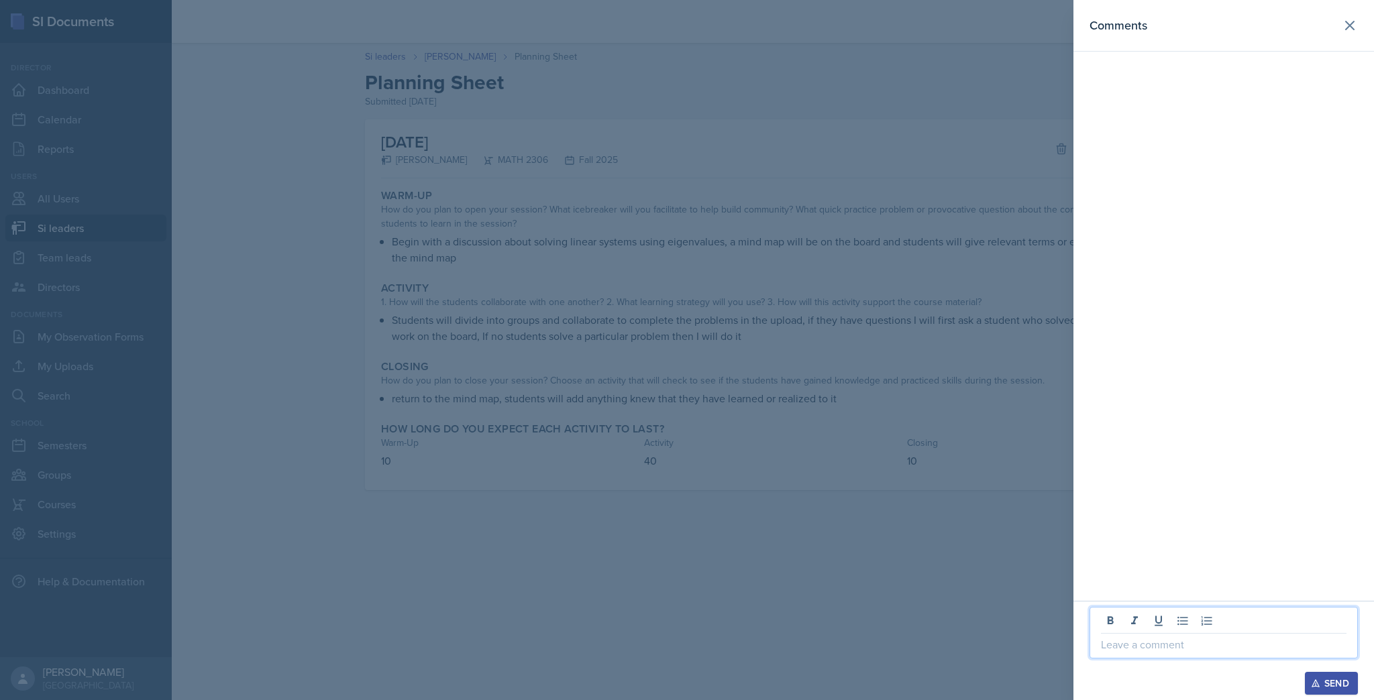
click at [1269, 636] on p at bounding box center [1224, 645] width 246 height 16
click at [1358, 30] on button at bounding box center [1349, 25] width 27 height 27
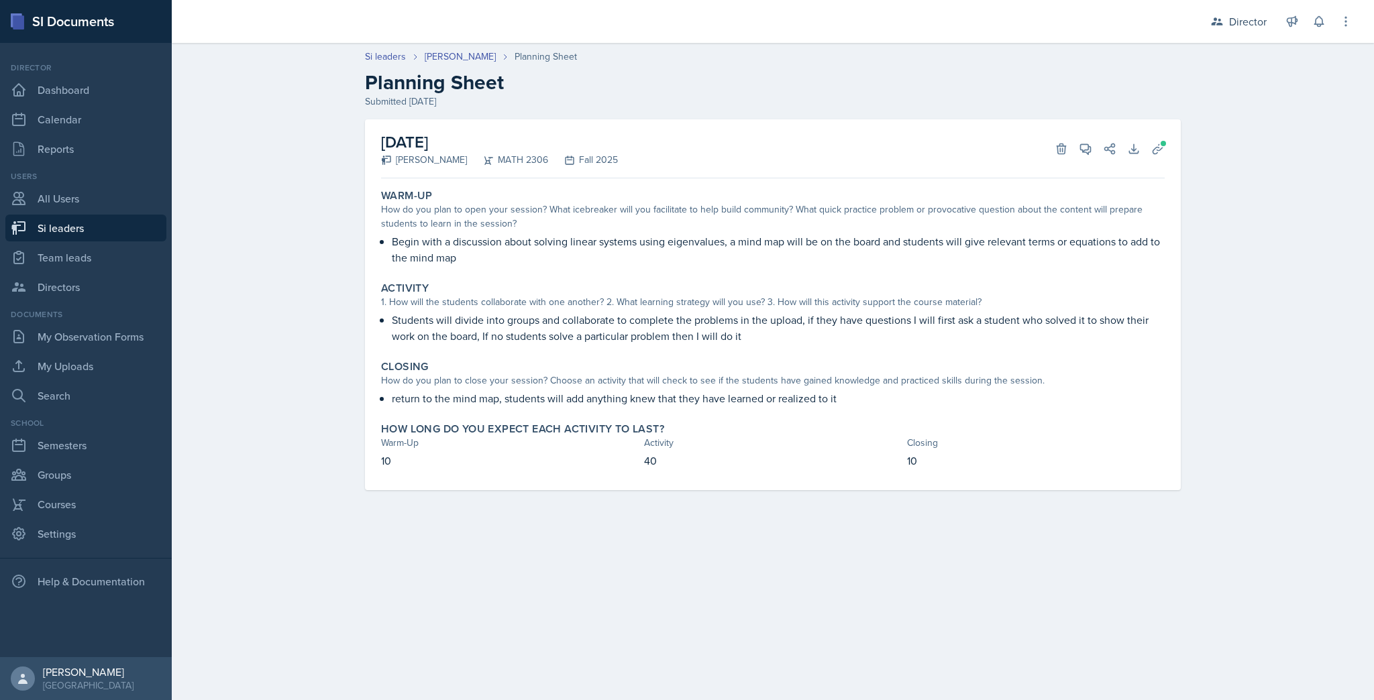
click at [103, 221] on link "Si leaders" at bounding box center [85, 228] width 161 height 27
select select "2bed604d-1099-4043-b1bc-2365e8740244"
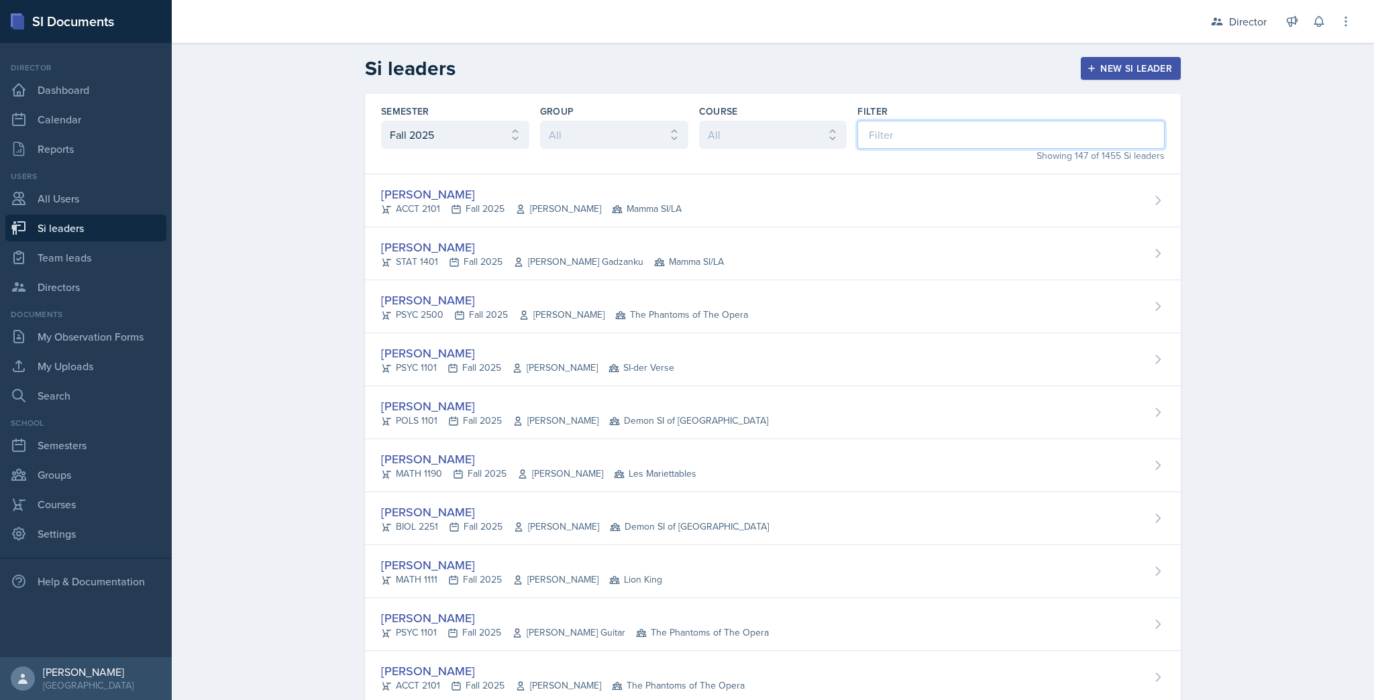
click at [928, 139] on input at bounding box center [1010, 135] width 307 height 28
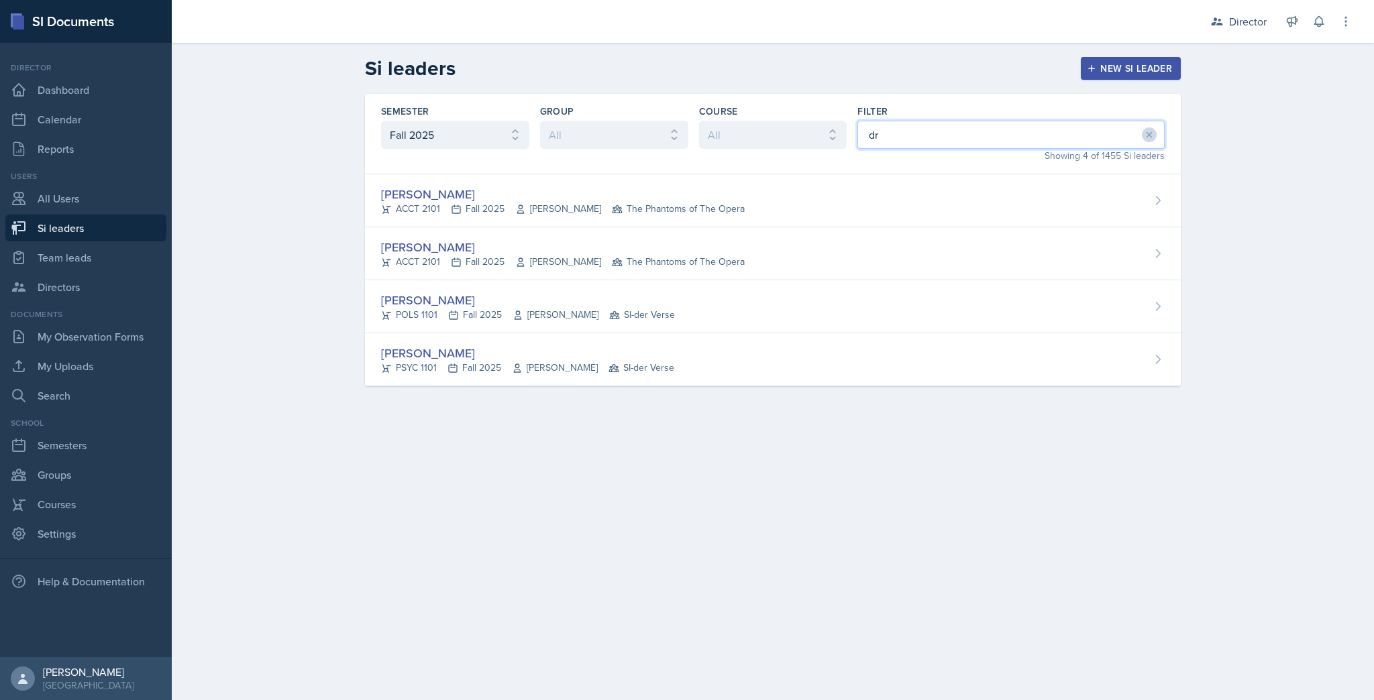
type input "d"
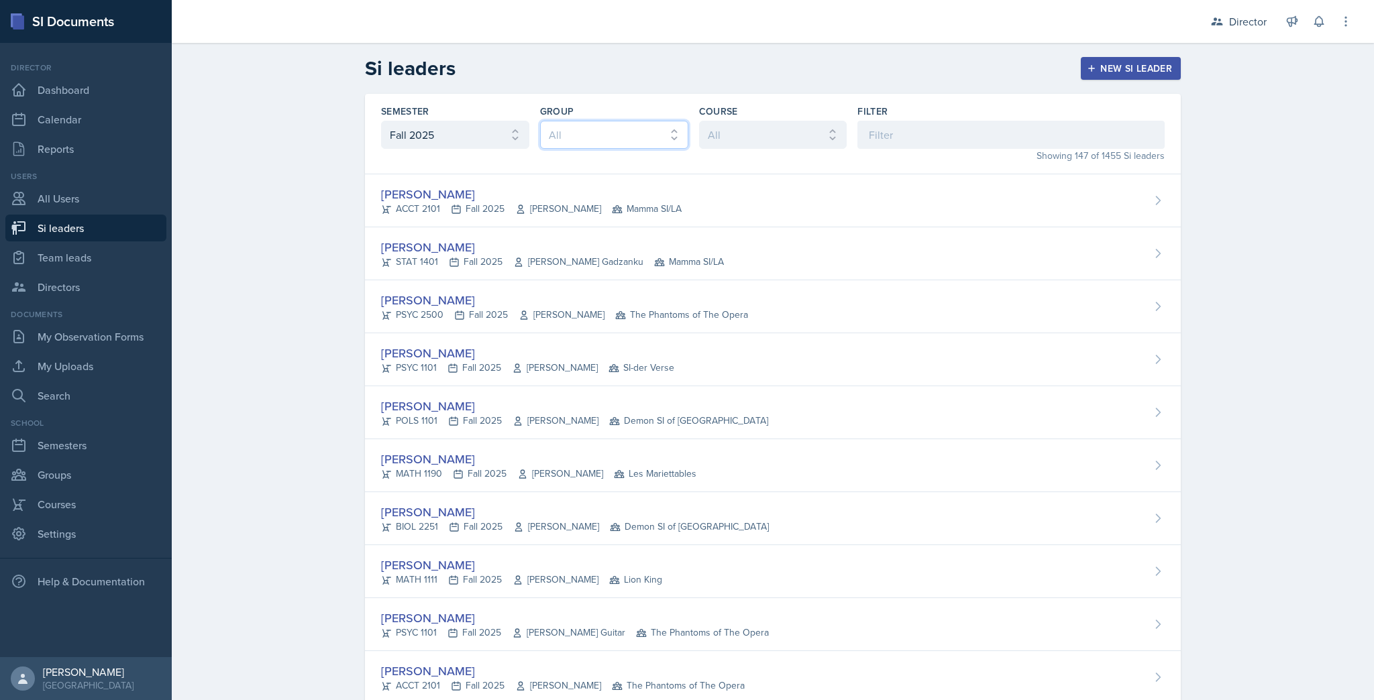
click at [669, 133] on select "All Les Mariettables Lion King Demon SI of Fleet Street Mamma SI/LA SI-der Vers…" at bounding box center [614, 135] width 148 height 28
select select "44ab9dba-f3c0-424e-97ee-e672c2edb7ca"
click at [540, 121] on select "All Les Mariettables Lion King Demon SI of Fleet Street Mamma SI/LA SI-der Vers…" at bounding box center [614, 135] width 148 height 28
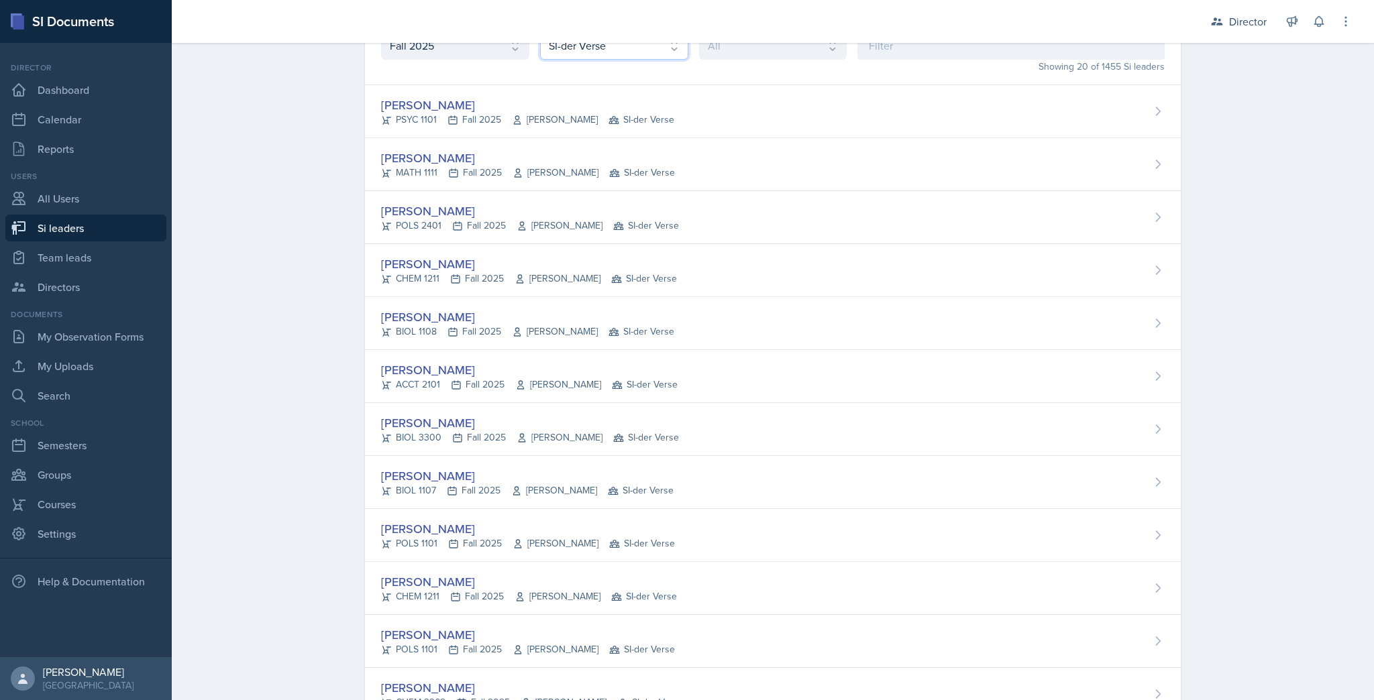
scroll to position [125, 0]
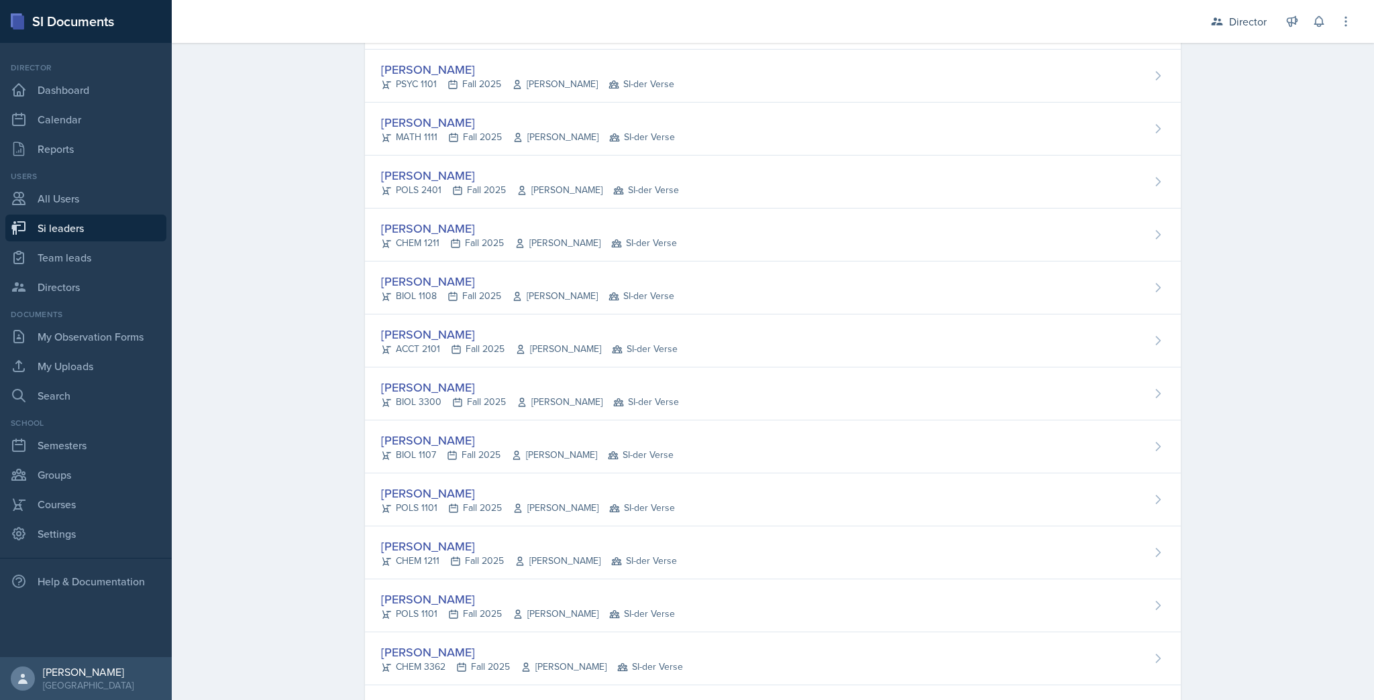
click at [440, 176] on div "[PERSON_NAME]" at bounding box center [530, 175] width 298 height 18
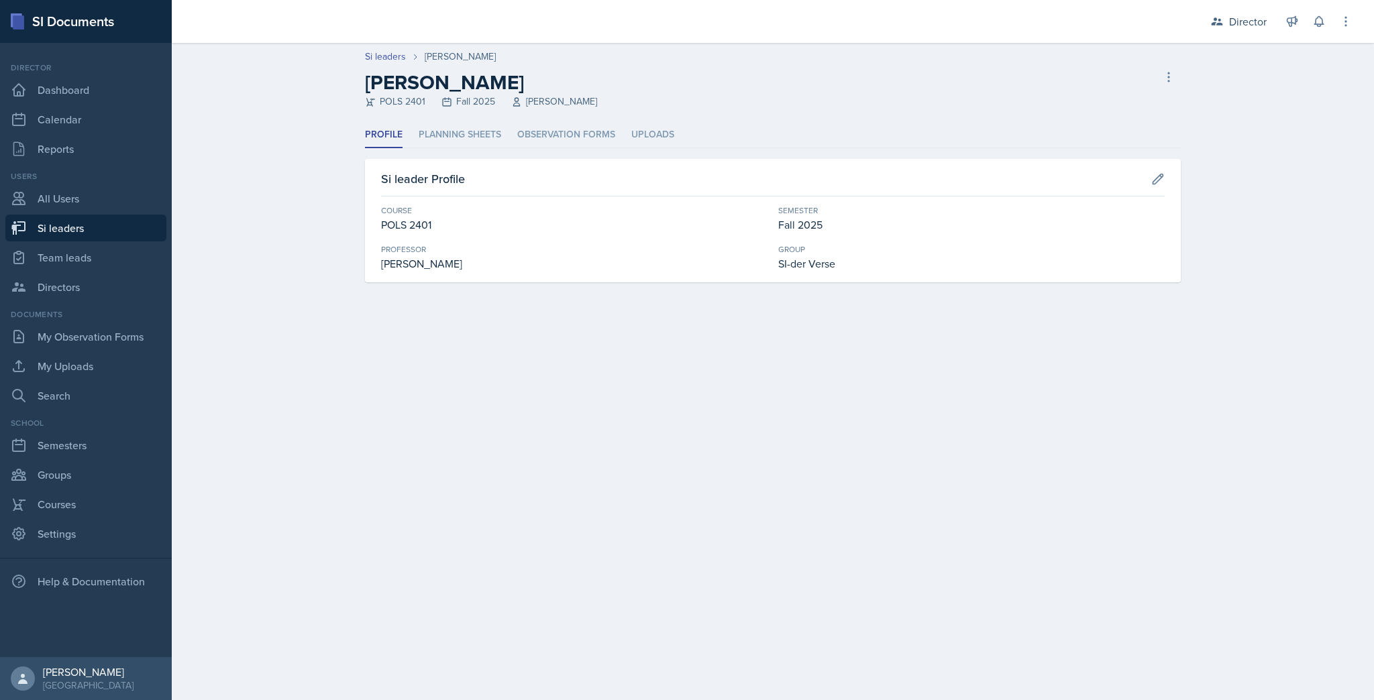
click at [464, 139] on li "Planning Sheets" at bounding box center [460, 135] width 83 height 26
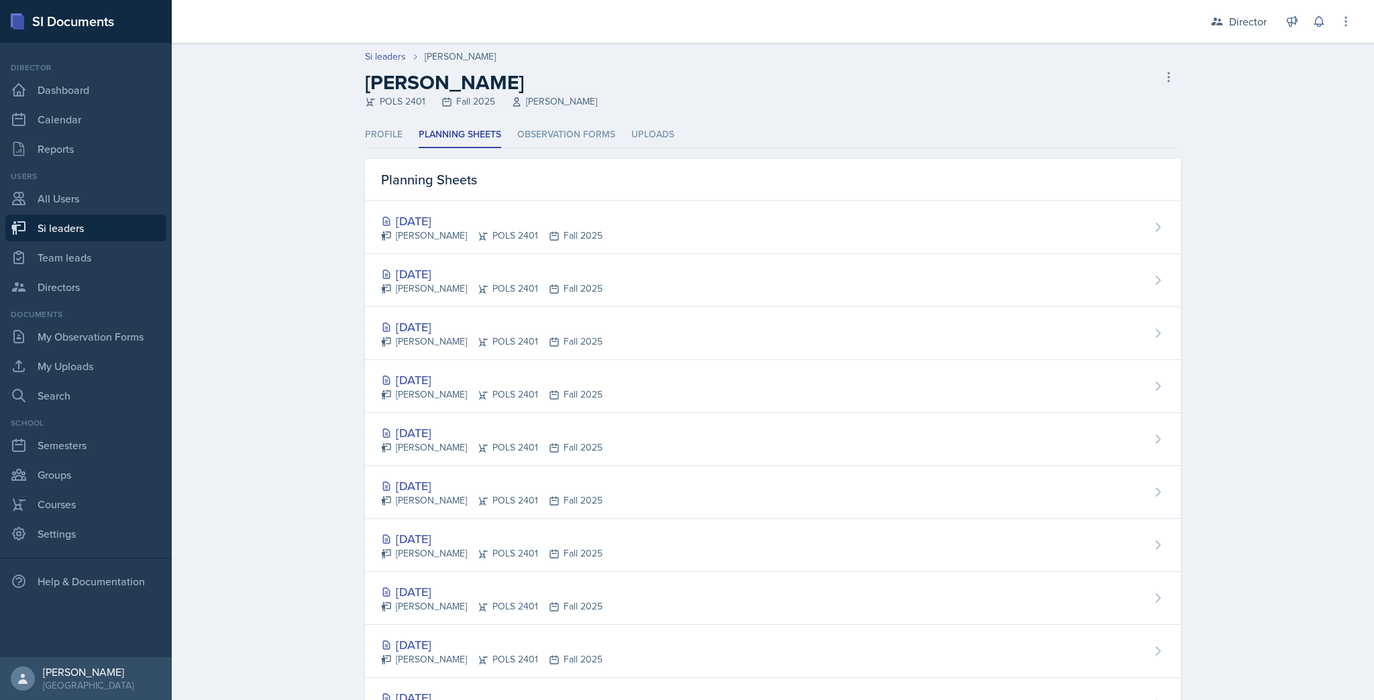
click at [498, 219] on div "[DATE]" at bounding box center [491, 221] width 221 height 18
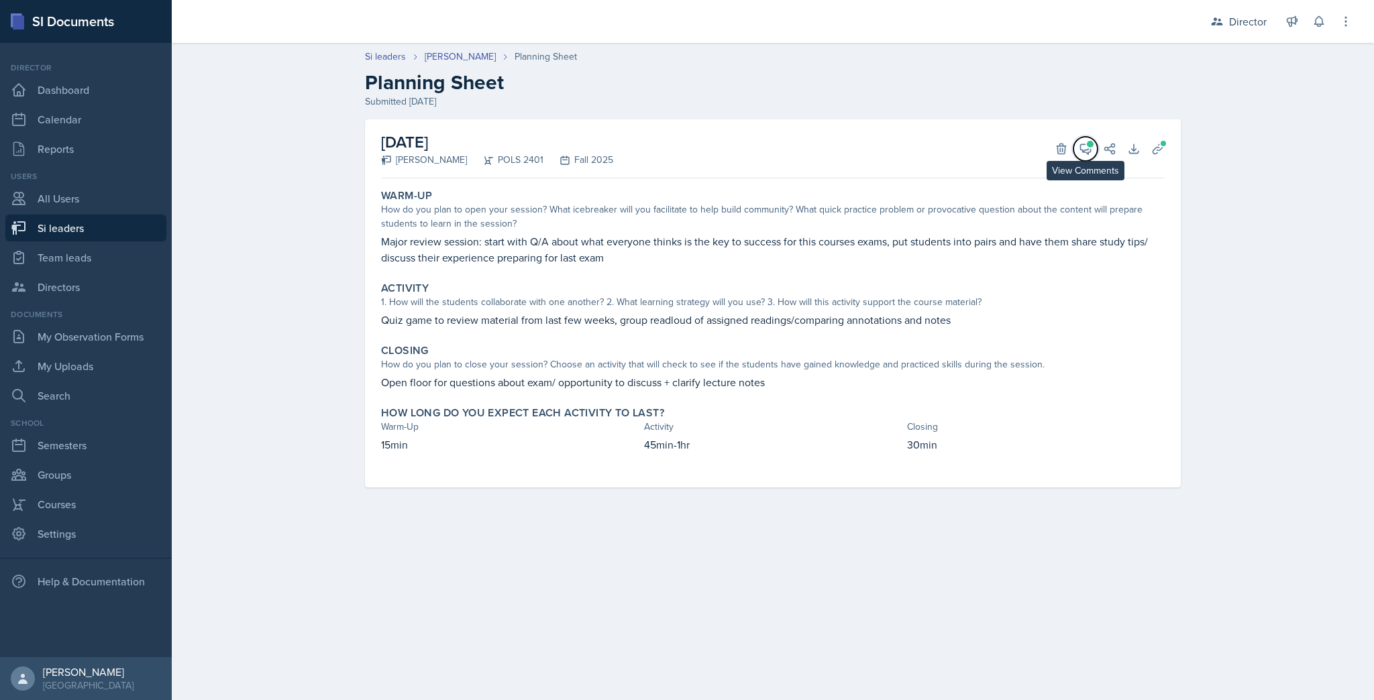
click at [1092, 144] on span at bounding box center [1090, 144] width 7 height 7
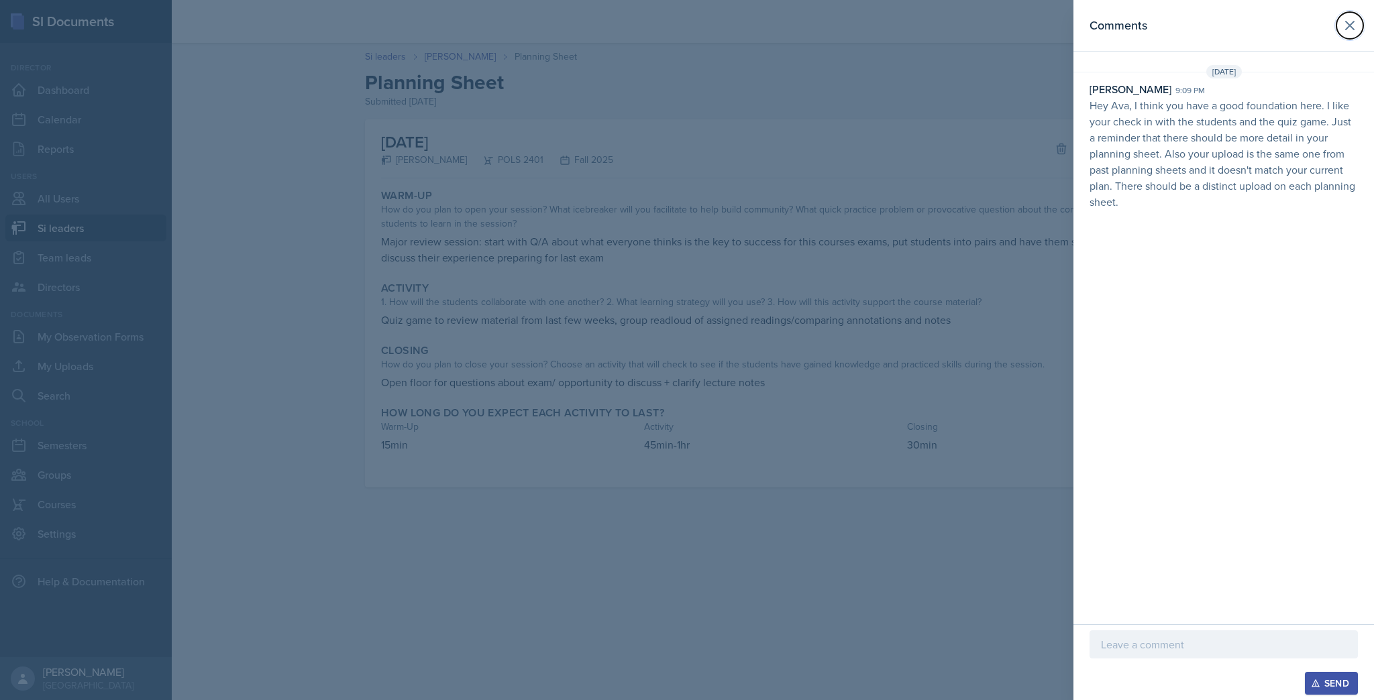
click at [1350, 25] on icon at bounding box center [1350, 25] width 8 height 8
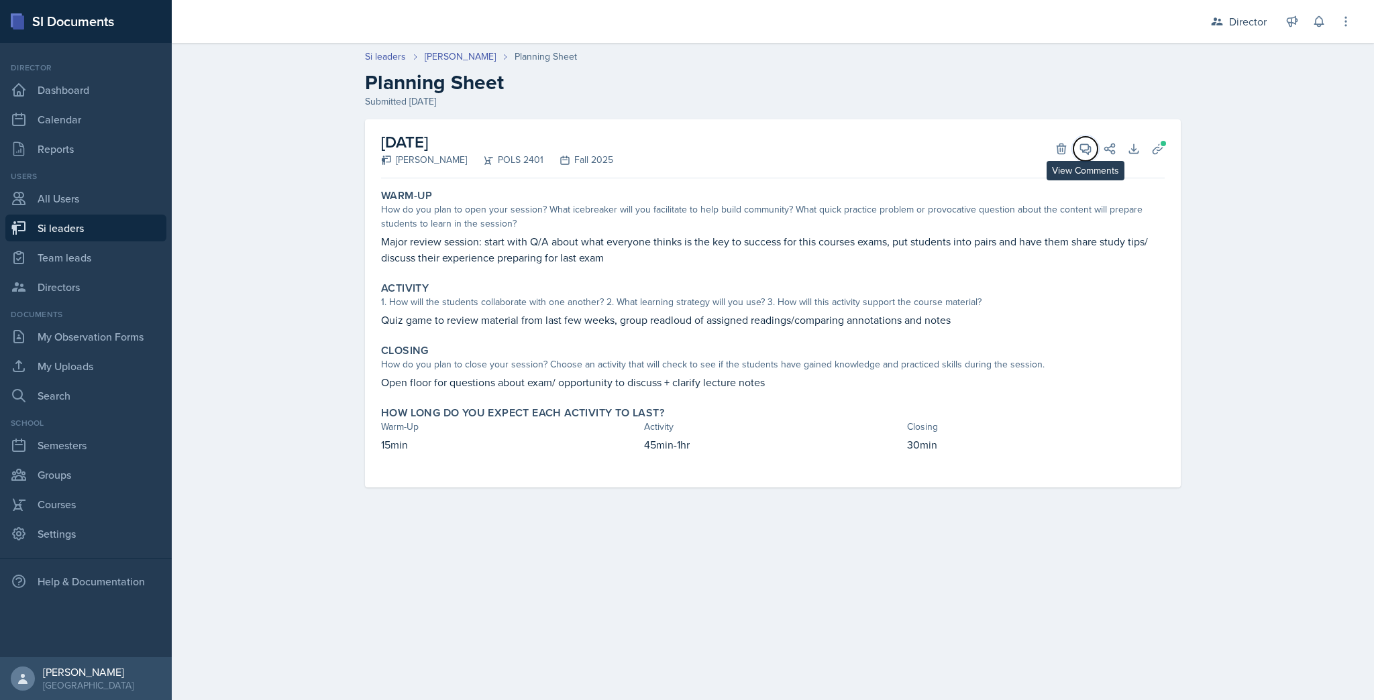
click at [1087, 143] on span at bounding box center [1090, 144] width 7 height 7
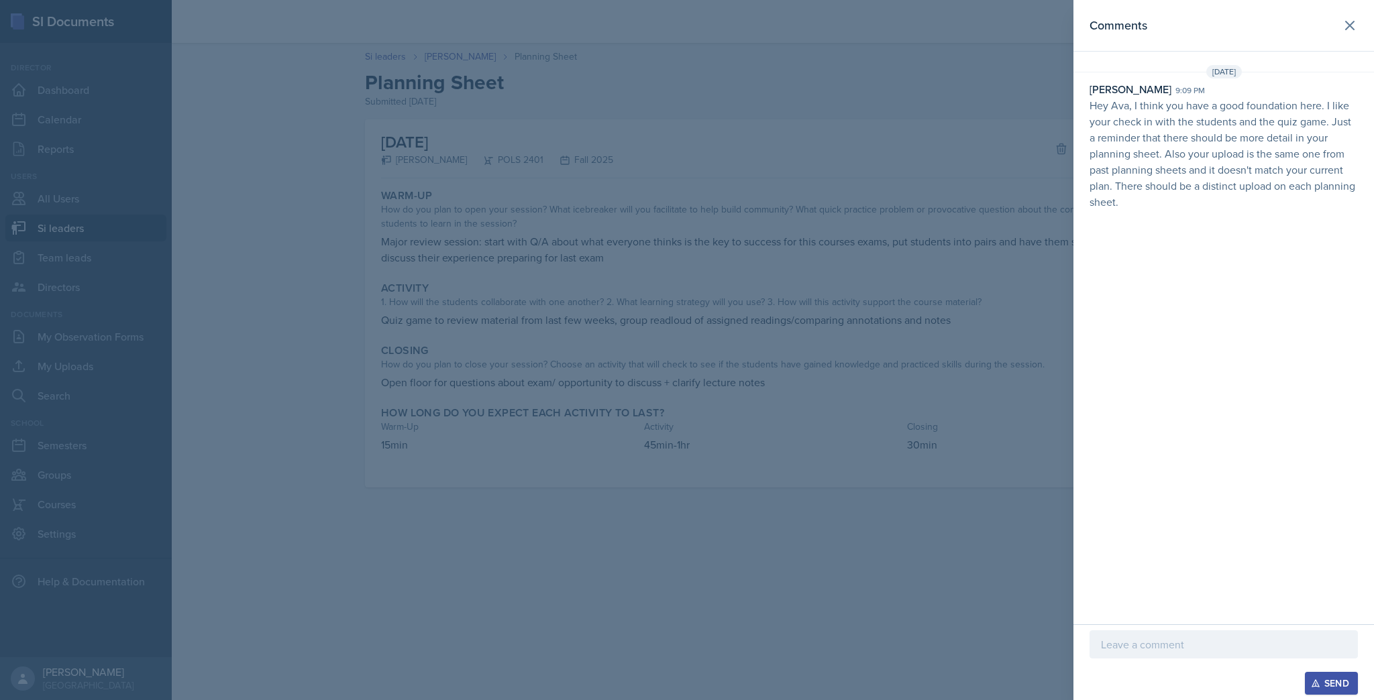
click at [602, 268] on div at bounding box center [687, 350] width 1374 height 700
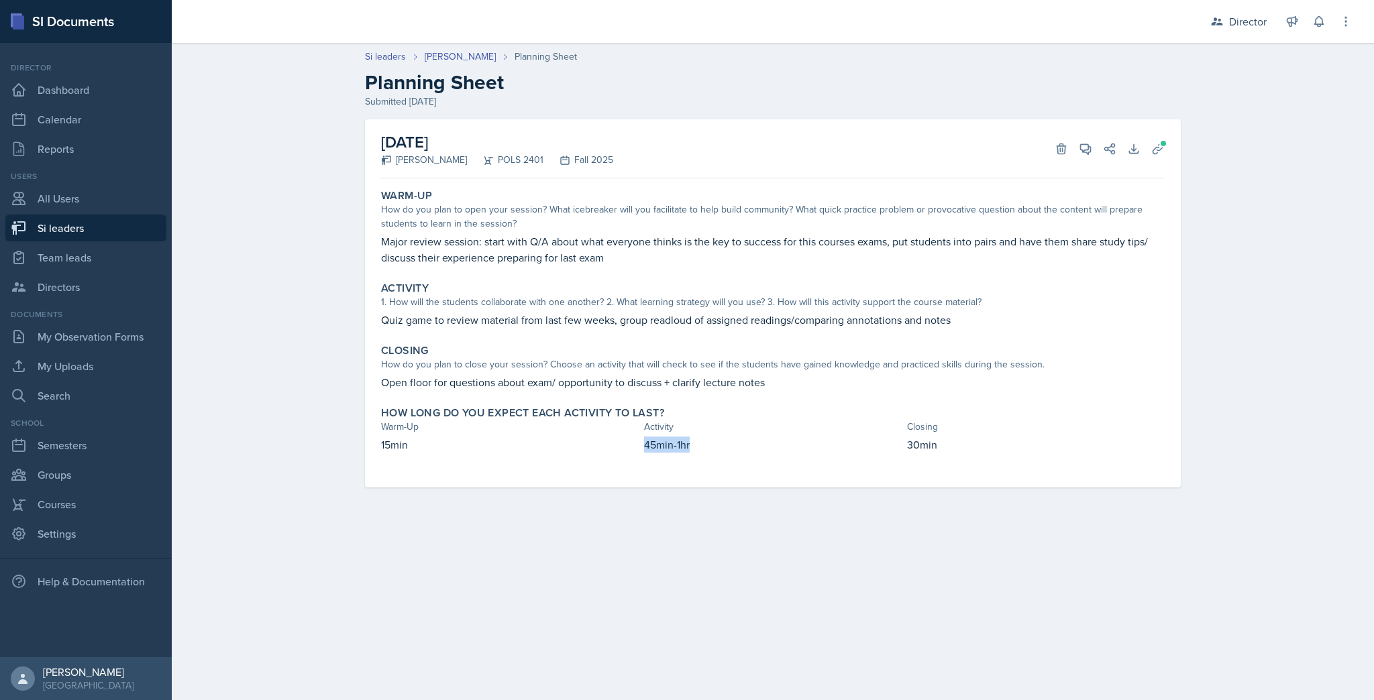
drag, startPoint x: 643, startPoint y: 450, endPoint x: 711, endPoint y: 445, distance: 68.6
click at [711, 445] on div "15min 45min-1hr 30min" at bounding box center [773, 452] width 784 height 30
click at [711, 445] on p "45min-1hr" at bounding box center [773, 445] width 258 height 16
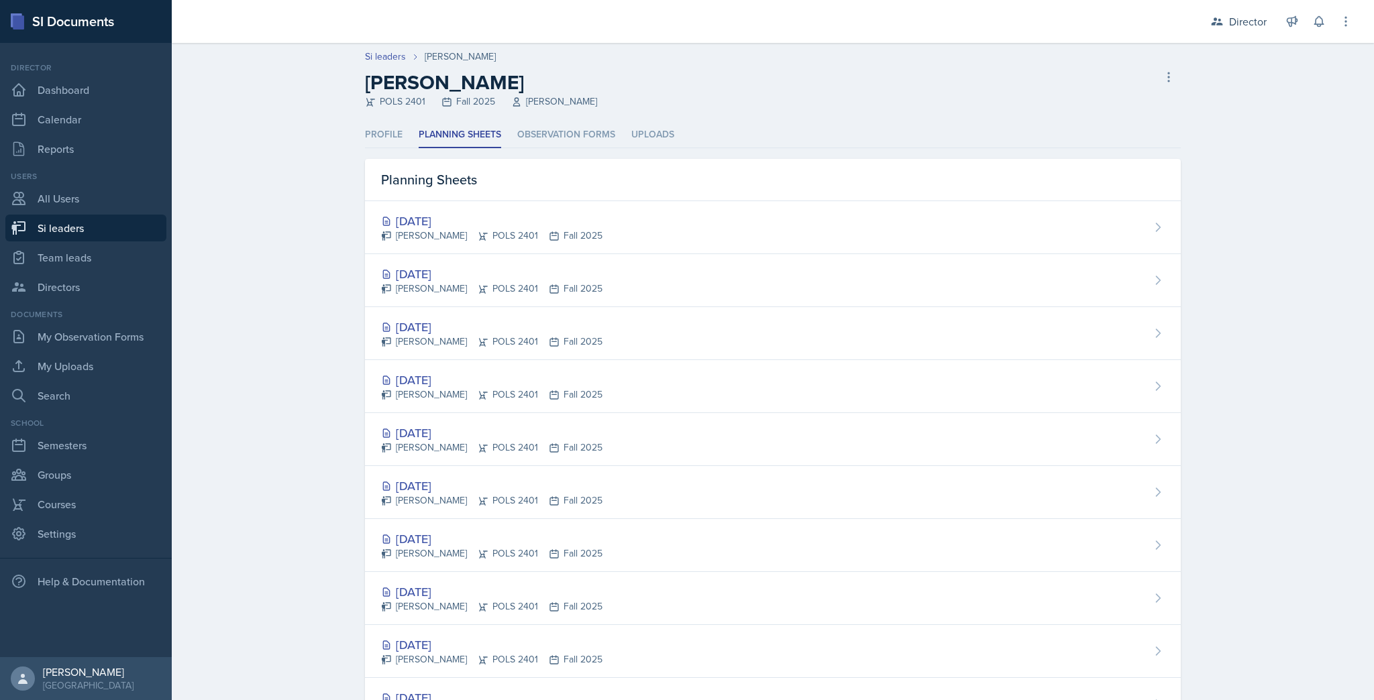
click at [99, 239] on link "Si leaders" at bounding box center [85, 228] width 161 height 27
select select "2bed604d-1099-4043-b1bc-2365e8740244"
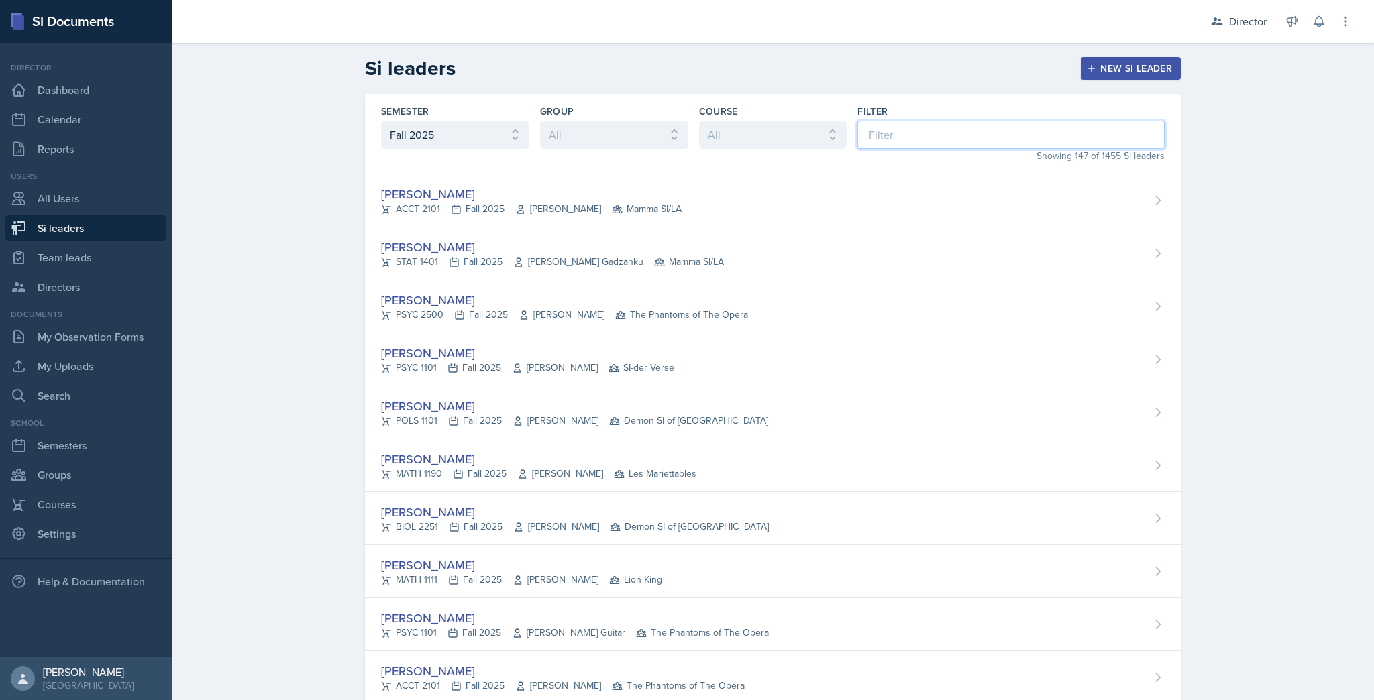
click at [992, 138] on input at bounding box center [1010, 135] width 307 height 28
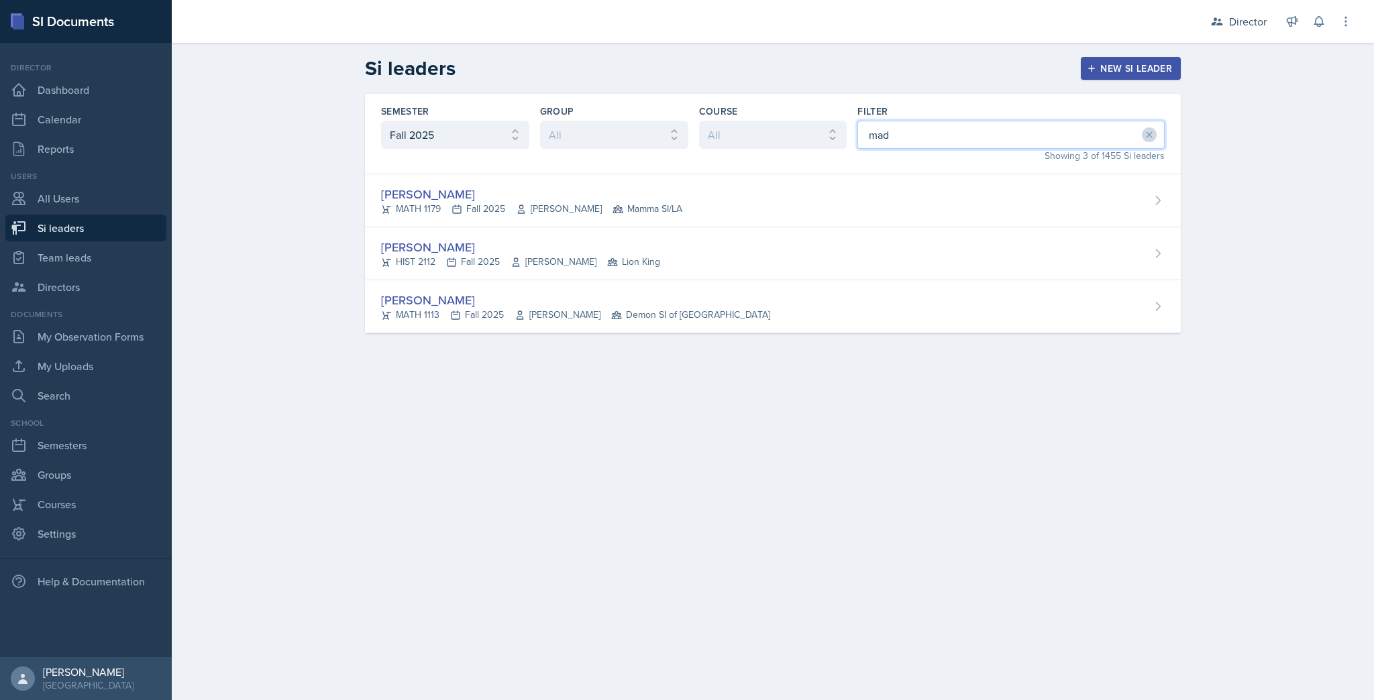
type input "mad"
click at [644, 249] on div "[PERSON_NAME]" at bounding box center [520, 247] width 279 height 18
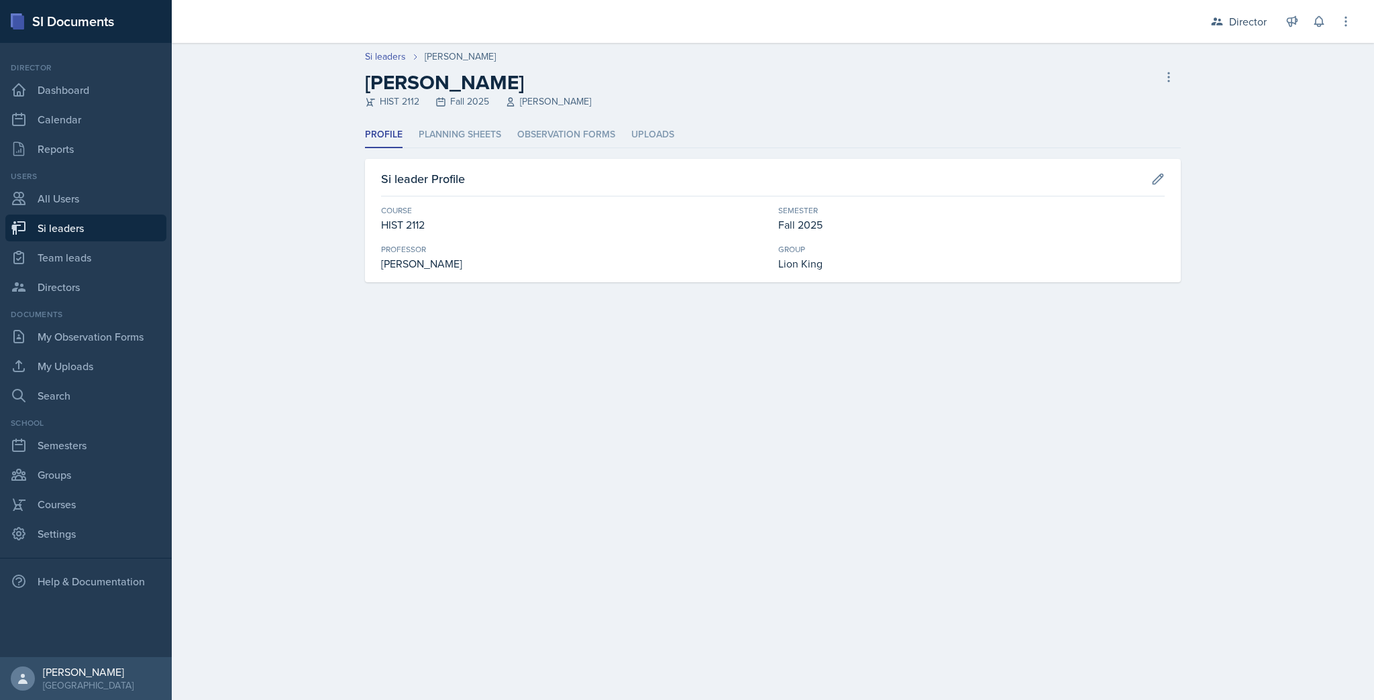
click at [455, 142] on li "Planning Sheets" at bounding box center [460, 135] width 83 height 26
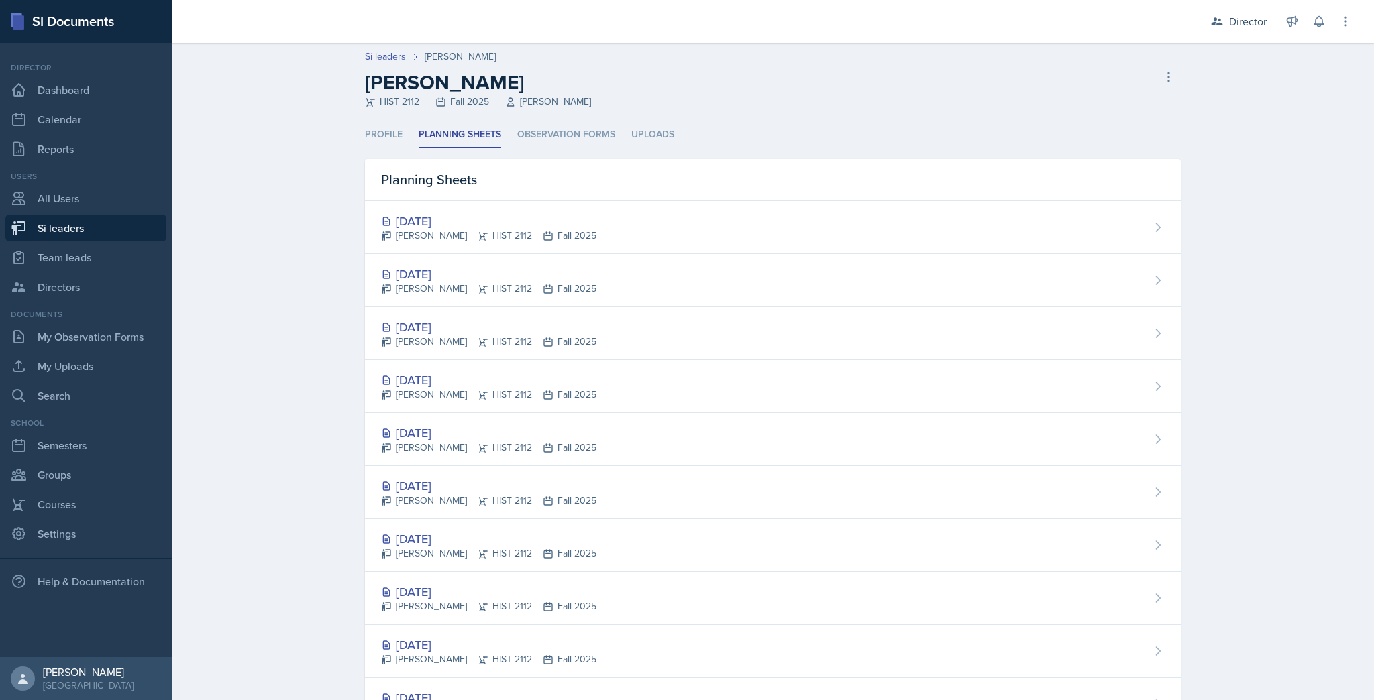
click at [462, 281] on div "[DATE]" at bounding box center [488, 274] width 215 height 18
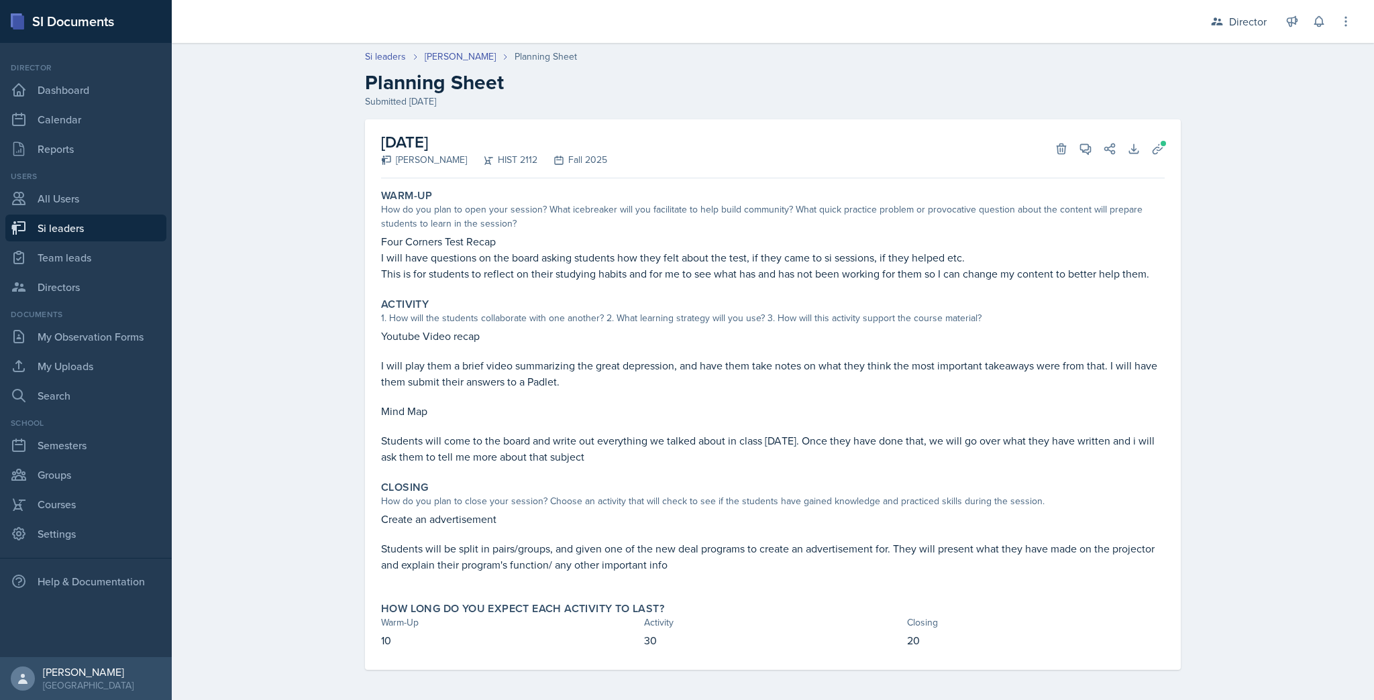
scroll to position [2, 0]
click at [1152, 142] on icon at bounding box center [1157, 146] width 13 height 13
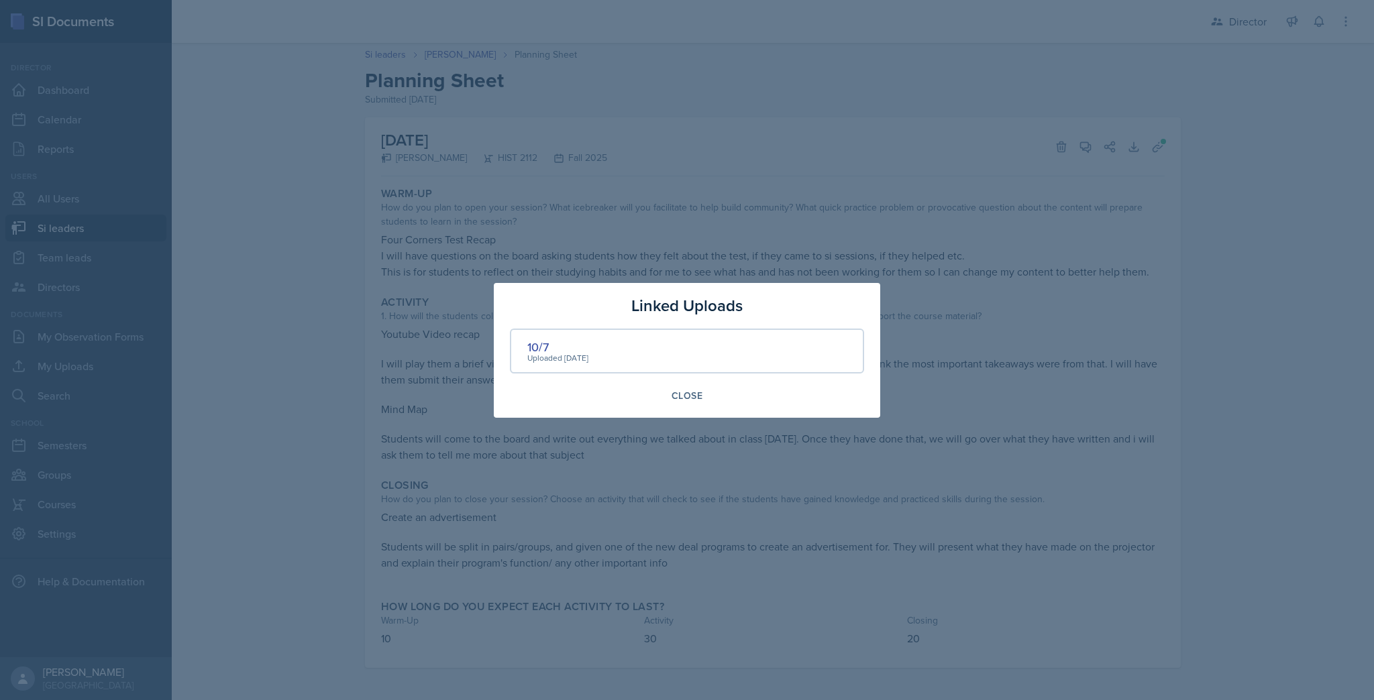
drag, startPoint x: 1083, startPoint y: 299, endPoint x: 1084, endPoint y: 185, distance: 113.4
click at [1083, 295] on div at bounding box center [687, 350] width 1374 height 700
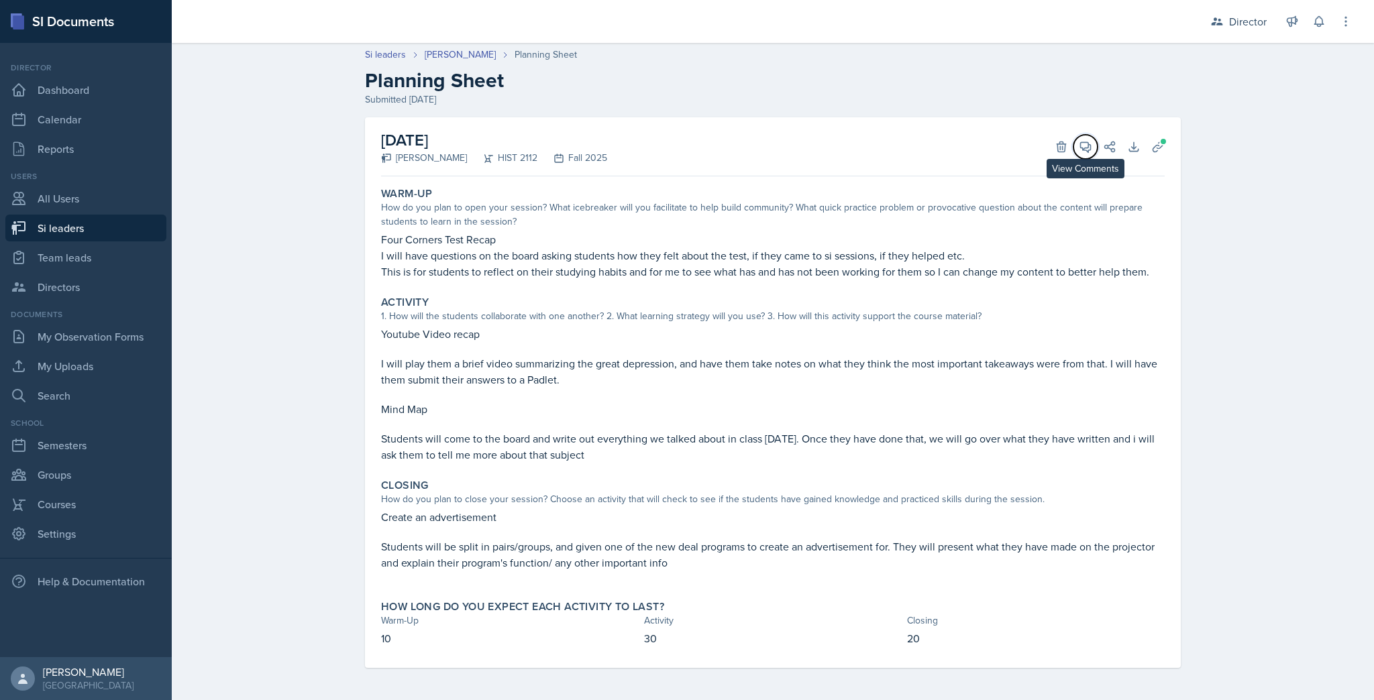
click at [1087, 142] on span at bounding box center [1090, 142] width 7 height 7
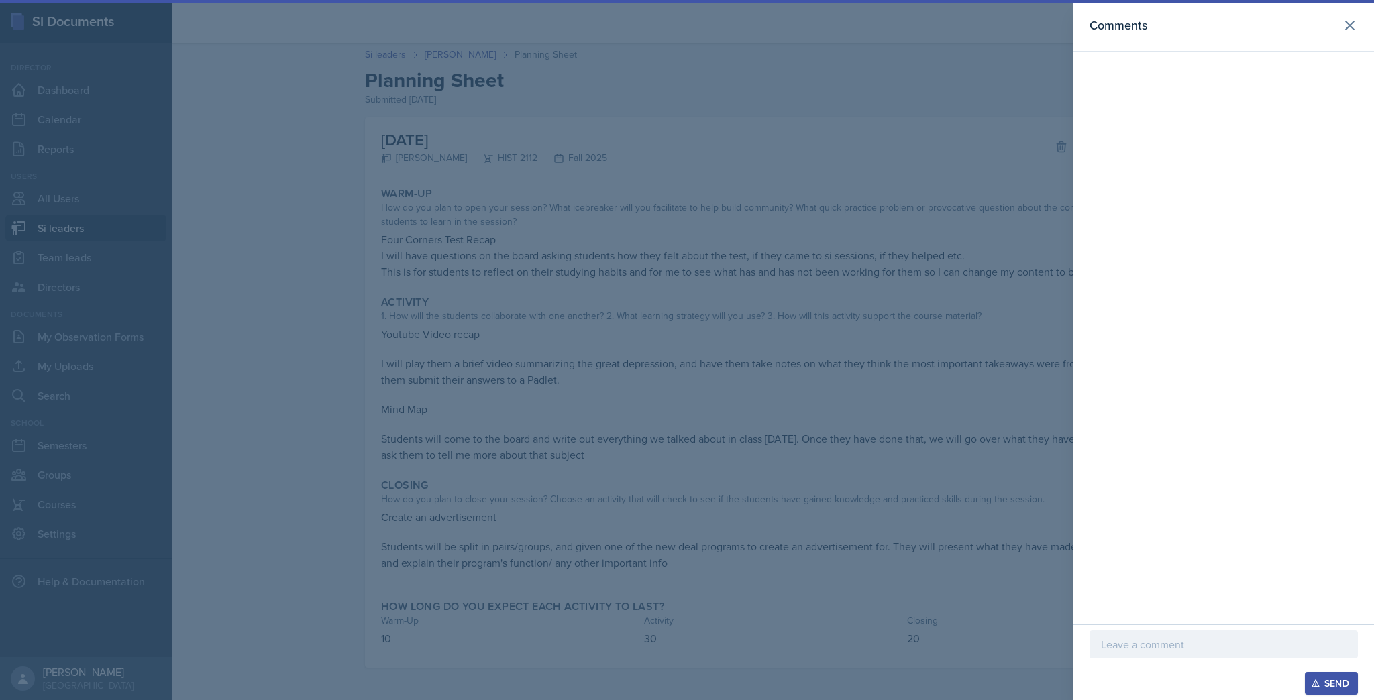
click at [907, 282] on div at bounding box center [687, 350] width 1374 height 700
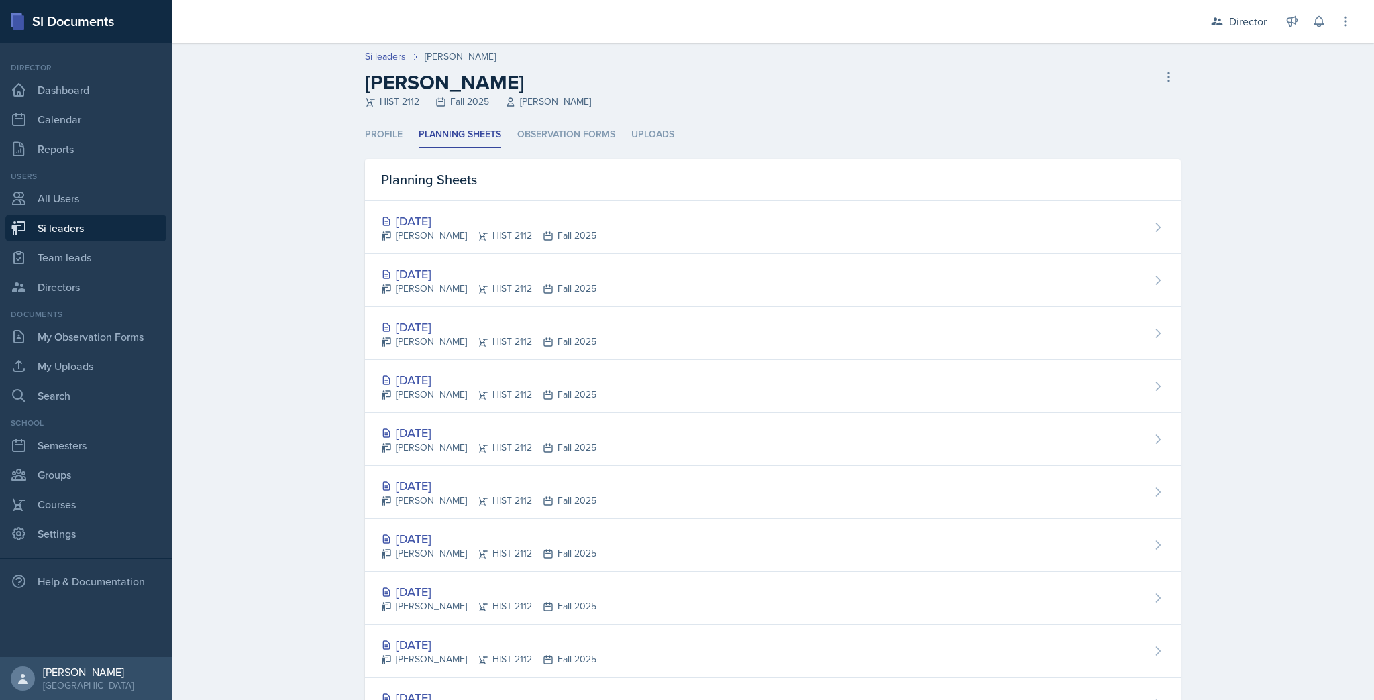
click at [498, 227] on div "[DATE]" at bounding box center [488, 221] width 215 height 18
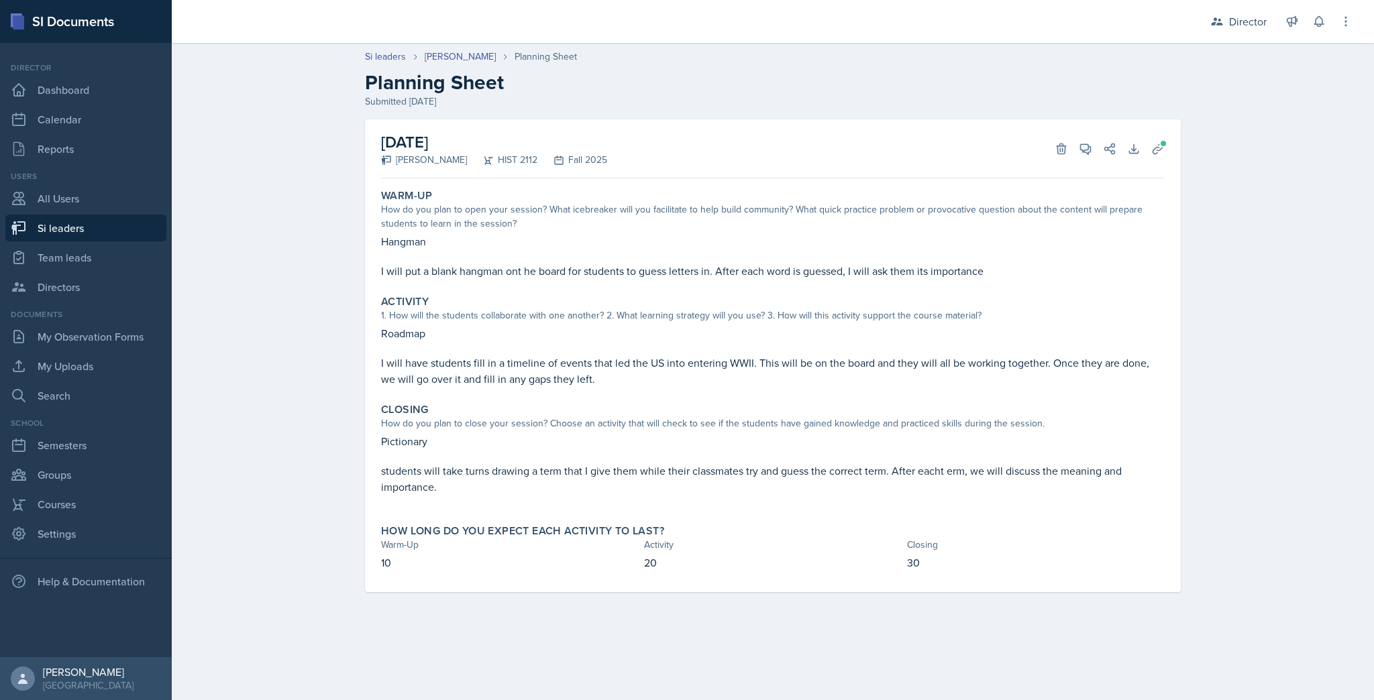
click at [100, 230] on link "Si leaders" at bounding box center [85, 228] width 161 height 27
select select "2bed604d-1099-4043-b1bc-2365e8740244"
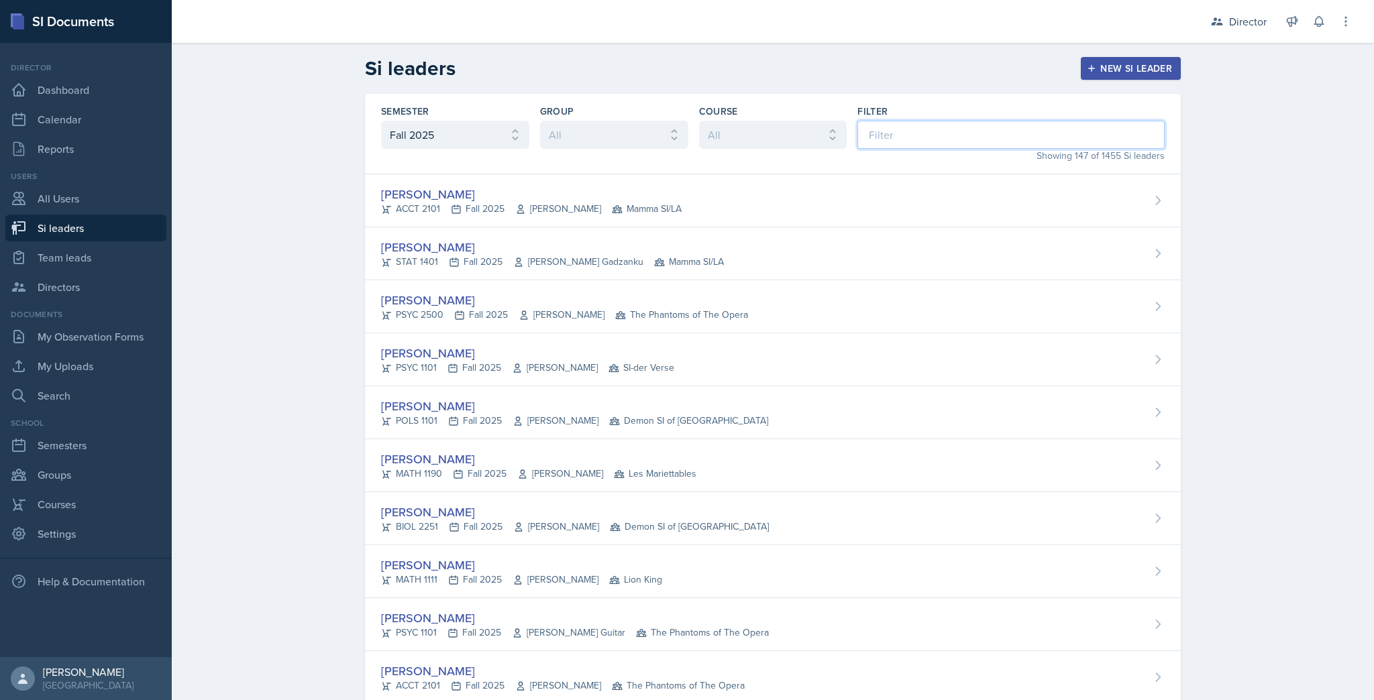
click at [912, 128] on input at bounding box center [1010, 135] width 307 height 28
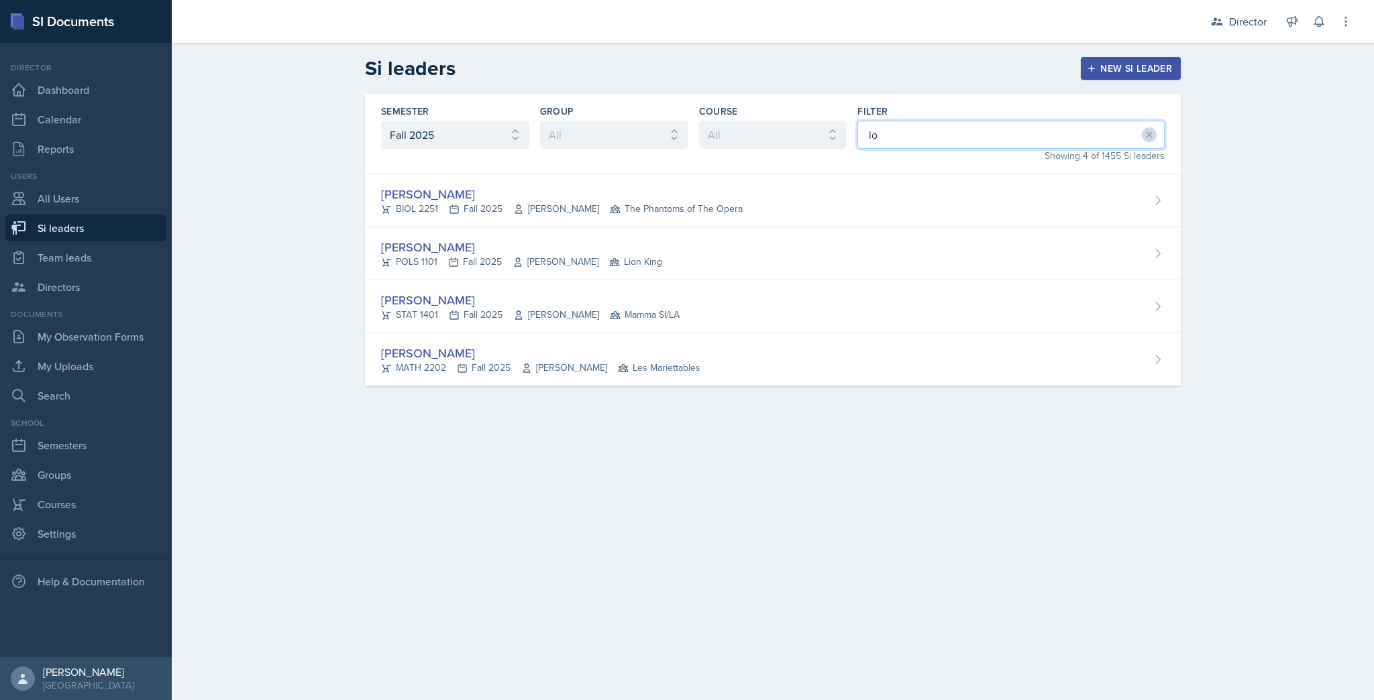
type input "lo"
click at [721, 188] on div "[PERSON_NAME]" at bounding box center [562, 194] width 362 height 18
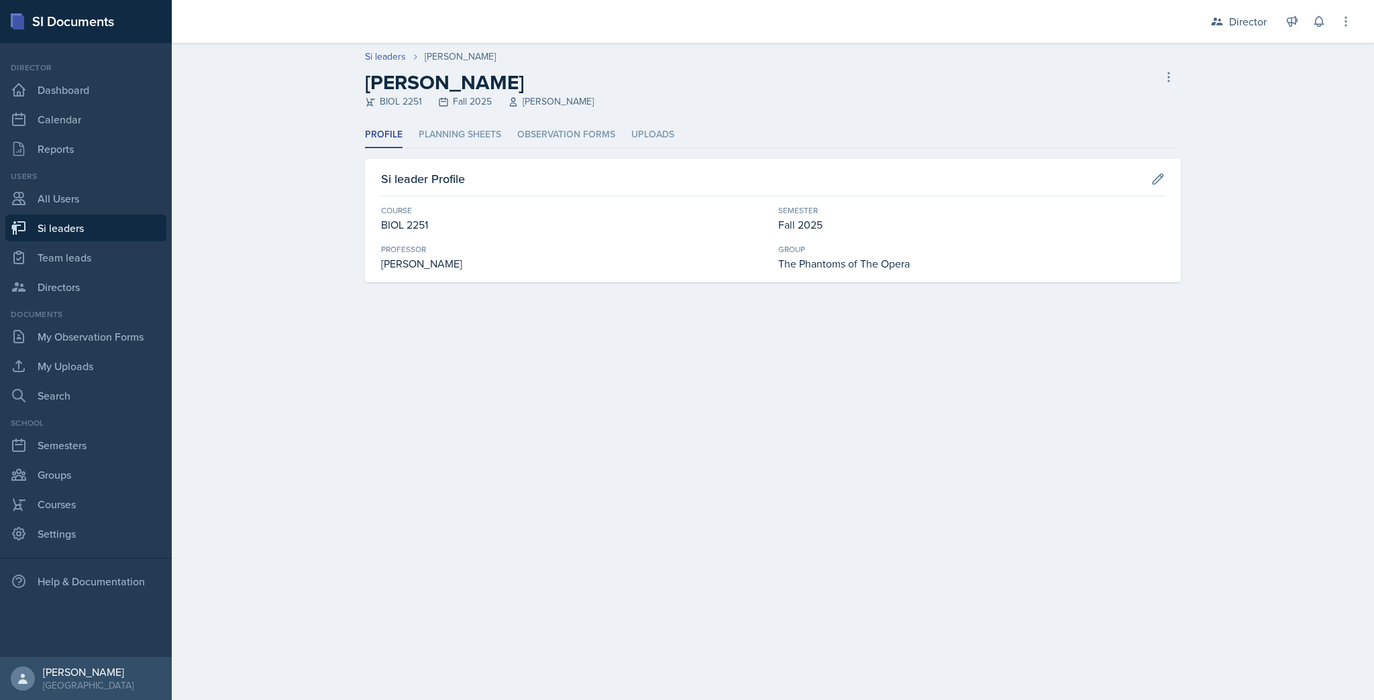
click at [465, 138] on li "Planning Sheets" at bounding box center [460, 135] width 83 height 26
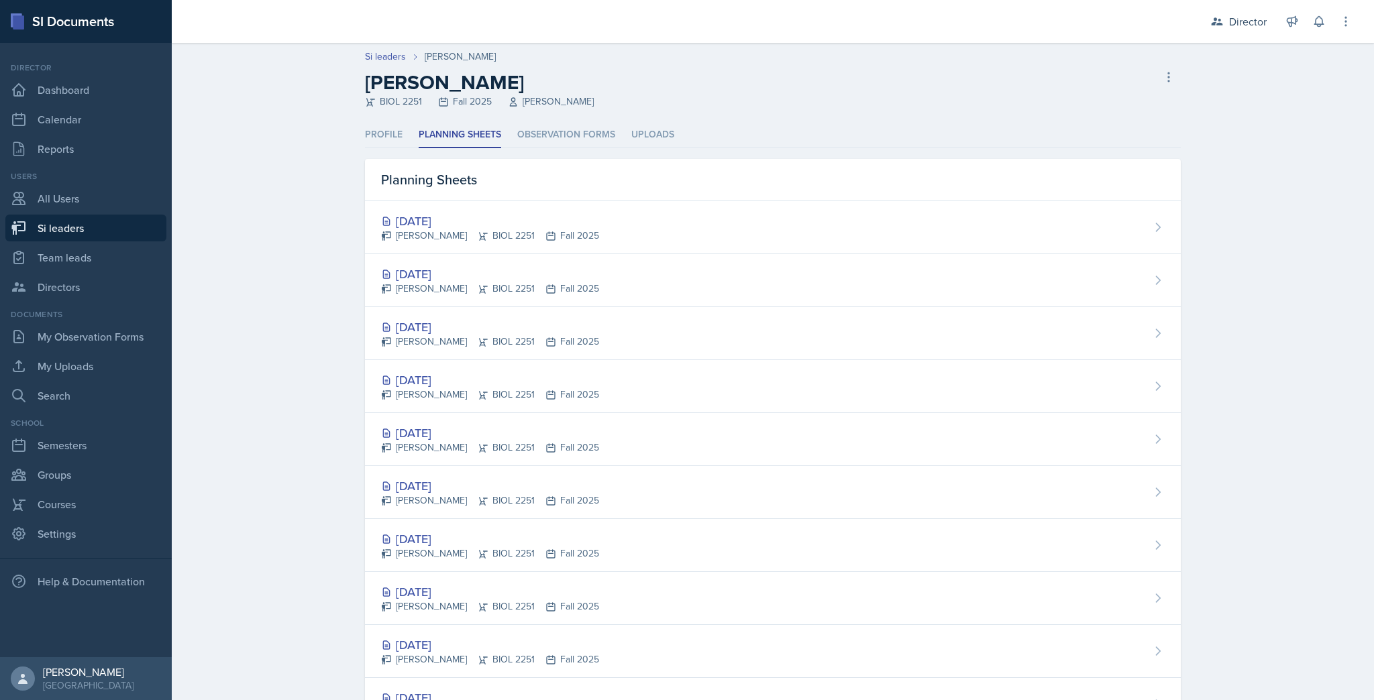
click at [533, 209] on div "[DATE] [PERSON_NAME] BIOL 2251 Fall 2025" at bounding box center [773, 227] width 816 height 53
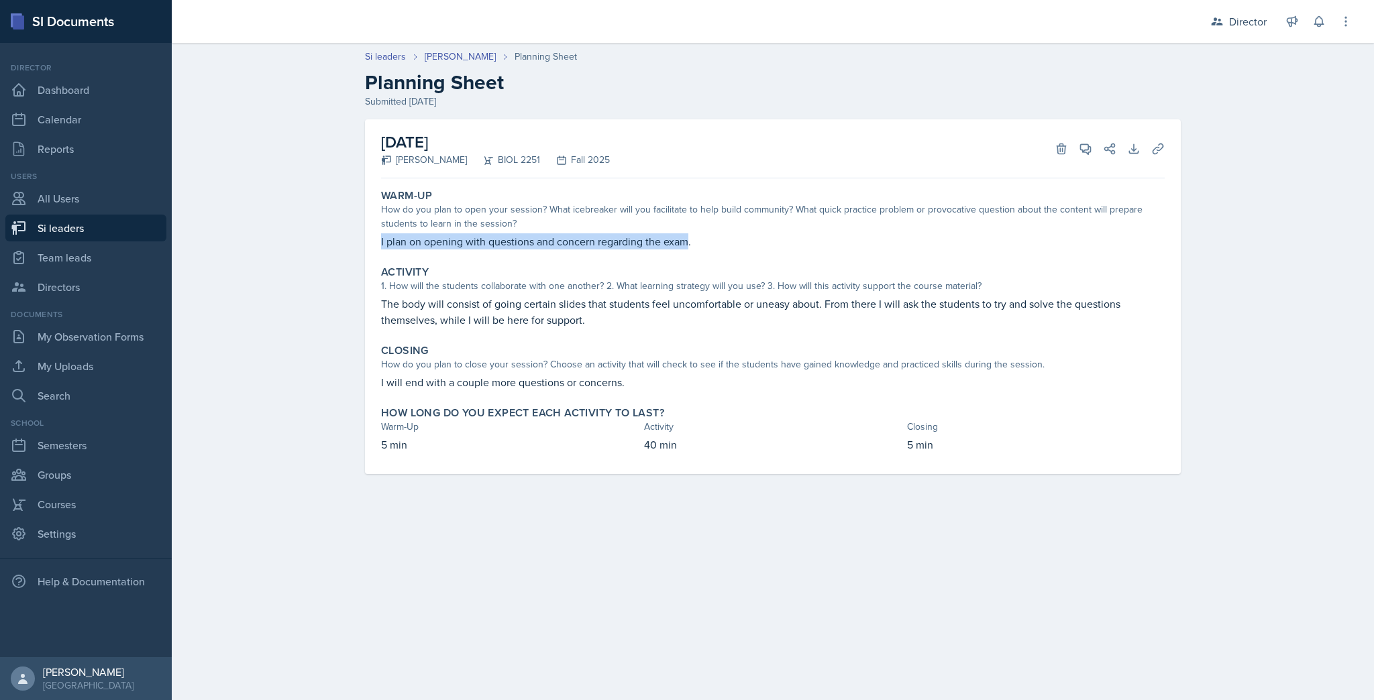
drag, startPoint x: 685, startPoint y: 247, endPoint x: 373, endPoint y: 241, distance: 312.0
click at [373, 241] on div "[DATE] [PERSON_NAME] BIOL 2251 Fall 2025 Delete View Comments Comments Send Sha…" at bounding box center [773, 296] width 816 height 355
click at [597, 260] on div "Activity 1. How will the students collaborate with one another? 2. What learnin…" at bounding box center [773, 296] width 794 height 73
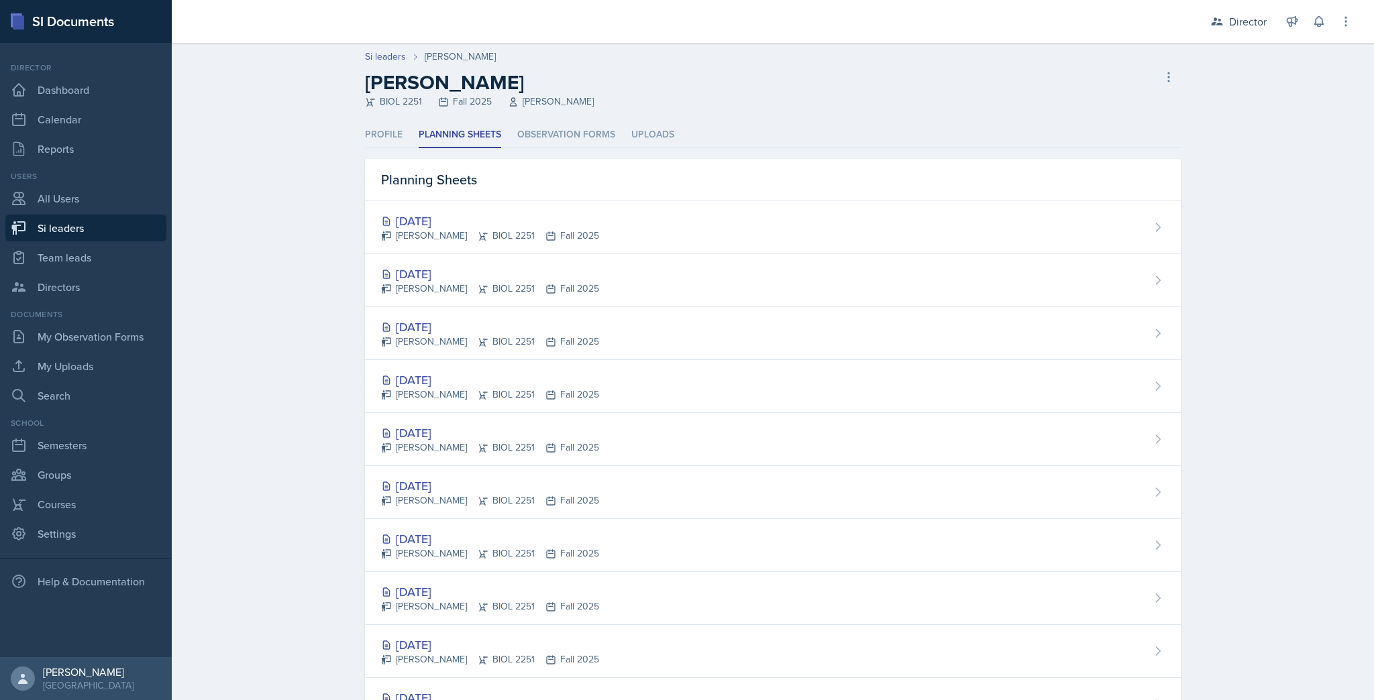
click at [424, 333] on div "[DATE]" at bounding box center [490, 327] width 218 height 18
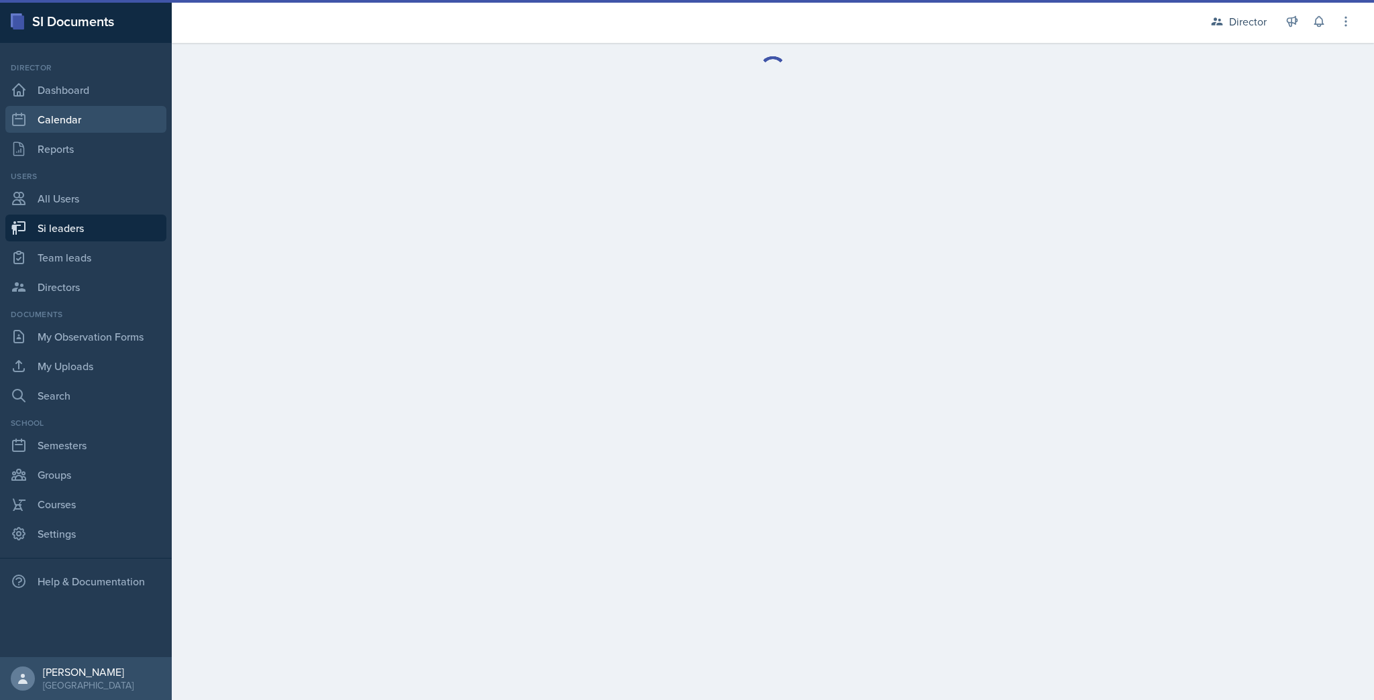
click at [87, 117] on link "Calendar" at bounding box center [85, 119] width 161 height 27
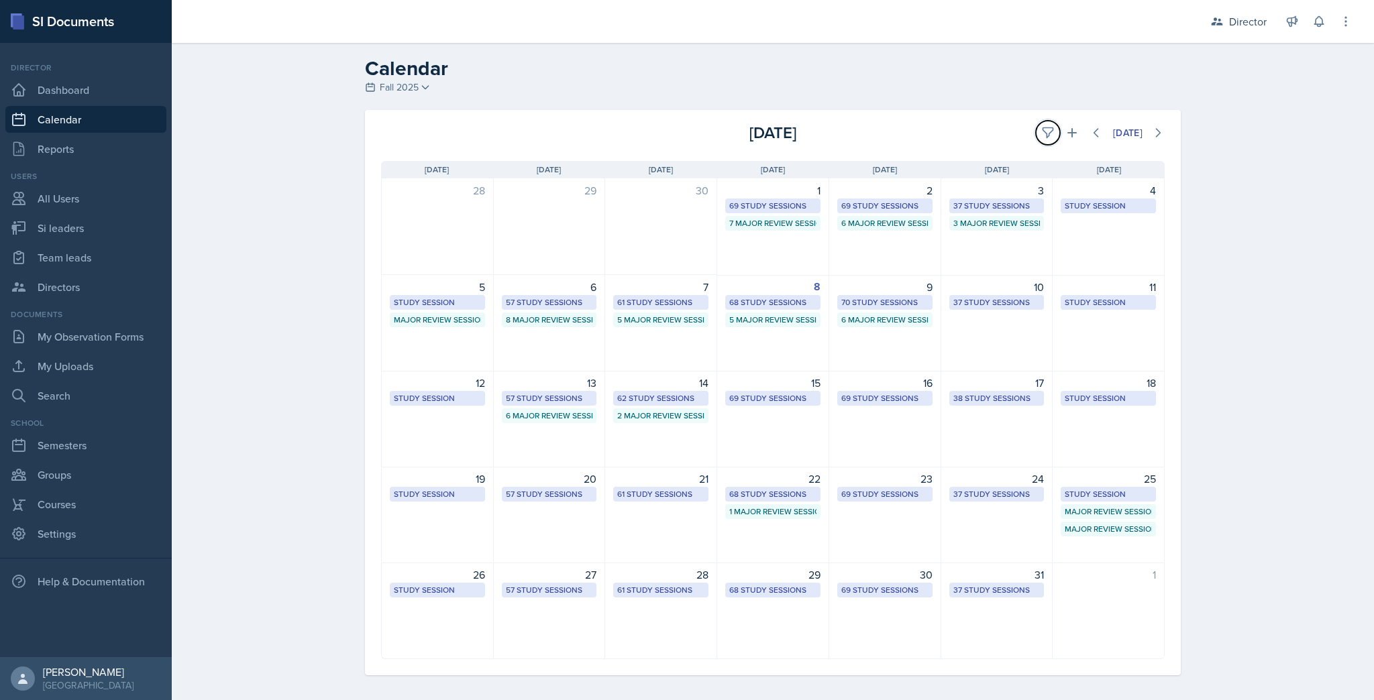
click at [1045, 129] on icon at bounding box center [1047, 132] width 13 height 13
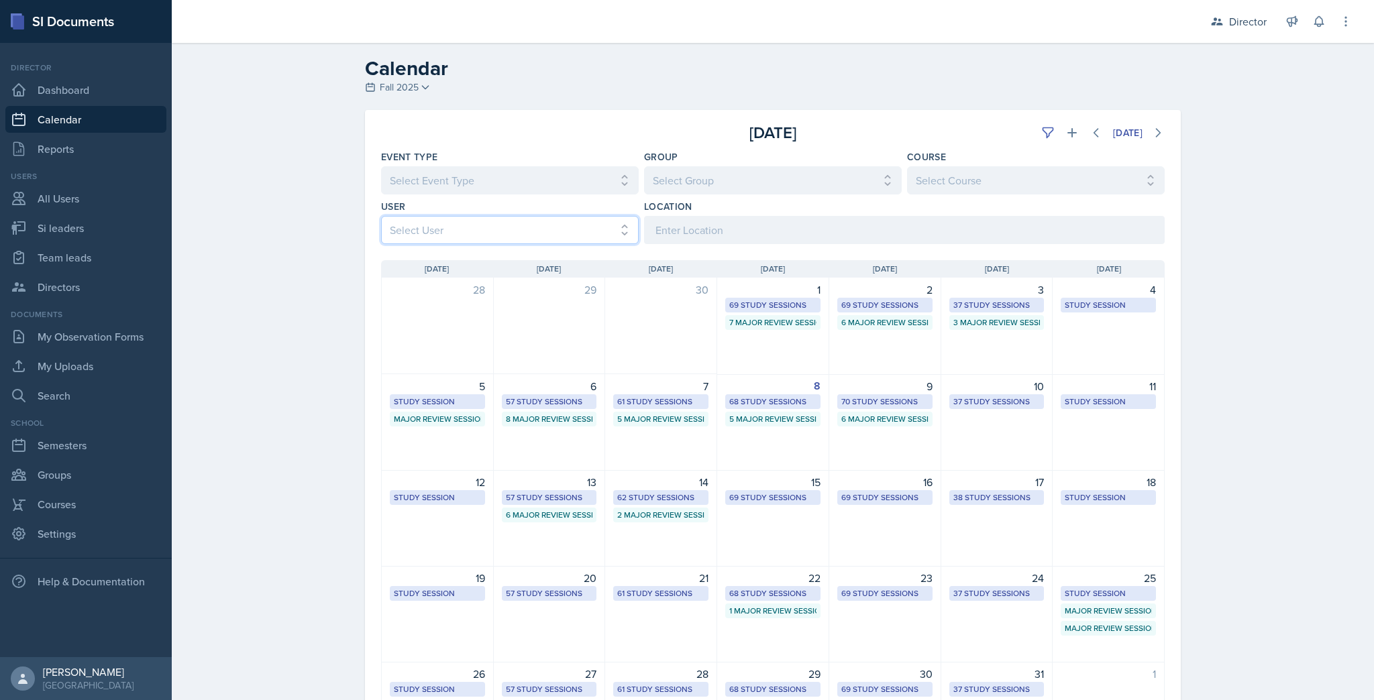
click at [571, 227] on select "Select User All Abeer Kayser Aditya Chauhan Aissa Sylla Alberto Di Stanislao Al…" at bounding box center [510, 230] width 258 height 28
select select "1f725aca-abba-4cdf-b6ca-0c3bfc5bd3d3"
click at [381, 216] on select "Select User All Abeer Kayser Aditya Chauhan Aissa Sylla Alberto Di Stanislao Al…" at bounding box center [510, 230] width 258 height 28
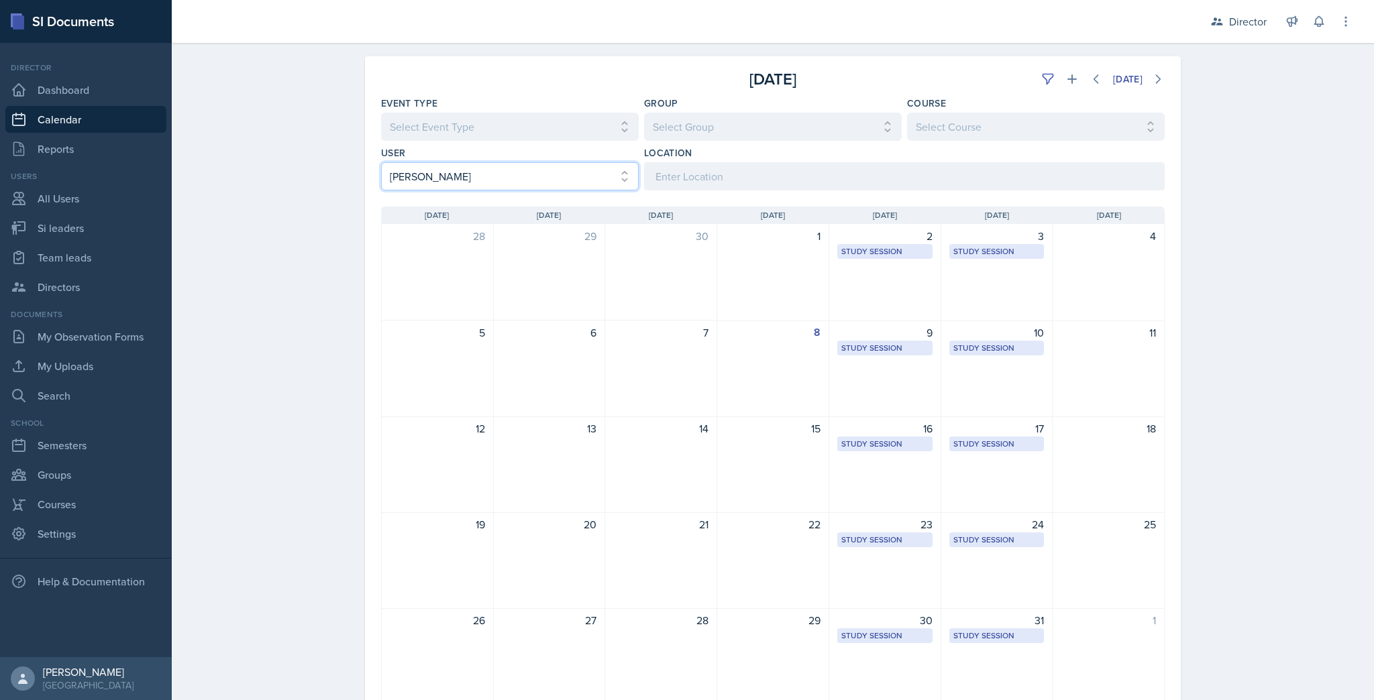
scroll to position [89, 0]
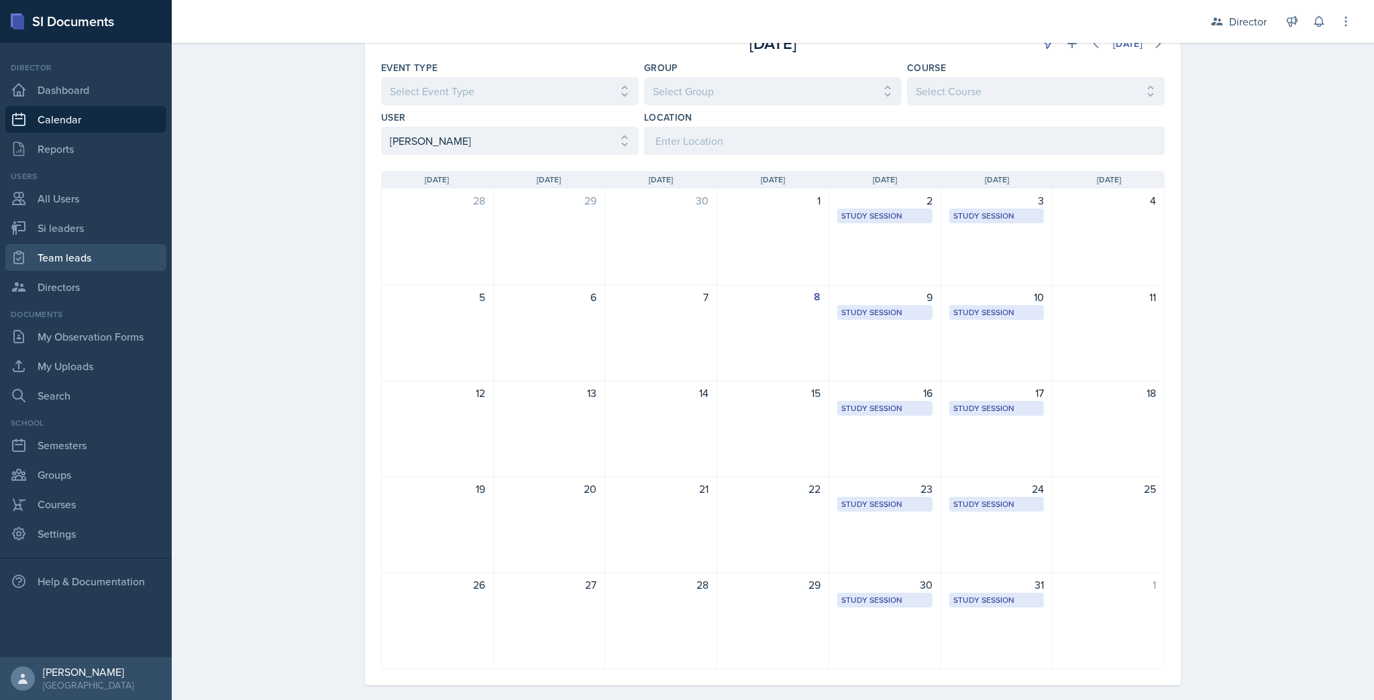
click at [56, 266] on link "Team leads" at bounding box center [85, 257] width 161 height 27
select select "2bed604d-1099-4043-b1bc-2365e8740244"
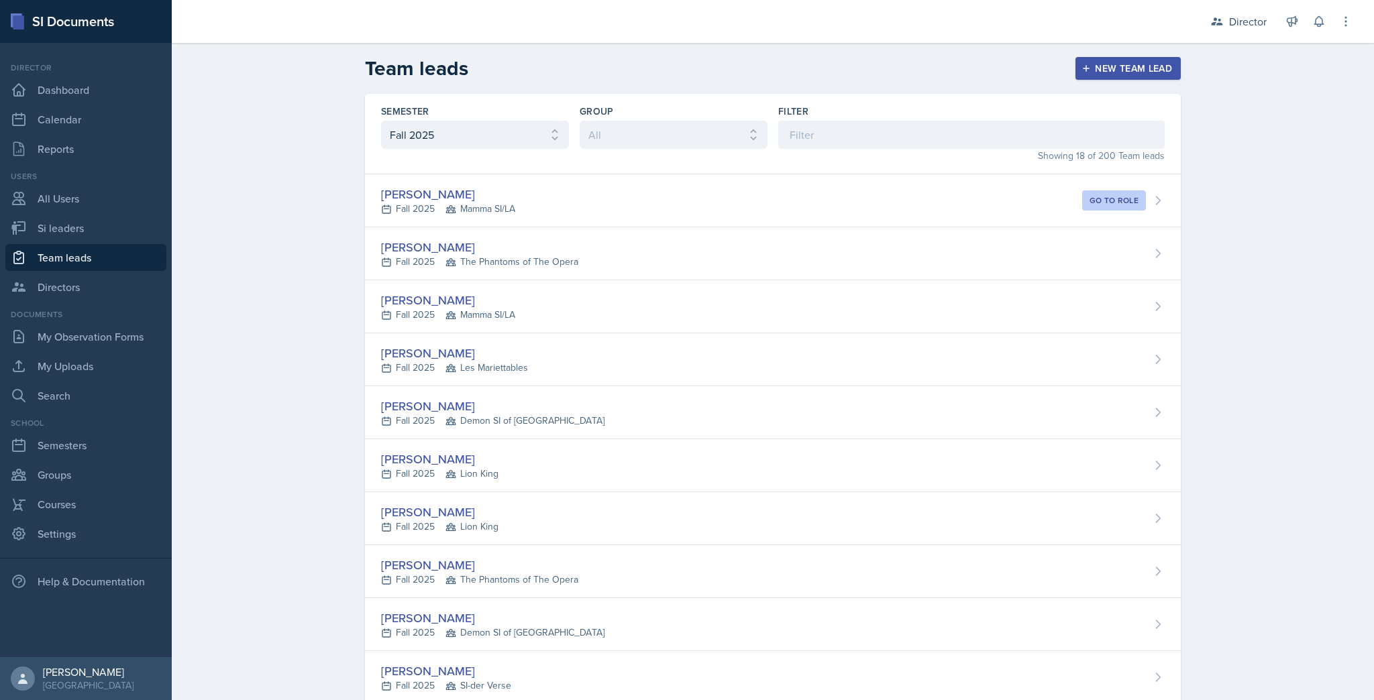
click at [435, 188] on div "[PERSON_NAME]" at bounding box center [448, 194] width 134 height 18
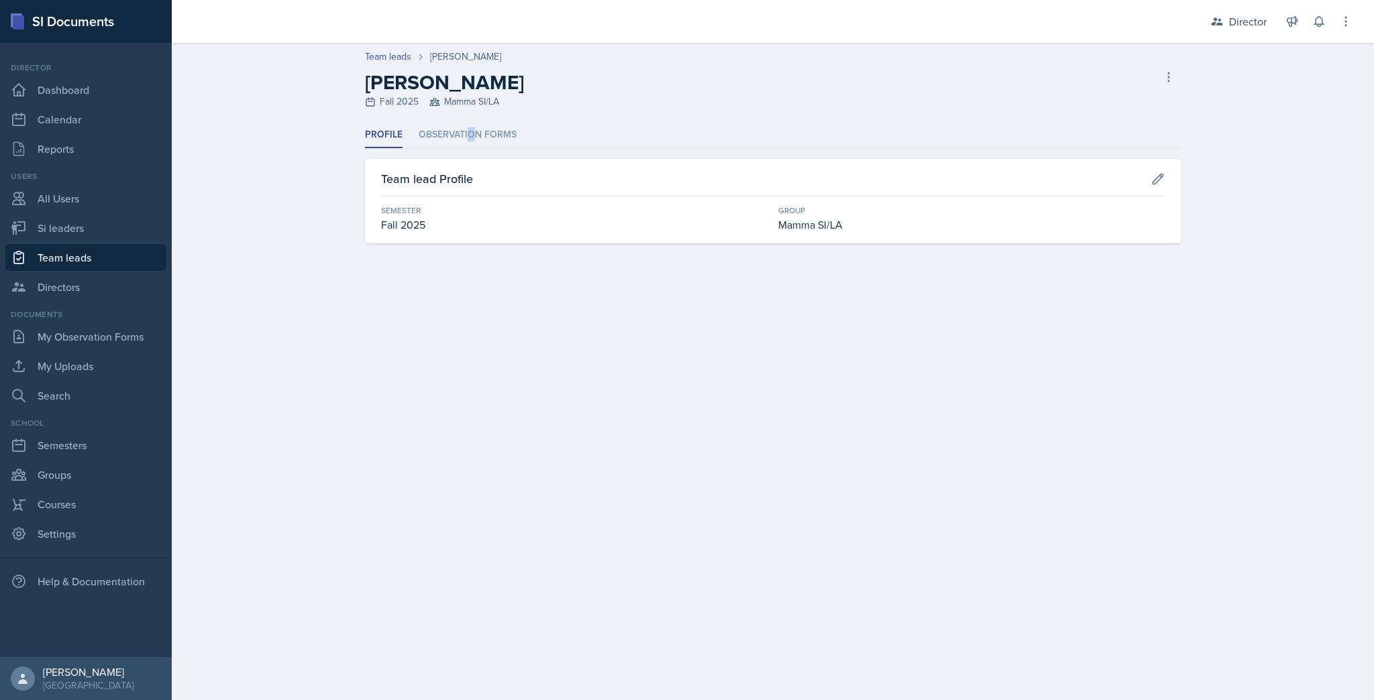
click at [470, 141] on li "Observation Forms" at bounding box center [468, 135] width 98 height 26
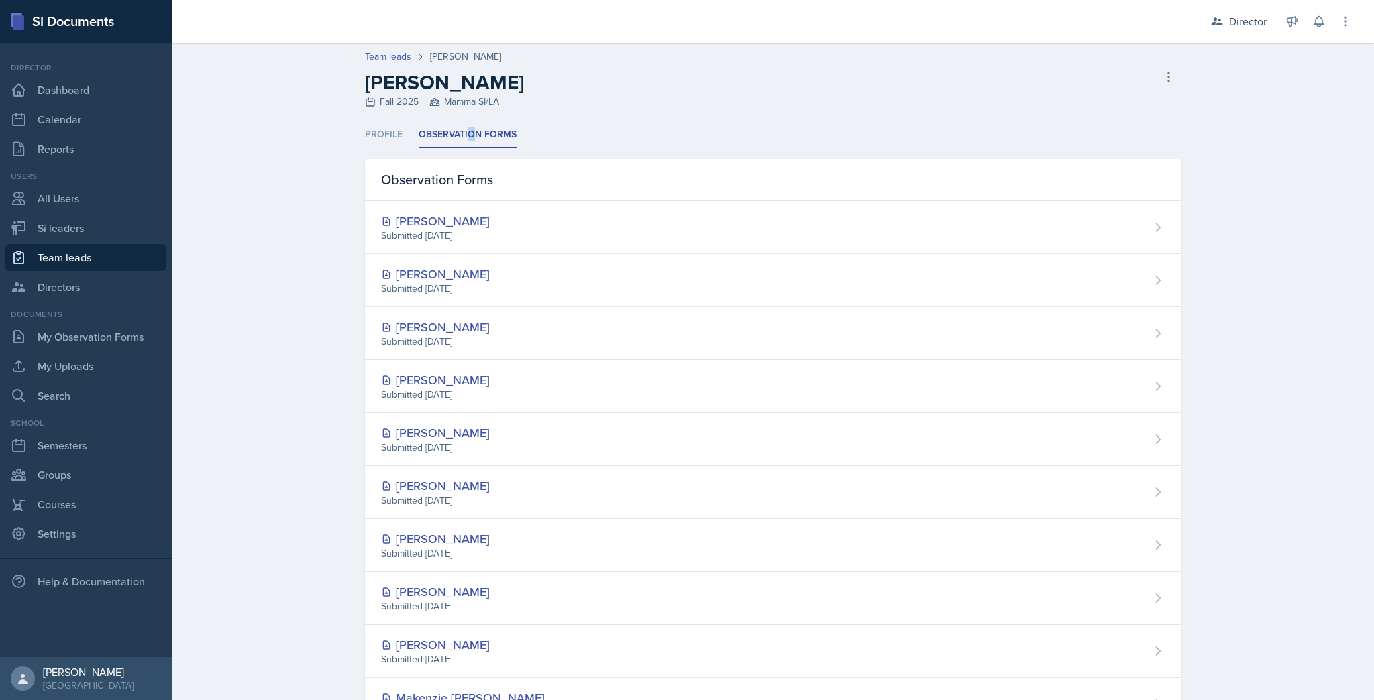
scroll to position [54, 0]
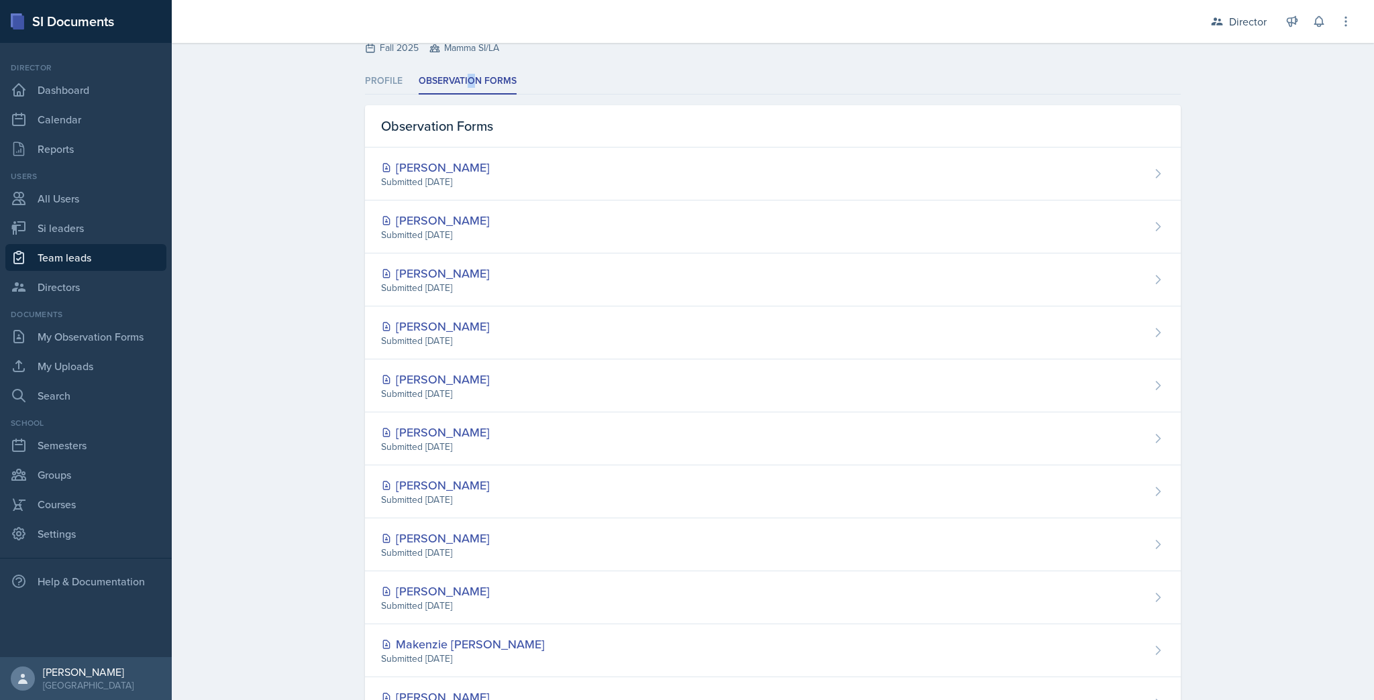
click at [449, 317] on div "Grace Julian Submitted Sep 27th, 2025" at bounding box center [773, 333] width 816 height 53
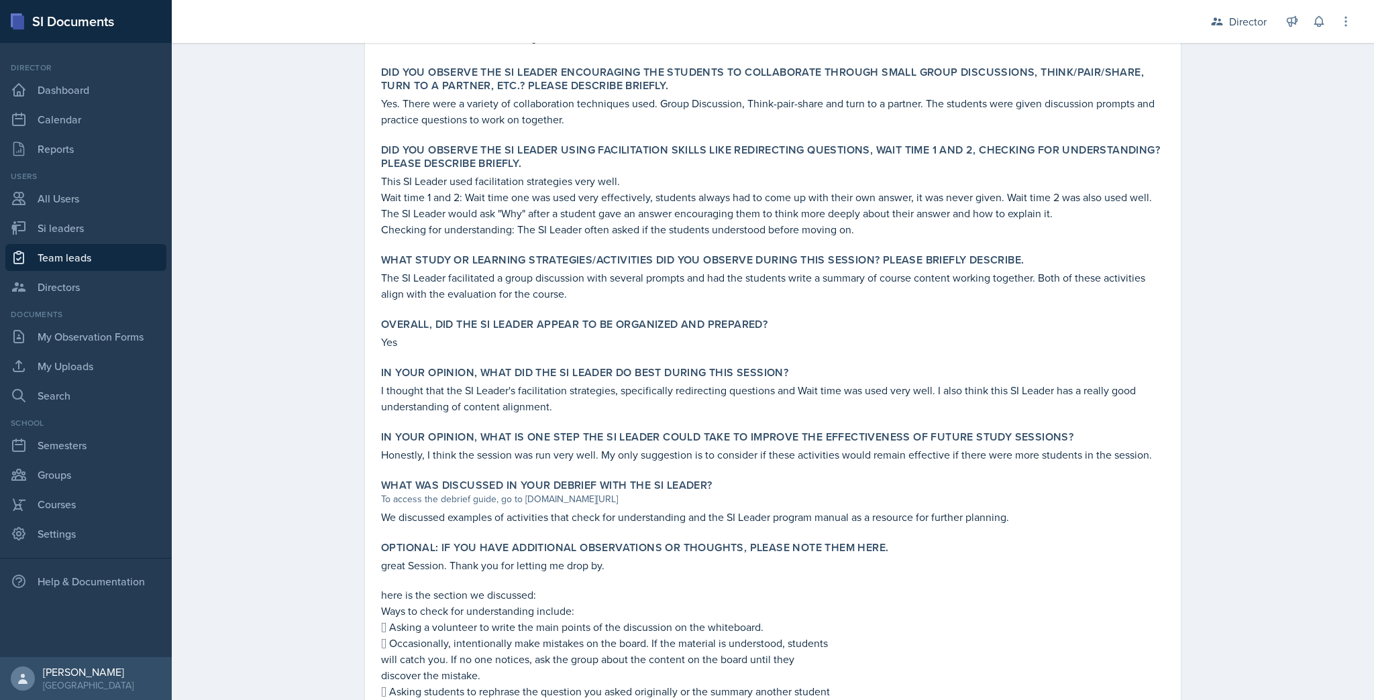
scroll to position [447, 0]
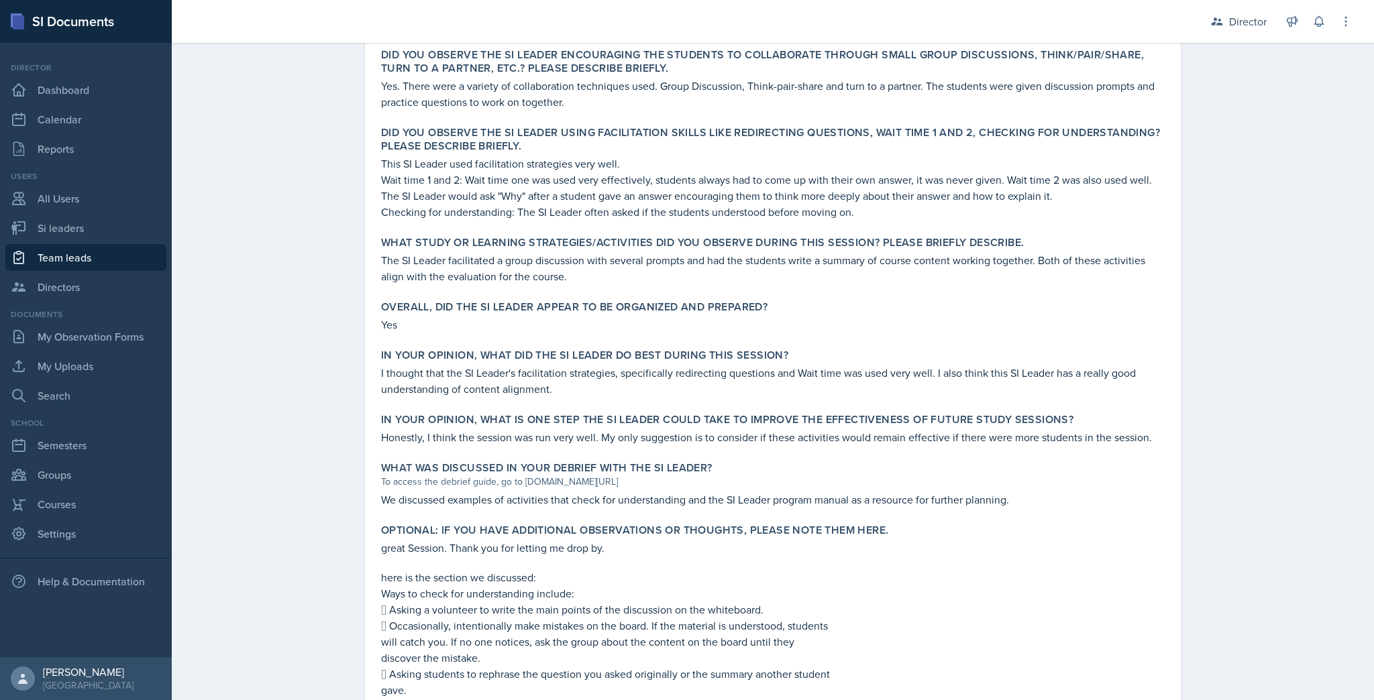
click at [96, 252] on link "Team leads" at bounding box center [85, 257] width 161 height 27
select select "2bed604d-1099-4043-b1bc-2365e8740244"
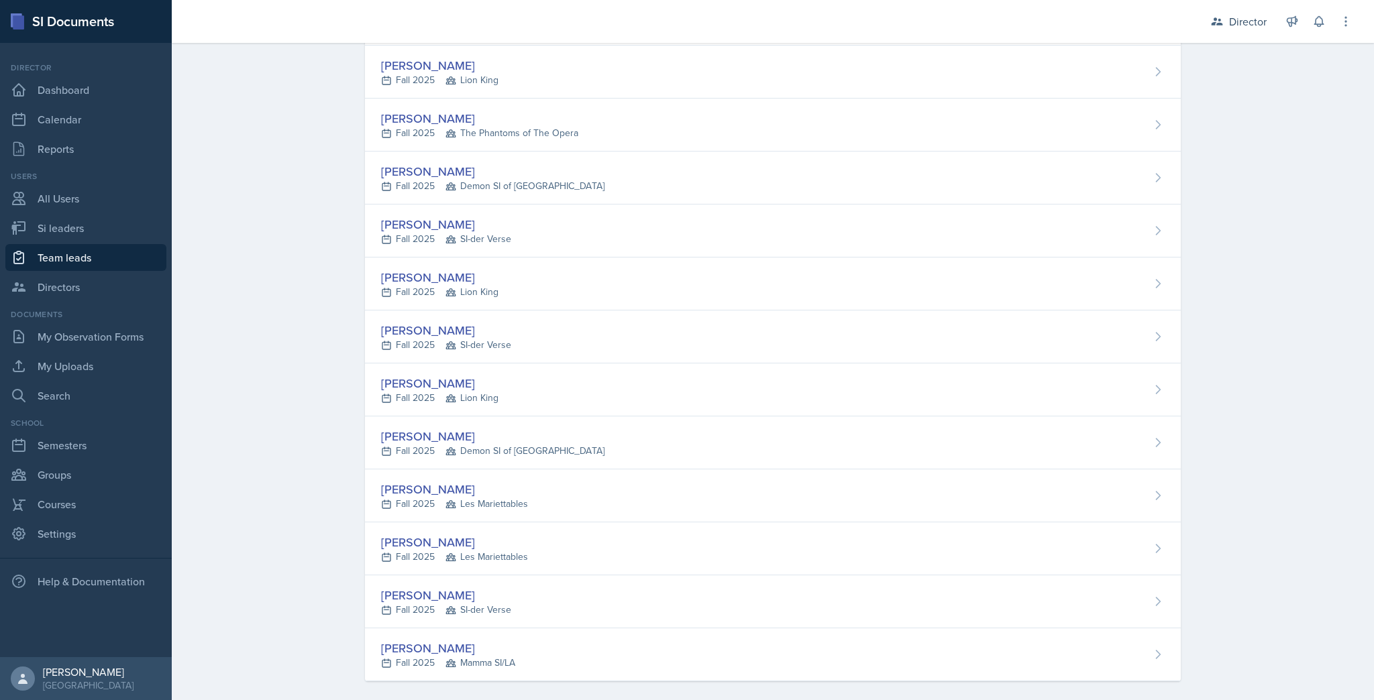
scroll to position [457, 0]
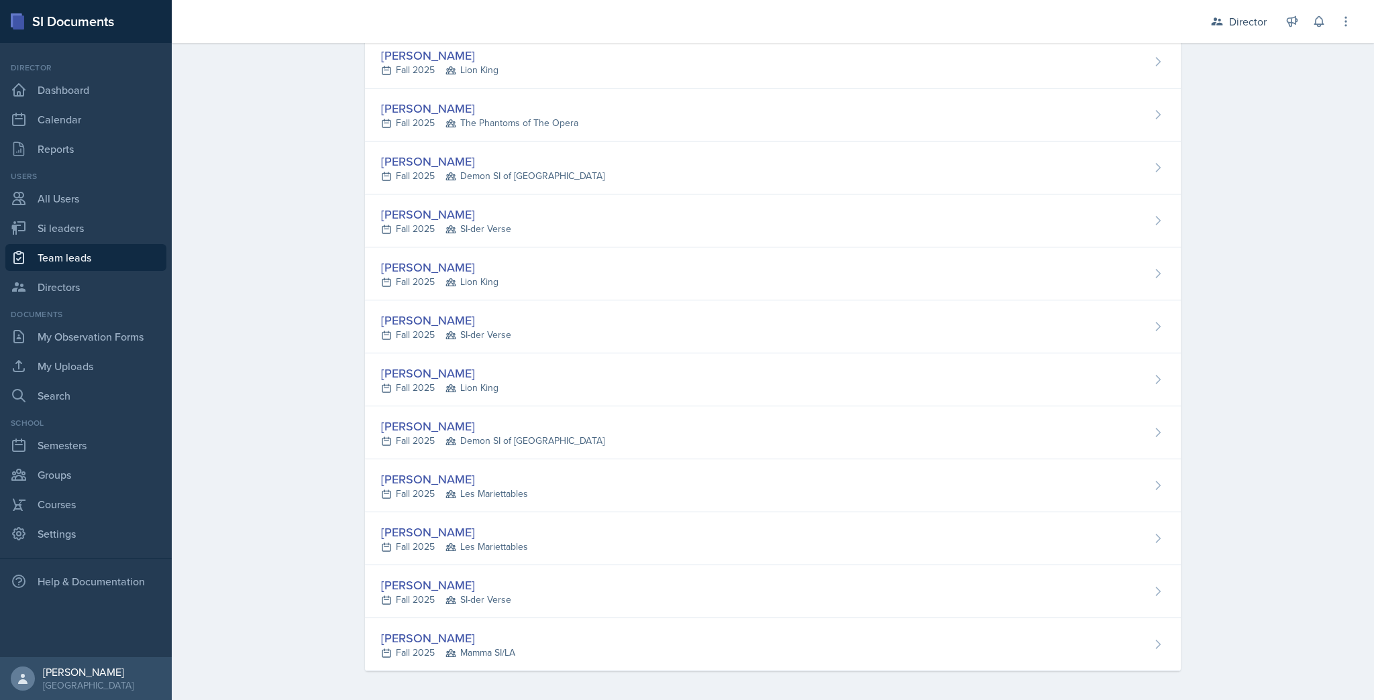
click at [440, 169] on div "Fall 2025 Demon SI of Fleet Street" at bounding box center [492, 176] width 223 height 14
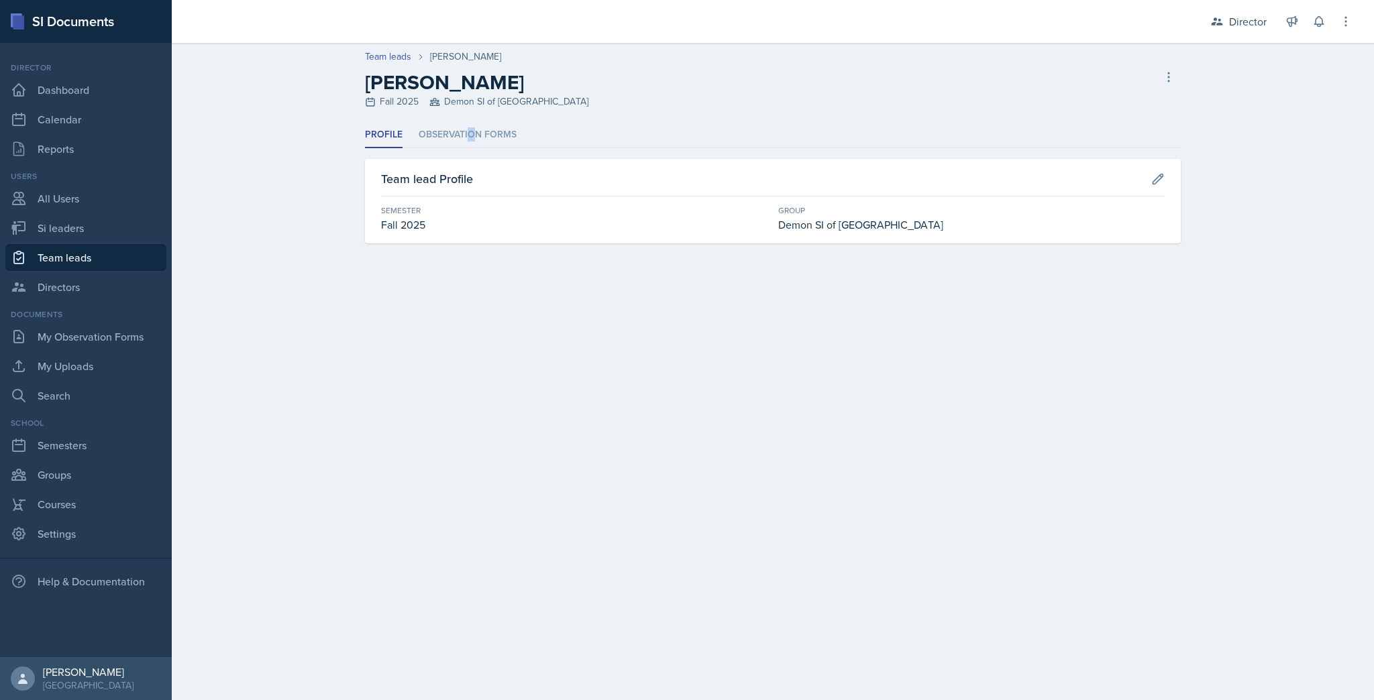
click at [469, 131] on li "Observation Forms" at bounding box center [468, 135] width 98 height 26
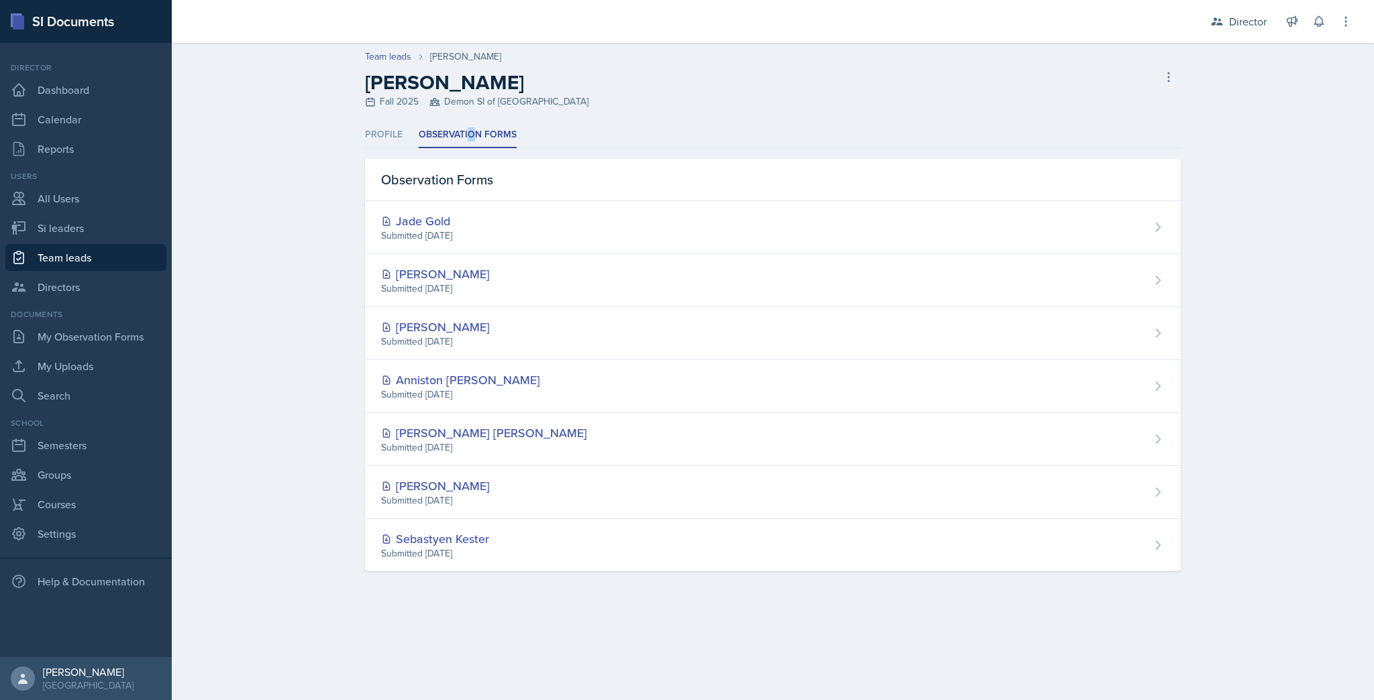
click at [471, 497] on div "Submitted Sep 5th, 2025" at bounding box center [435, 501] width 109 height 14
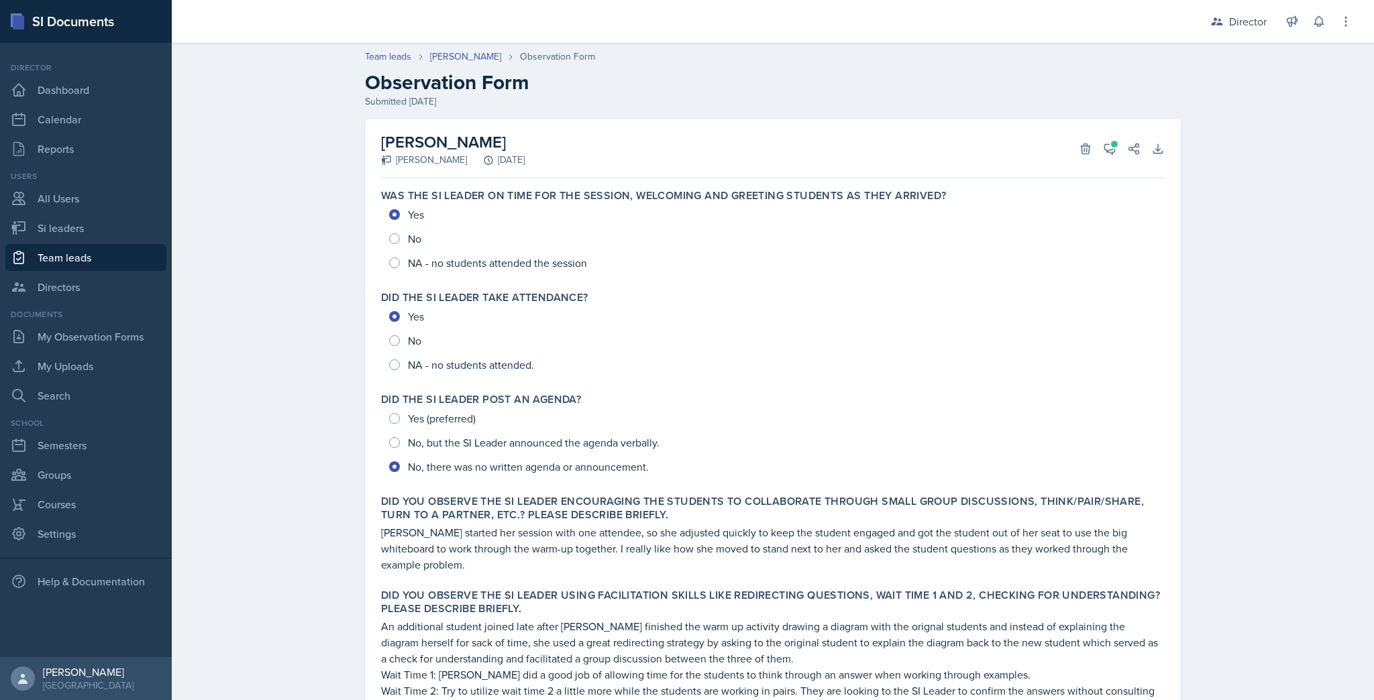
click at [485, 60] on link "[PERSON_NAME]" at bounding box center [465, 57] width 71 height 14
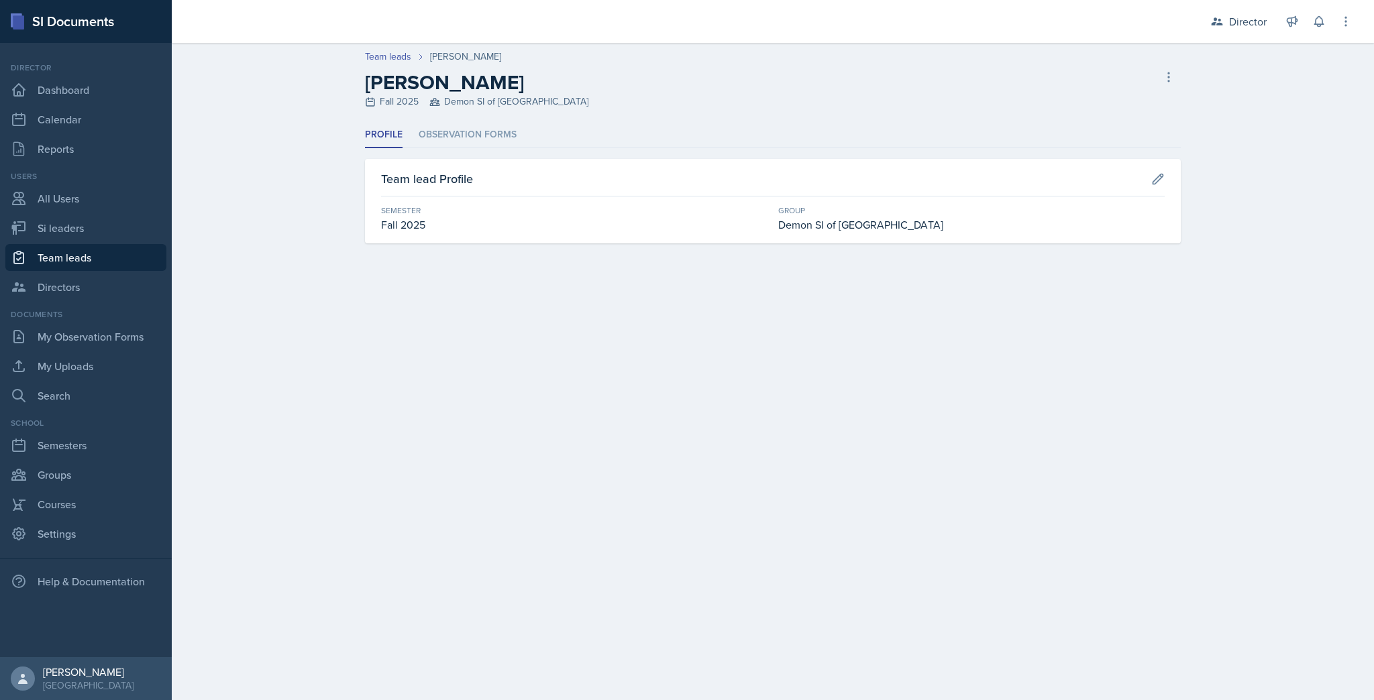
click at [500, 150] on div "Profile Observation Forms Profile Observation Forms Team lead Profile Semester …" at bounding box center [773, 182] width 816 height 121
click at [489, 132] on li "Observation Forms" at bounding box center [468, 135] width 98 height 26
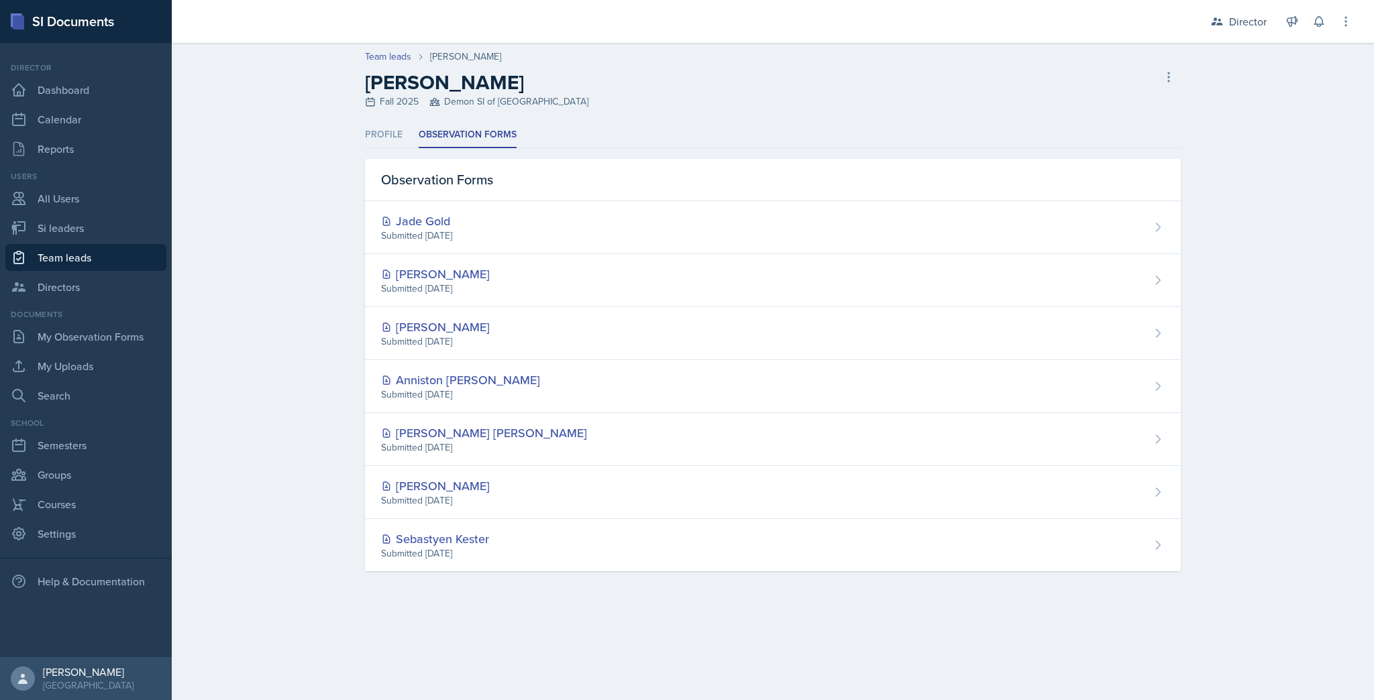
click at [455, 320] on div "[PERSON_NAME]" at bounding box center [435, 327] width 109 height 18
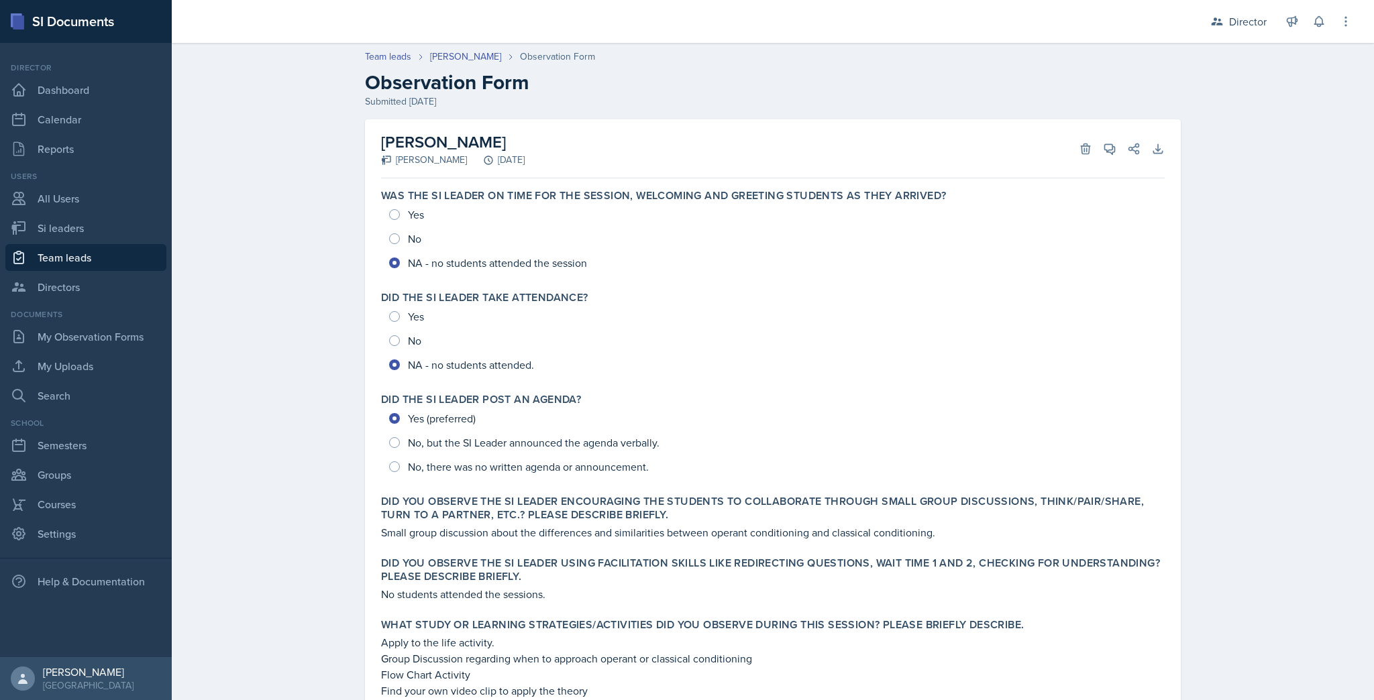
click at [461, 65] on div "Team leads Nakiya Ham-Bloomquist Observation Form Observation Form Submitted Se…" at bounding box center [772, 79] width 859 height 59
click at [464, 56] on link "[PERSON_NAME]" at bounding box center [465, 57] width 71 height 14
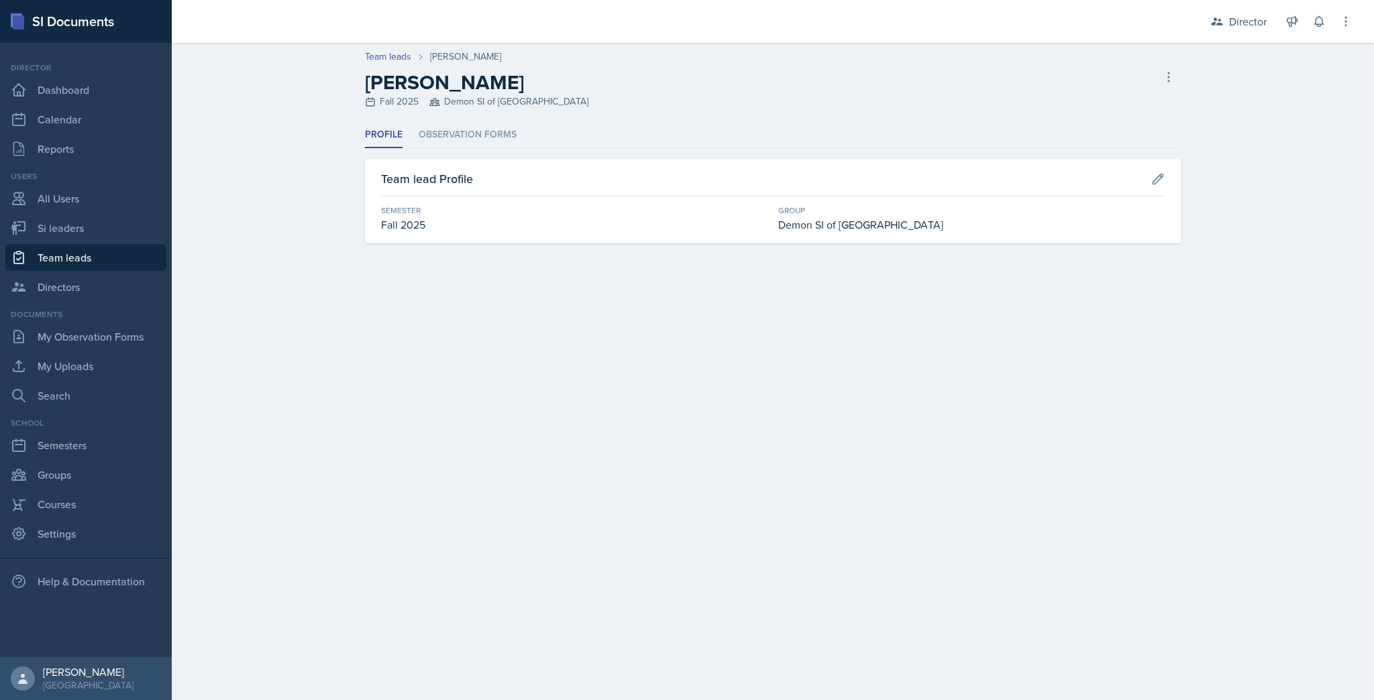
click at [464, 140] on li "Observation Forms" at bounding box center [468, 135] width 98 height 26
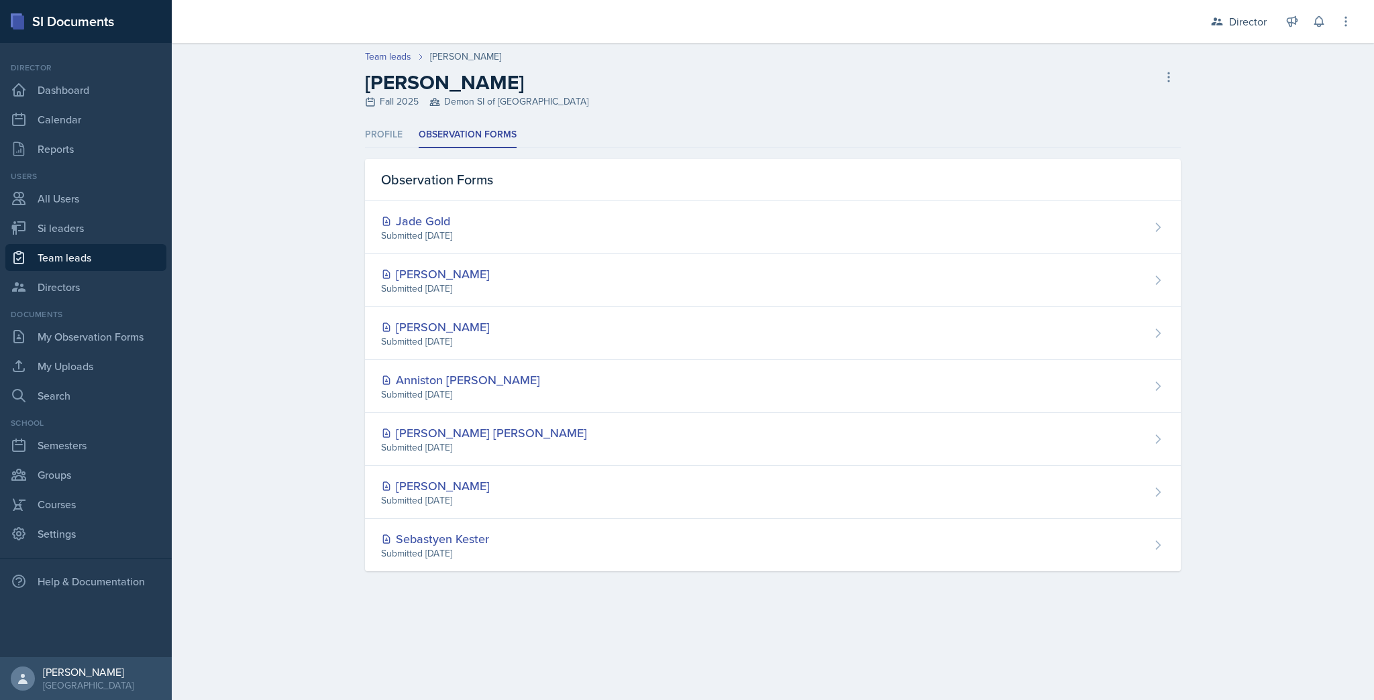
click at [421, 233] on div "Submitted [DATE]" at bounding box center [416, 236] width 71 height 14
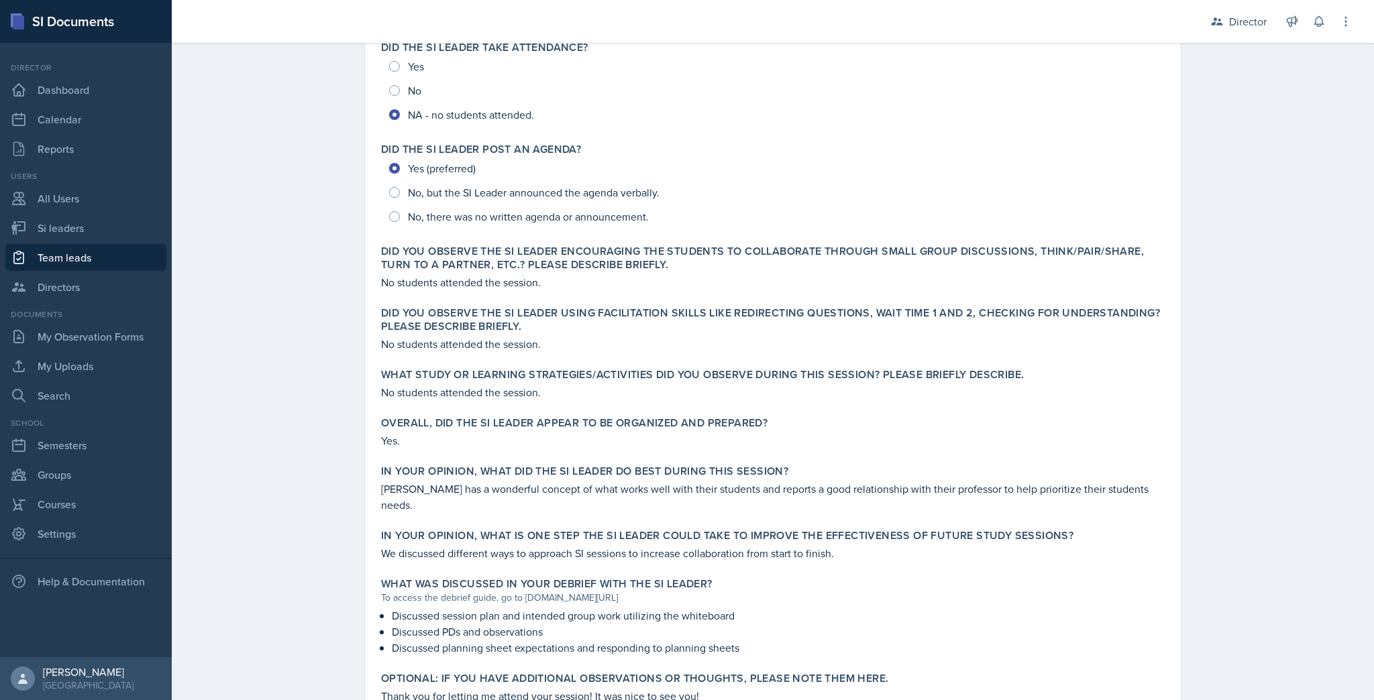
scroll to position [305, 0]
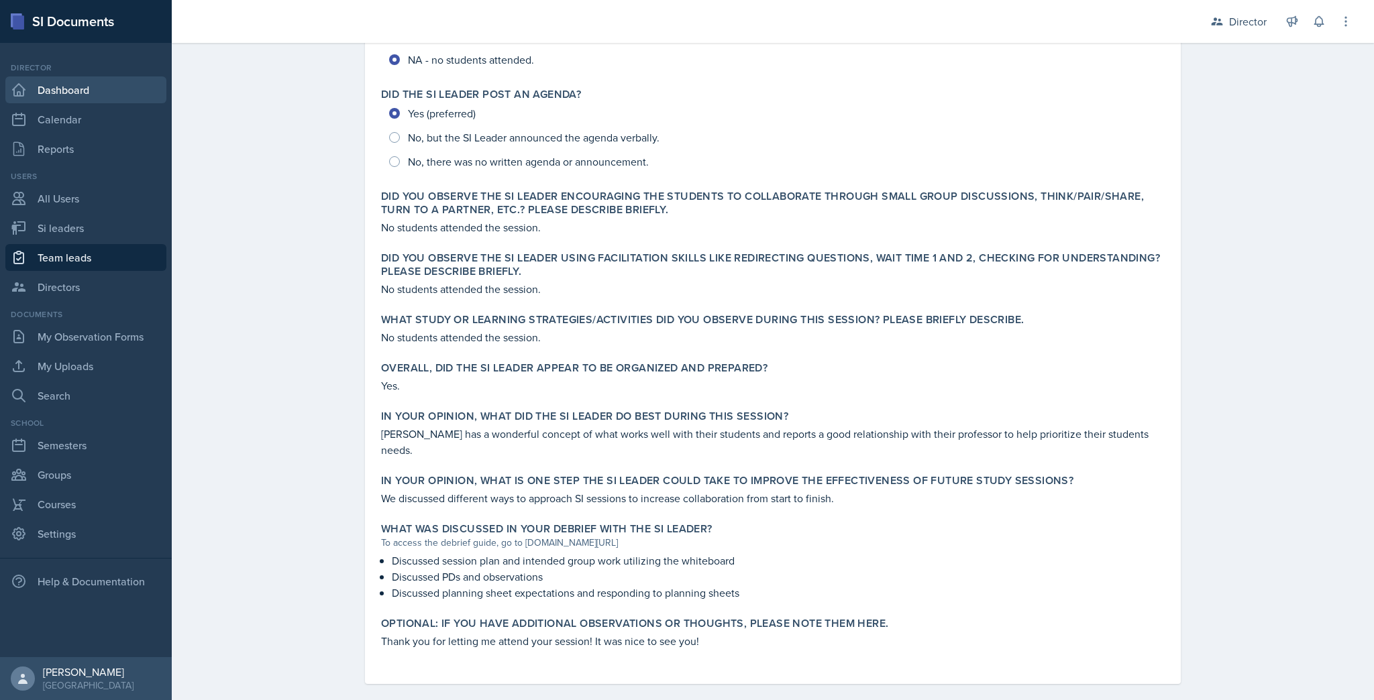
click at [97, 81] on link "Dashboard" at bounding box center [85, 89] width 161 height 27
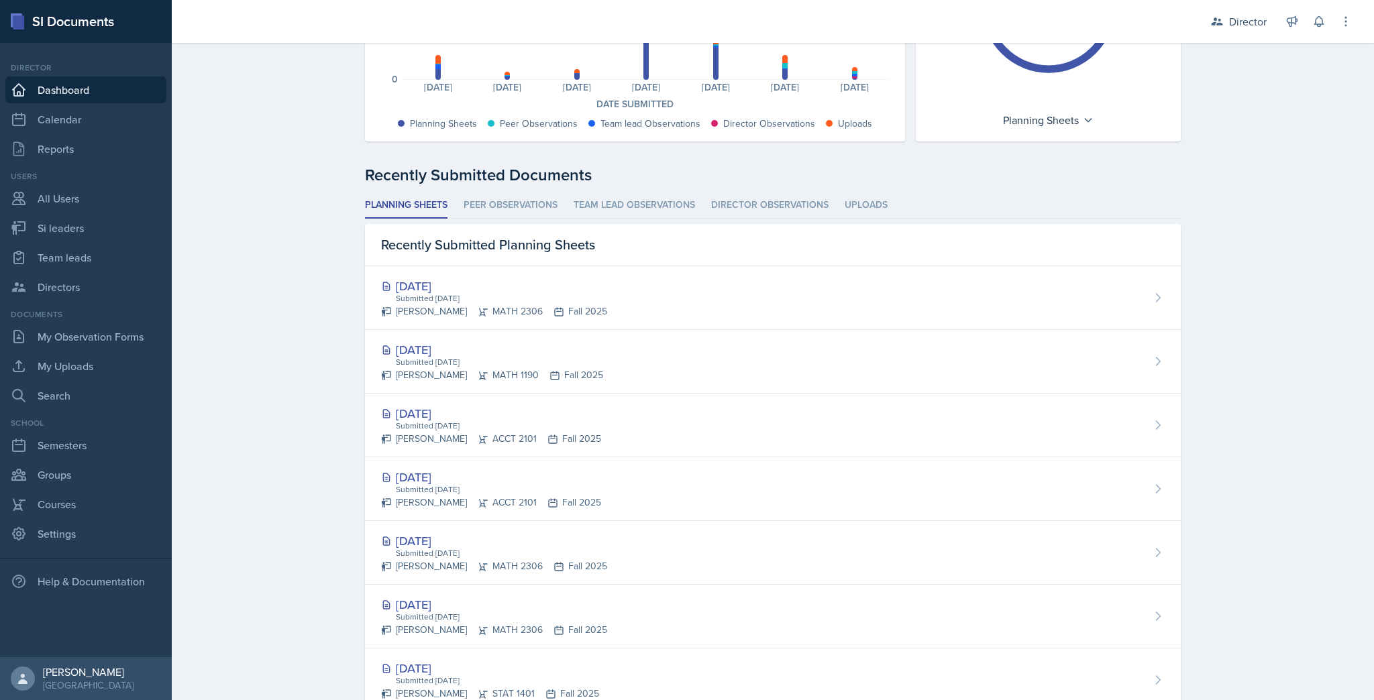
scroll to position [211, 0]
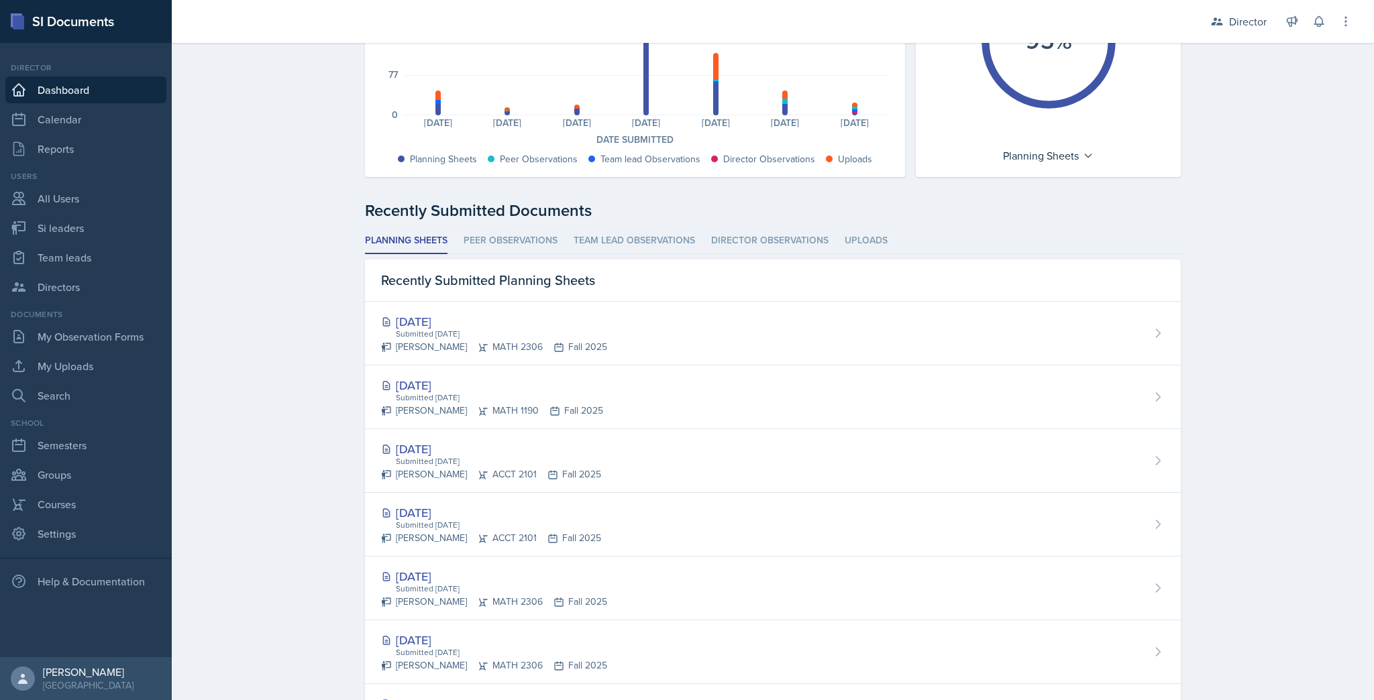
click at [767, 247] on li "Director Observations" at bounding box center [769, 241] width 117 height 26
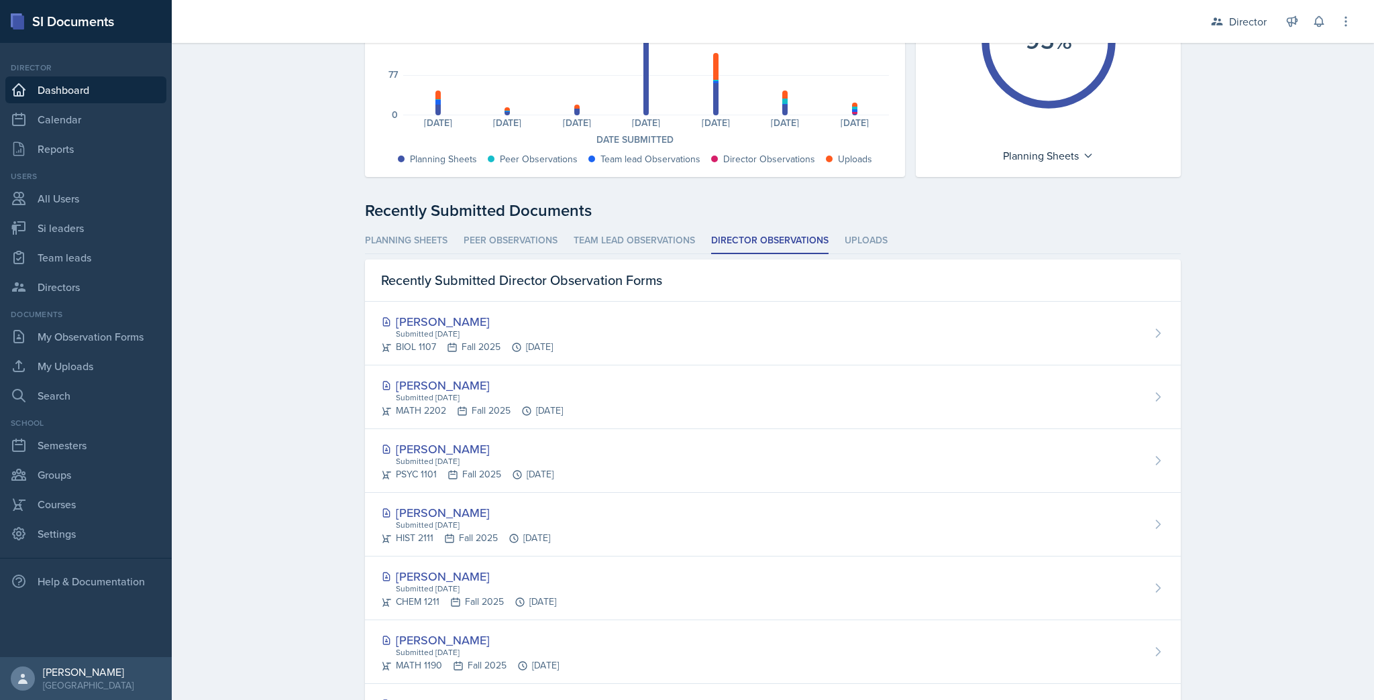
click at [757, 238] on li "Director Observations" at bounding box center [769, 241] width 117 height 26
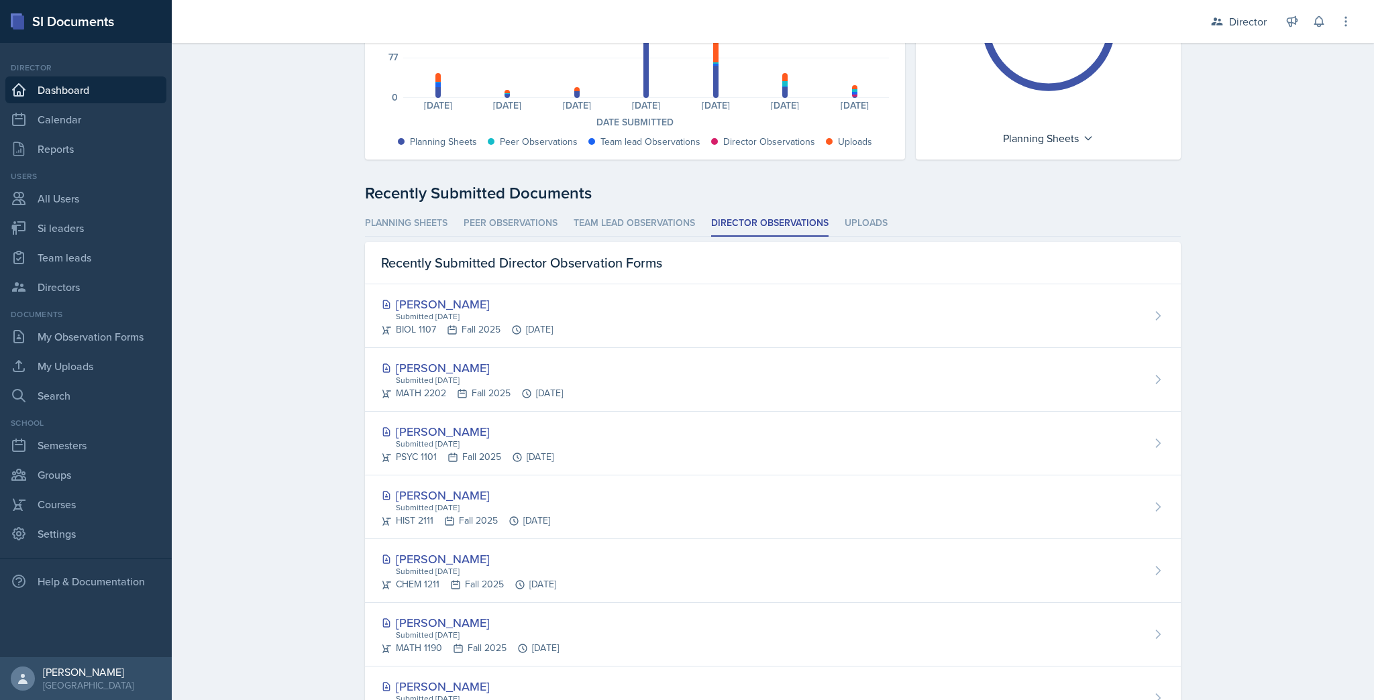
click at [428, 506] on div "Submitted [DATE]" at bounding box center [472, 508] width 156 height 12
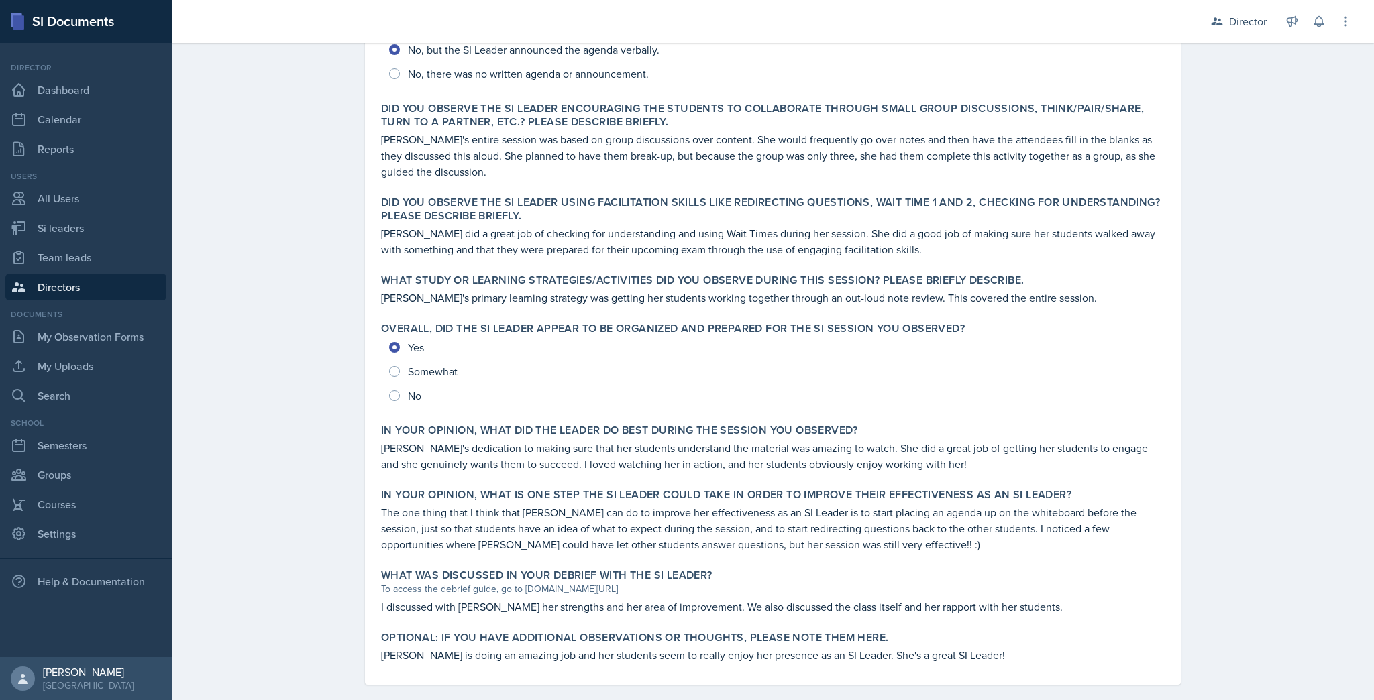
scroll to position [410, 0]
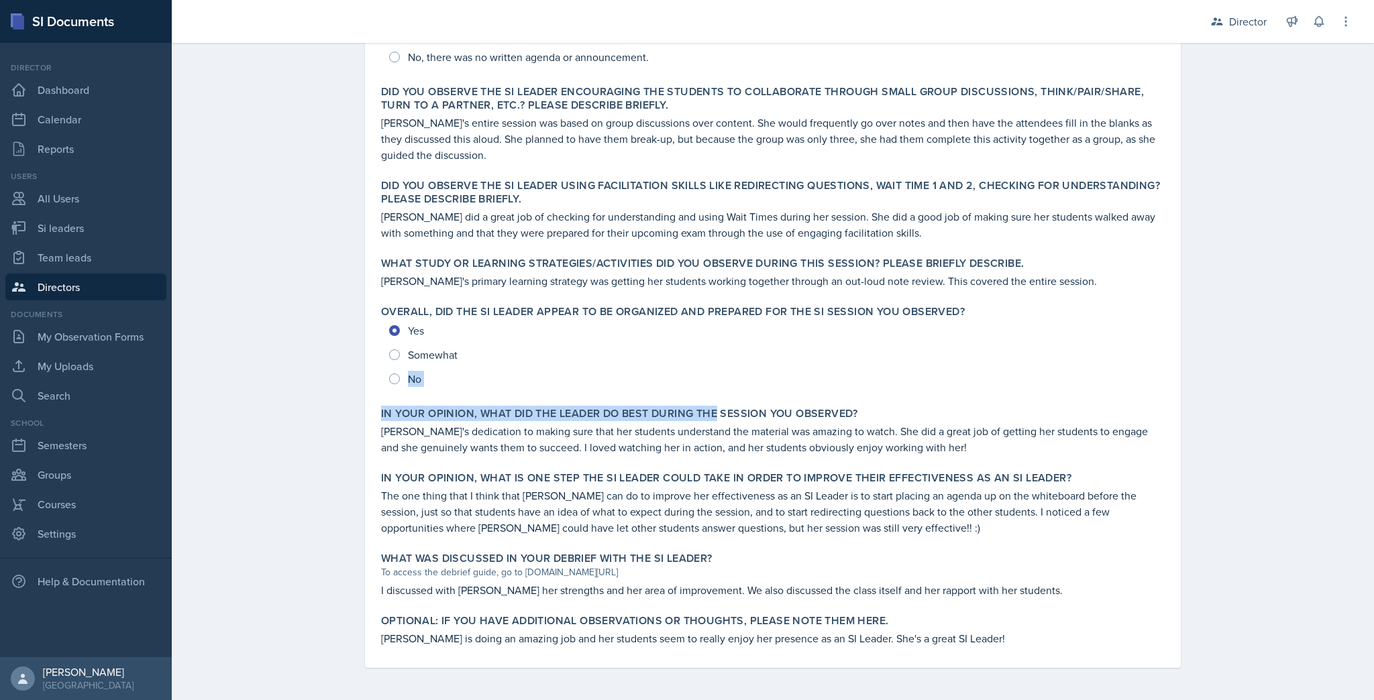
drag, startPoint x: 714, startPoint y: 418, endPoint x: 786, endPoint y: 362, distance: 91.4
click at [784, 365] on div "Was the SI Leader on time for the session, welcoming and greeting students as t…" at bounding box center [773, 221] width 784 height 894
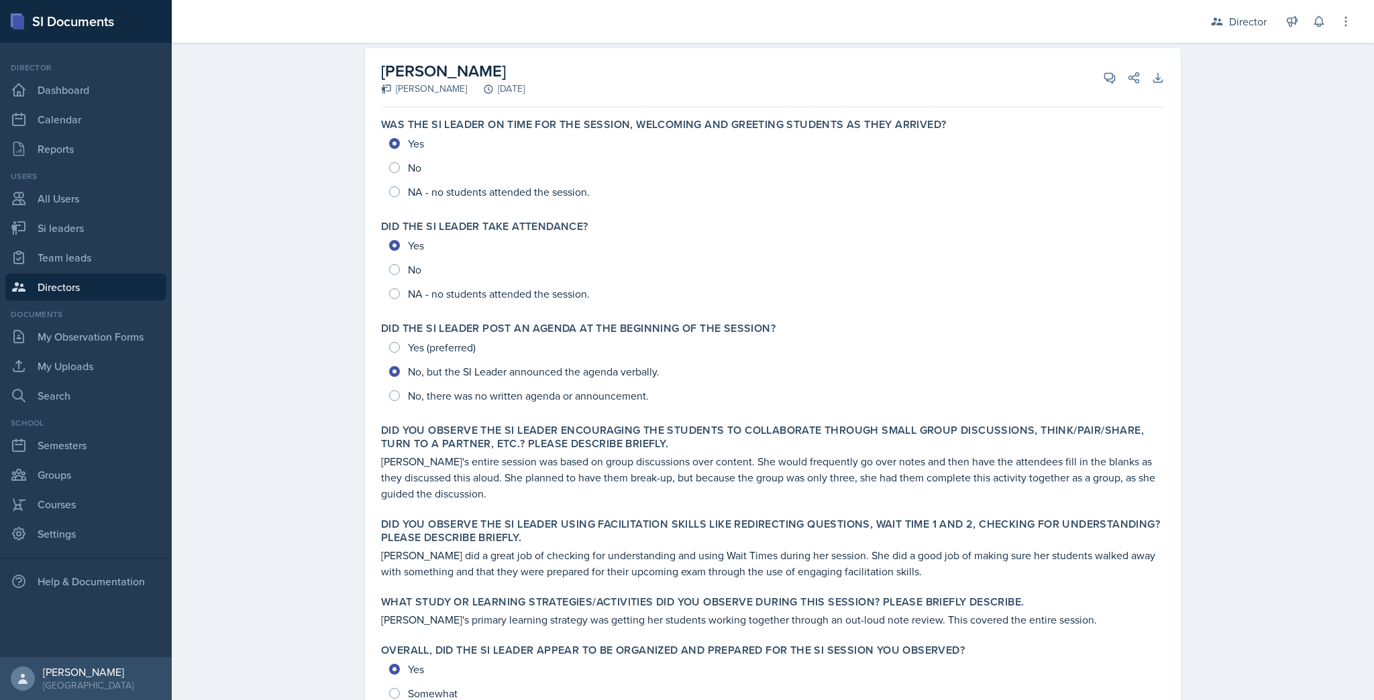
scroll to position [17, 0]
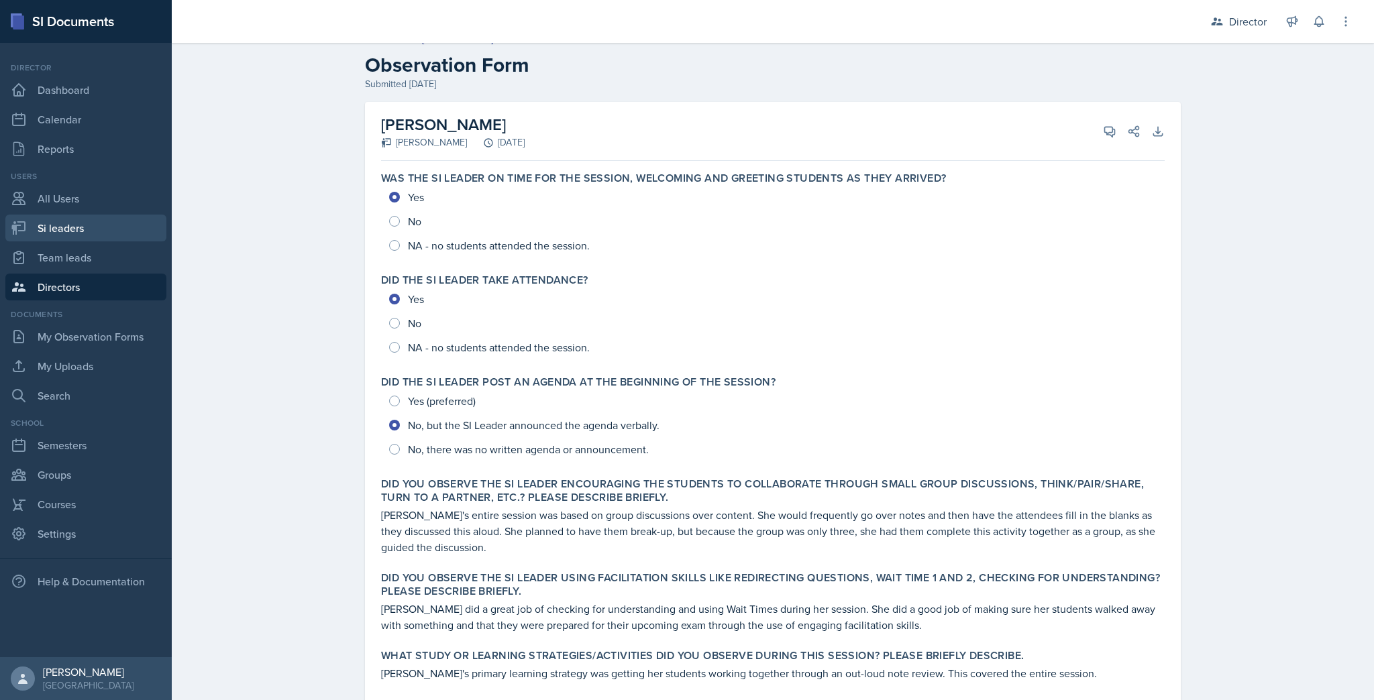
drag, startPoint x: 60, startPoint y: 234, endPoint x: 63, endPoint y: 228, distance: 6.9
click at [60, 233] on link "Si leaders" at bounding box center [85, 228] width 161 height 27
select select "2bed604d-1099-4043-b1bc-2365e8740244"
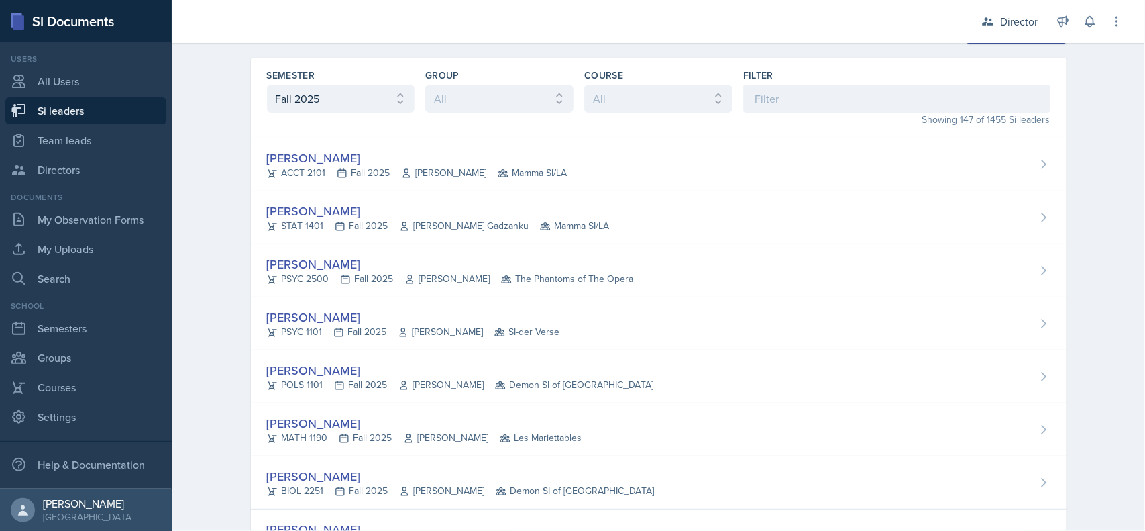
scroll to position [37, 0]
